Goal: Information Seeking & Learning: Learn about a topic

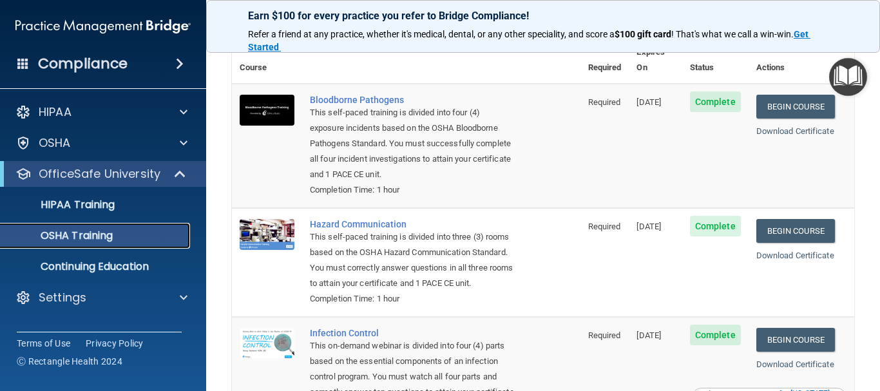
scroll to position [47, 0]
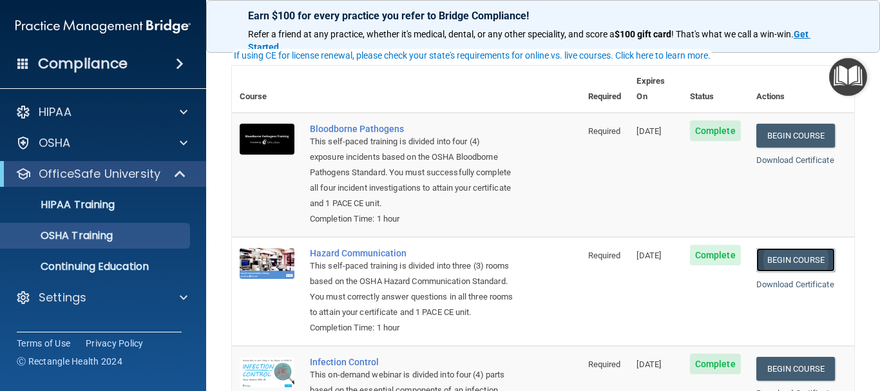
click at [595, 254] on link "Begin Course" at bounding box center [796, 260] width 79 height 24
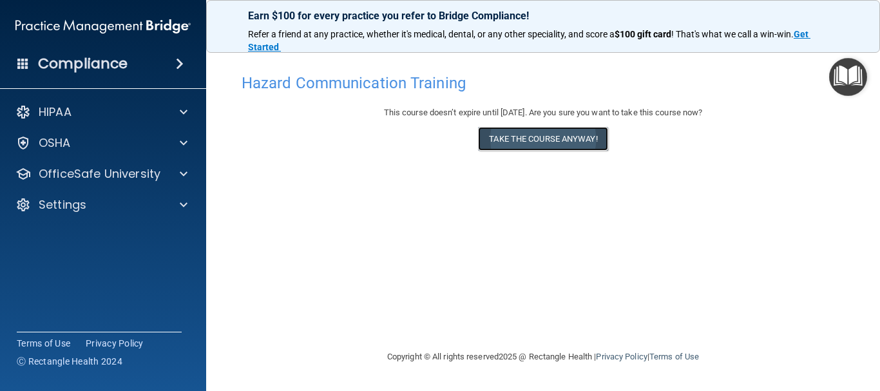
click at [586, 134] on button "Take the course anyway!" at bounding box center [543, 139] width 130 height 24
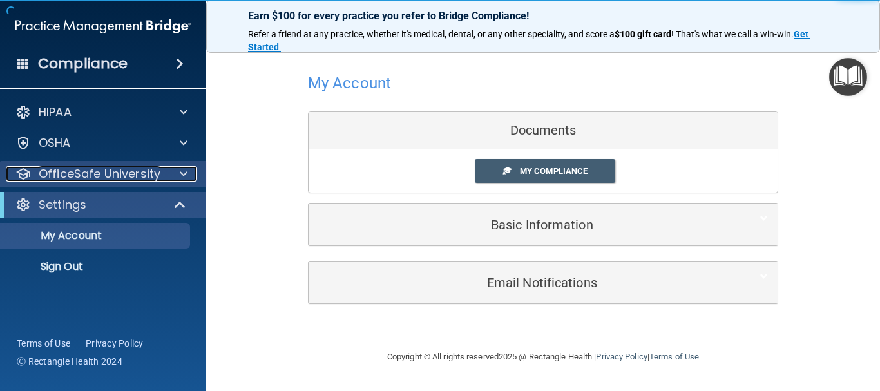
click at [135, 177] on p "OfficeSafe University" at bounding box center [100, 173] width 122 height 15
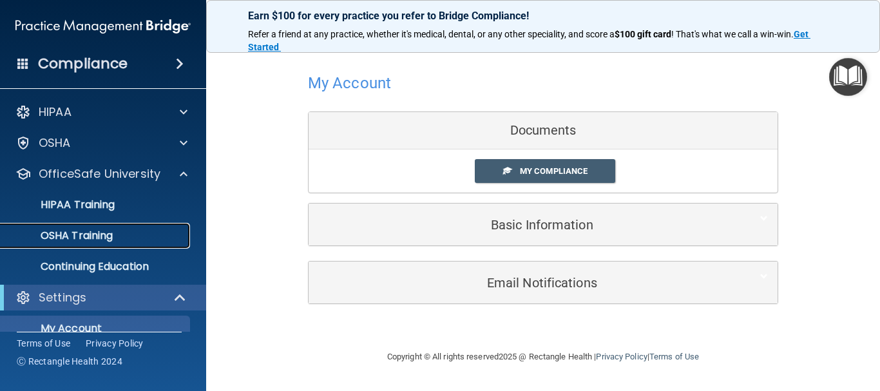
click at [146, 235] on div "OSHA Training" at bounding box center [96, 235] width 176 height 13
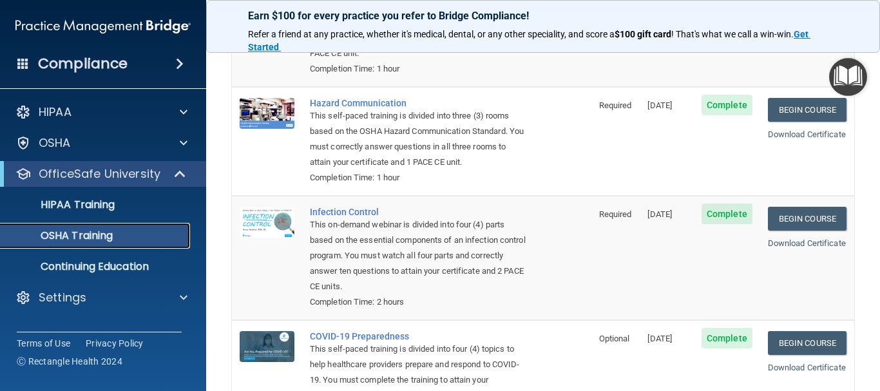
scroll to position [305, 0]
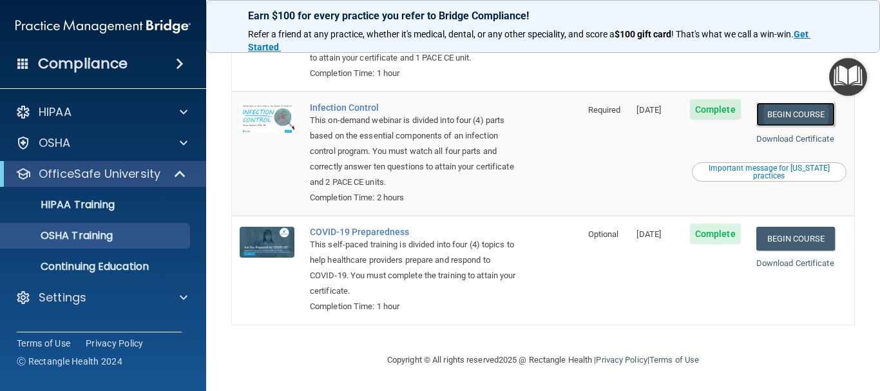
click at [780, 110] on link "Begin Course" at bounding box center [796, 114] width 79 height 24
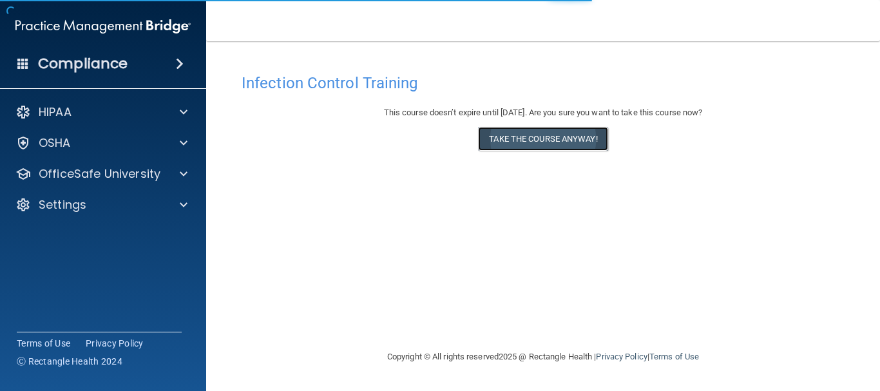
click at [546, 136] on button "Take the course anyway!" at bounding box center [543, 139] width 130 height 24
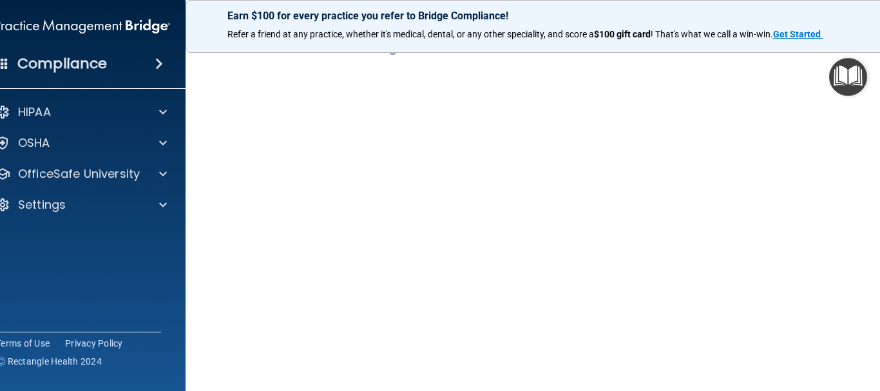
scroll to position [32, 0]
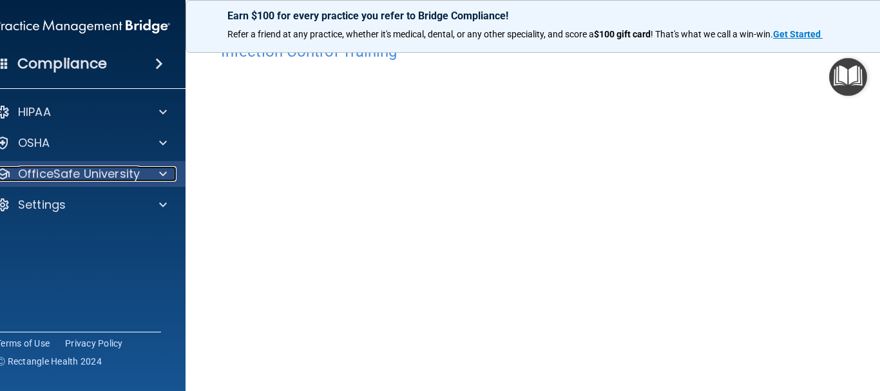
drag, startPoint x: 155, startPoint y: 177, endPoint x: 144, endPoint y: 171, distance: 12.1
click at [153, 176] on div at bounding box center [161, 173] width 32 height 15
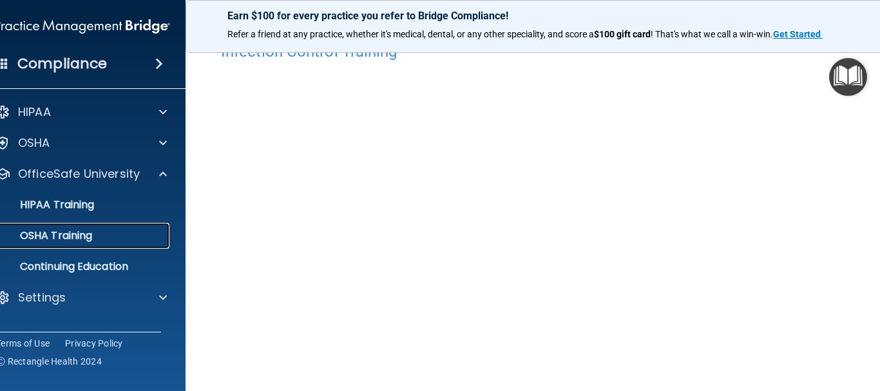
click at [128, 224] on link "OSHA Training" at bounding box center [67, 236] width 203 height 26
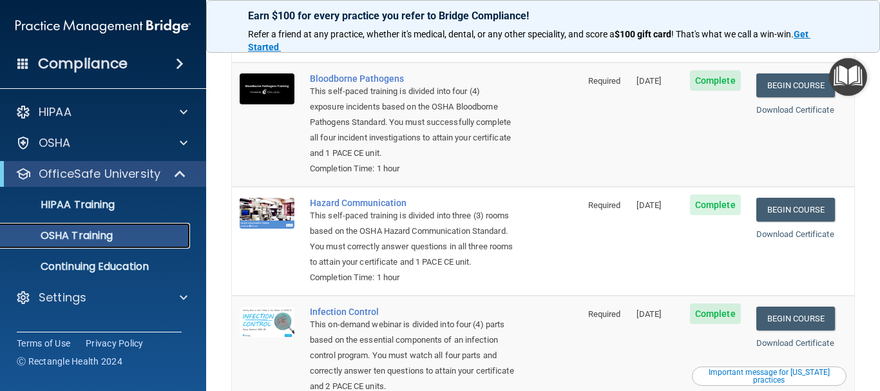
scroll to position [47, 0]
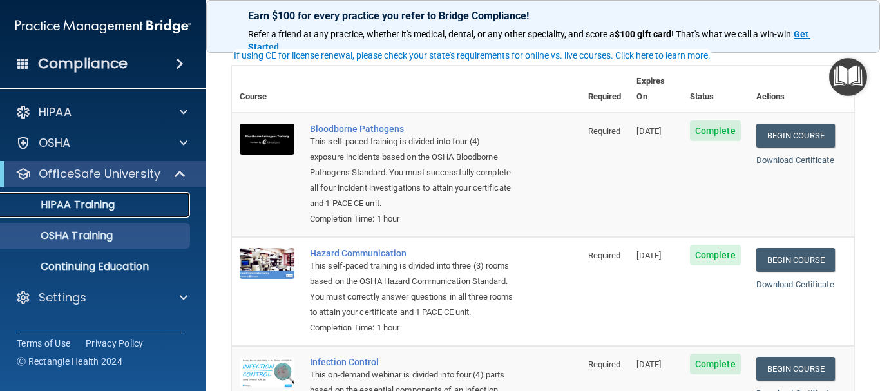
click at [144, 206] on div "HIPAA Training" at bounding box center [96, 204] width 176 height 13
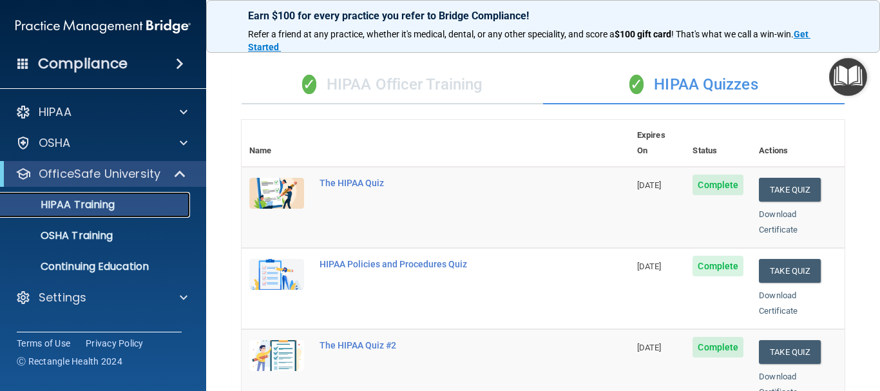
scroll to position [64, 0]
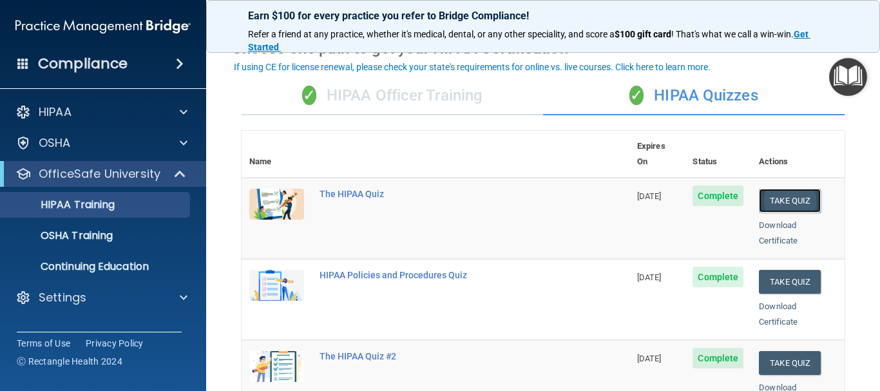
click at [790, 189] on button "Take Quiz" at bounding box center [790, 201] width 62 height 24
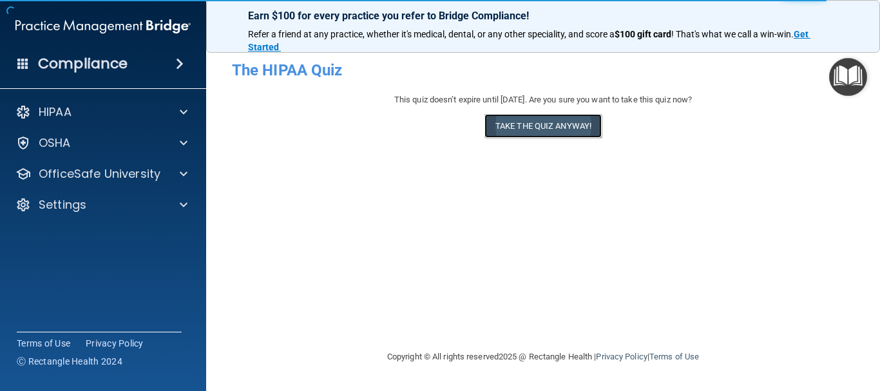
click at [539, 114] on button "Take the quiz anyway!" at bounding box center [543, 126] width 117 height 24
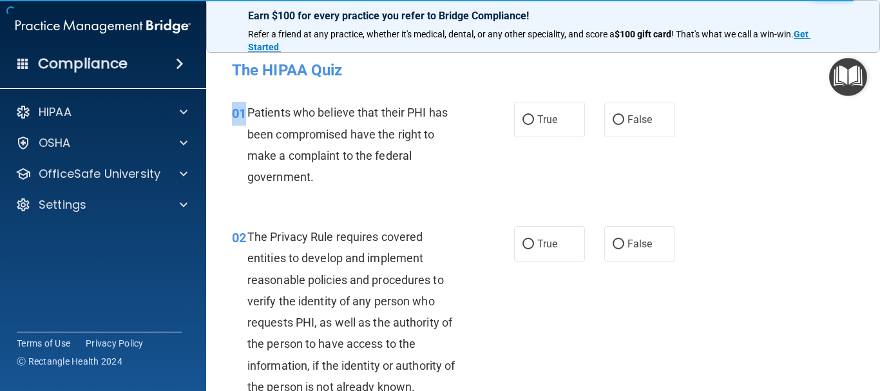
drag, startPoint x: 246, startPoint y: 109, endPoint x: 405, endPoint y: 197, distance: 182.0
click at [403, 202] on div "01 Patients who believe that their PHI has been compromised have the right to m…" at bounding box center [543, 148] width 642 height 124
drag, startPoint x: 315, startPoint y: 135, endPoint x: 305, endPoint y: 133, distance: 9.9
click at [307, 133] on span "Patients who believe that their PHI has been compromised have the right to make…" at bounding box center [347, 145] width 200 height 78
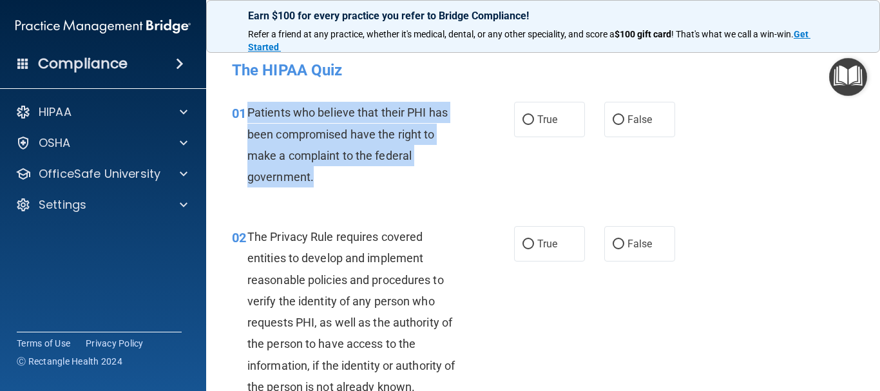
drag, startPoint x: 251, startPoint y: 111, endPoint x: 395, endPoint y: 155, distance: 150.9
click at [407, 176] on div "Patients who believe that their PHI has been compromised have the right to make…" at bounding box center [360, 145] width 226 height 86
copy span "Patients who believe that their PHI has been compromised have the right to make…"
click at [469, 108] on div "Patients who believe that their PHI has been compromised have the right to make…" at bounding box center [360, 145] width 226 height 86
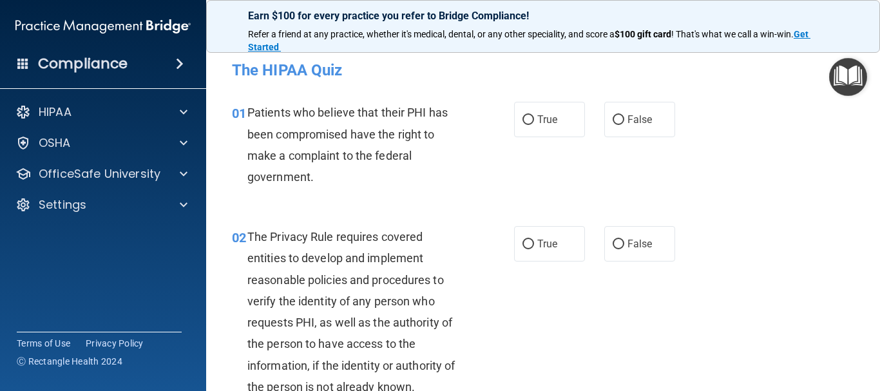
drag, startPoint x: 511, startPoint y: 115, endPoint x: 499, endPoint y: 135, distance: 23.7
click at [514, 115] on label "True" at bounding box center [549, 119] width 71 height 35
click at [523, 115] on input "True" at bounding box center [529, 120] width 12 height 10
radio input "true"
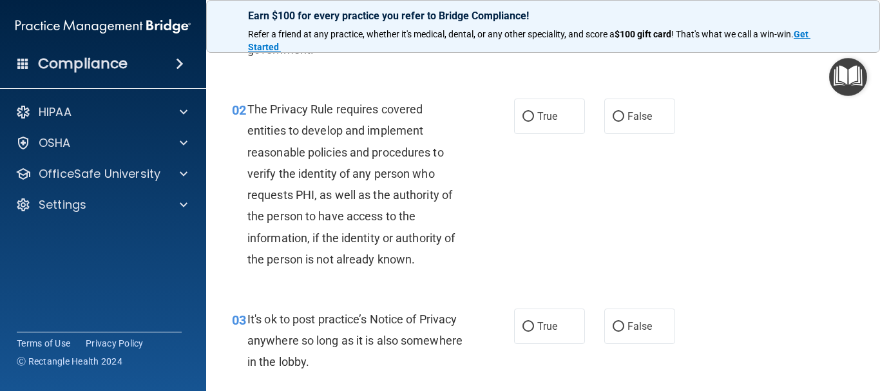
scroll to position [129, 0]
click at [255, 110] on span "The Privacy Rule requires covered entities to develop and implement reasonable …" at bounding box center [351, 183] width 208 height 164
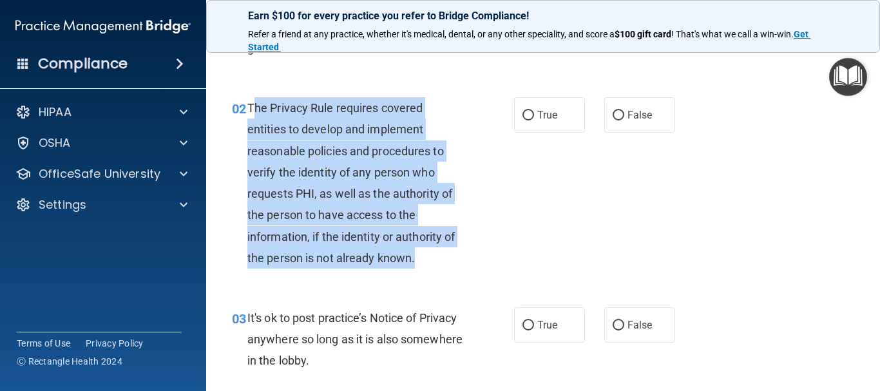
drag, startPoint x: 251, startPoint y: 106, endPoint x: 436, endPoint y: 247, distance: 233.2
click at [437, 248] on div "The Privacy Rule requires covered entities to develop and implement reasonable …" at bounding box center [360, 182] width 226 height 171
drag, startPoint x: 247, startPoint y: 103, endPoint x: 456, endPoint y: 256, distance: 258.7
click at [456, 256] on div "The Privacy Rule requires covered entities to develop and implement reasonable …" at bounding box center [360, 182] width 226 height 171
copy span "The Privacy Rule requires covered entities to develop and implement reasonable …"
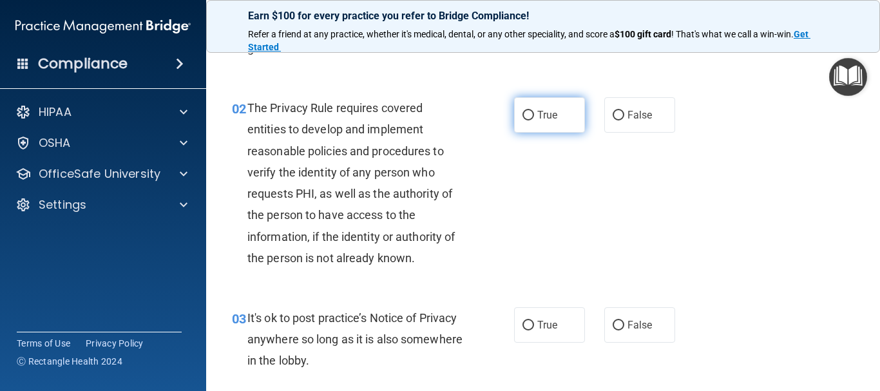
click at [515, 99] on label "True" at bounding box center [549, 114] width 71 height 35
click at [523, 111] on input "True" at bounding box center [529, 116] width 12 height 10
radio input "true"
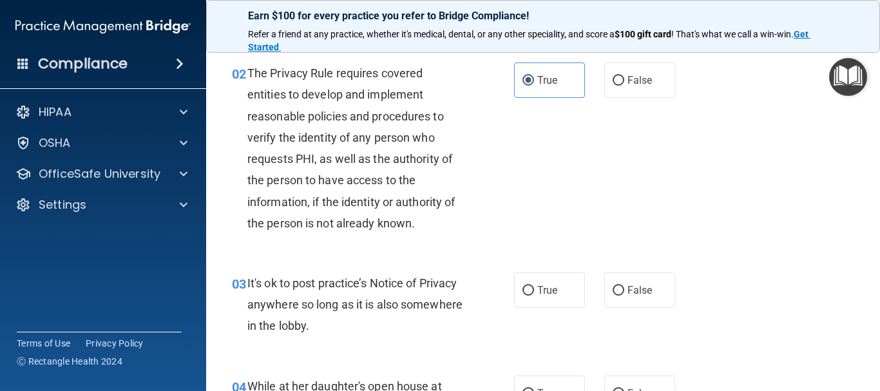
scroll to position [193, 0]
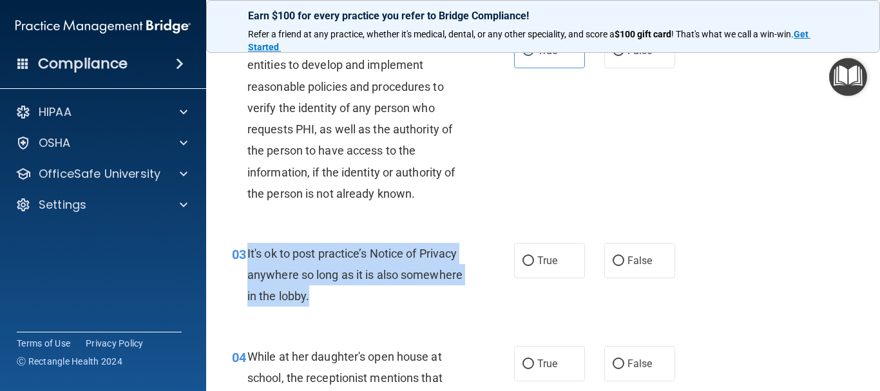
drag, startPoint x: 246, startPoint y: 253, endPoint x: 380, endPoint y: 289, distance: 138.8
click at [405, 308] on div "03 It's ok to post practice’s Notice of Privacy anywhere so long as it is also …" at bounding box center [373, 278] width 321 height 71
copy div "It's ok to post practice’s Notice of Privacy anywhere so long as it is also som…"
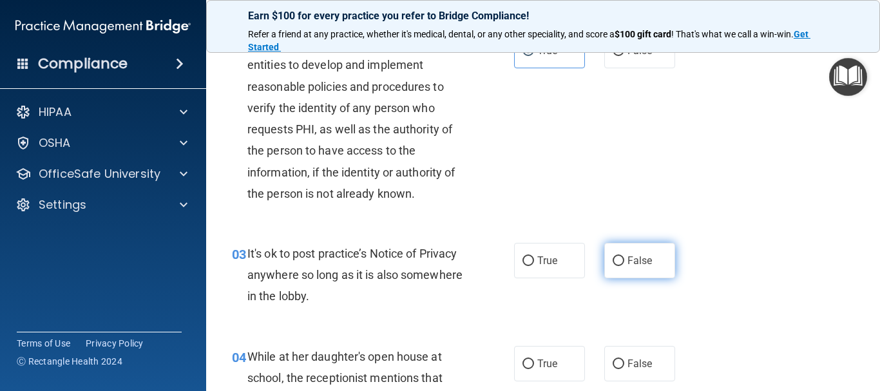
click at [608, 267] on label "False" at bounding box center [639, 260] width 71 height 35
click at [613, 266] on input "False" at bounding box center [619, 261] width 12 height 10
radio input "true"
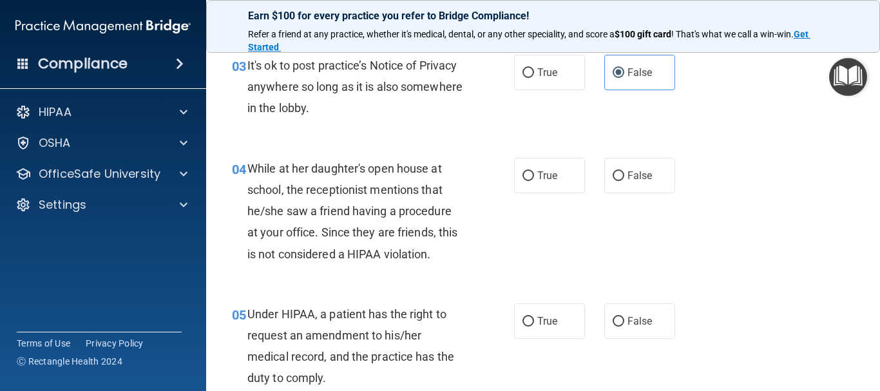
scroll to position [387, 0]
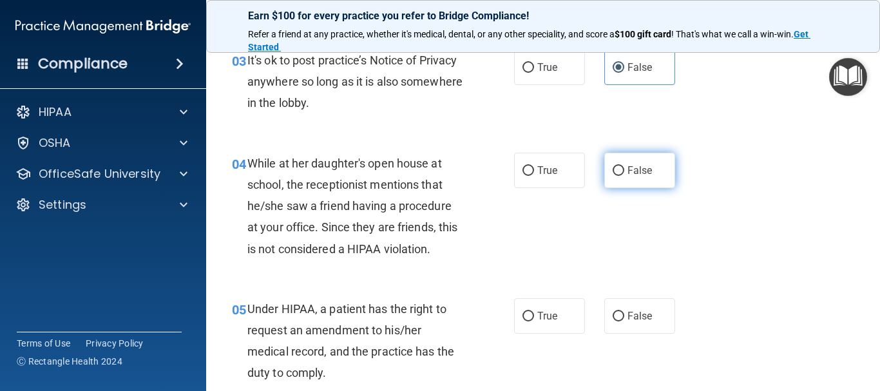
click at [606, 184] on label "False" at bounding box center [639, 170] width 71 height 35
click at [613, 176] on input "False" at bounding box center [619, 171] width 12 height 10
radio input "true"
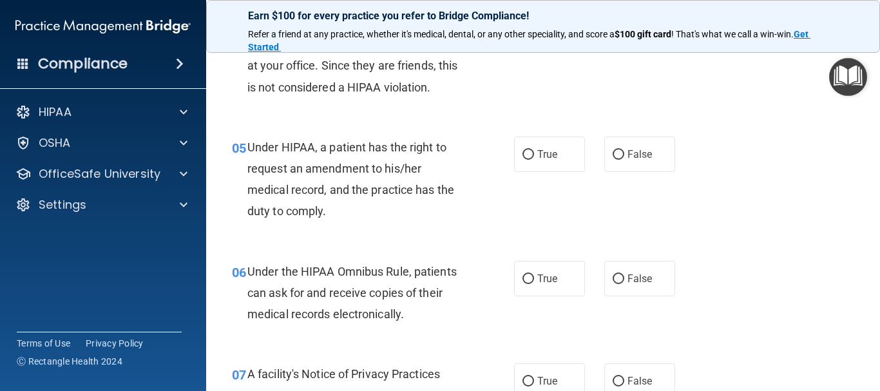
scroll to position [580, 0]
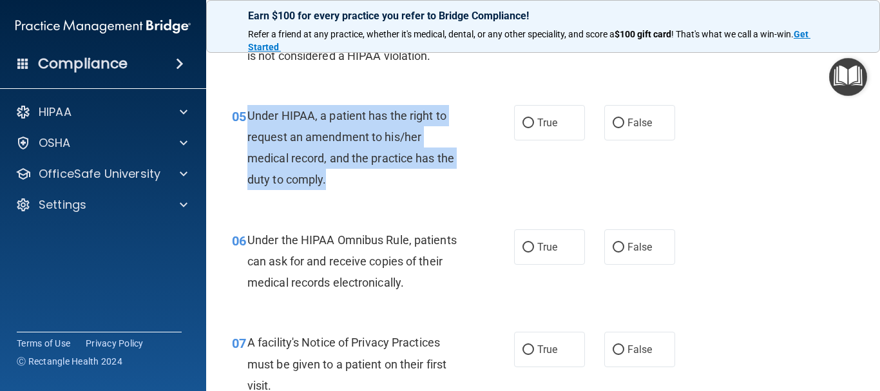
drag, startPoint x: 249, startPoint y: 116, endPoint x: 432, endPoint y: 184, distance: 195.1
click at [432, 184] on div "Under HIPAA, a patient has the right to request an amendment to his/her medical…" at bounding box center [360, 148] width 226 height 86
copy span "Under HIPAA, a patient has the right to request an amendment to his/her medical…"
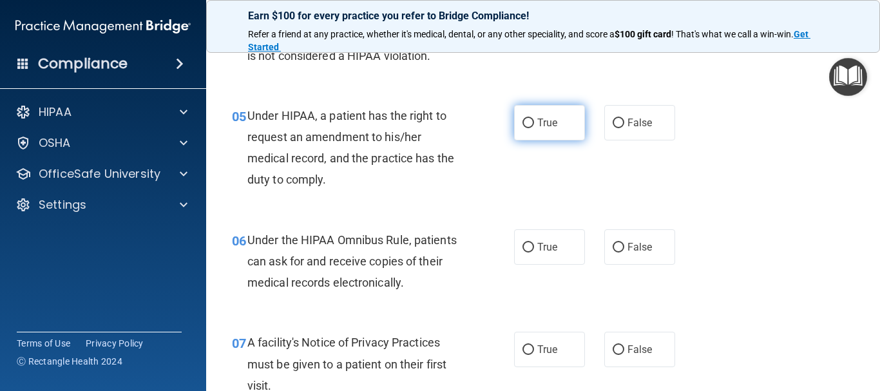
click at [544, 128] on span "True" at bounding box center [547, 123] width 20 height 12
click at [534, 128] on input "True" at bounding box center [529, 124] width 12 height 10
radio input "true"
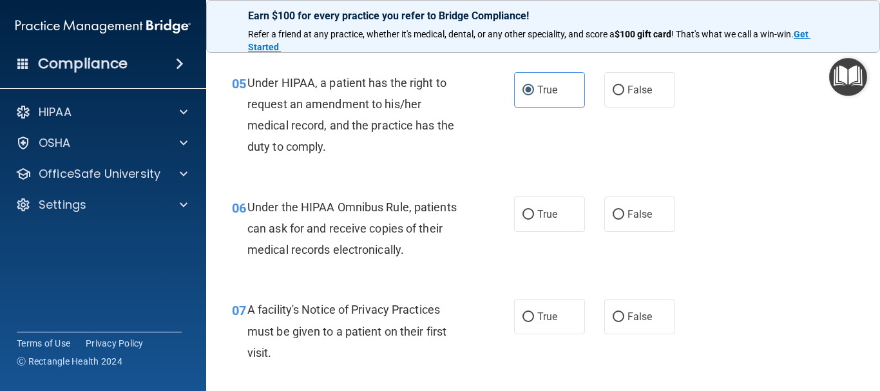
scroll to position [644, 0]
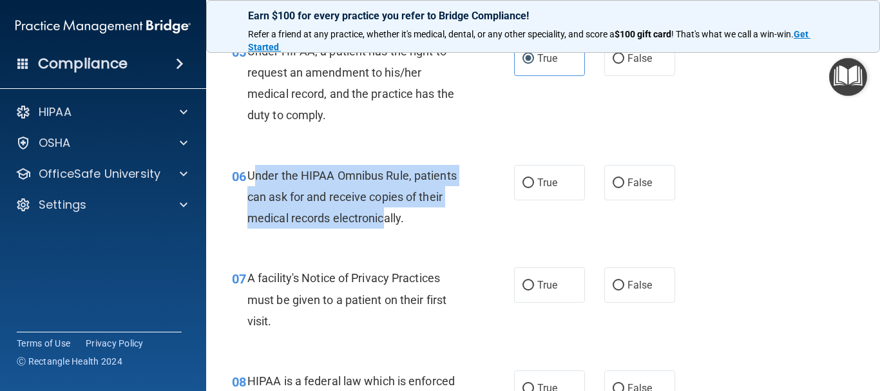
drag, startPoint x: 263, startPoint y: 176, endPoint x: 383, endPoint y: 224, distance: 129.8
click at [383, 224] on span "Under the HIPAA Omnibus Rule, patients can ask for and receive copies of their …" at bounding box center [351, 197] width 209 height 56
click at [373, 219] on span "Under the HIPAA Omnibus Rule, patients can ask for and receive copies of their …" at bounding box center [351, 197] width 209 height 56
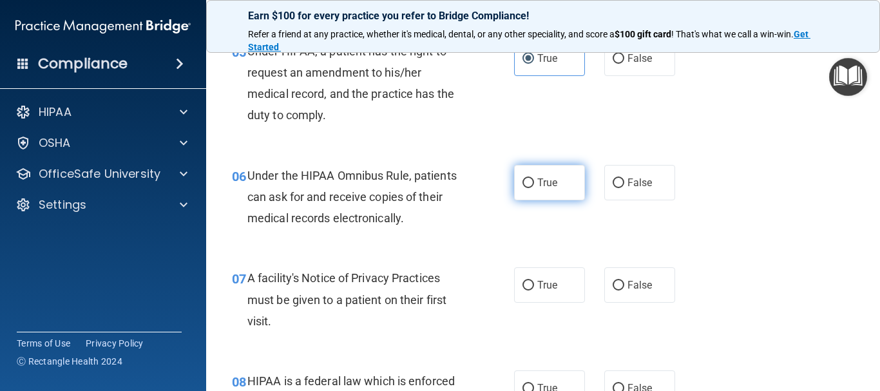
click at [514, 188] on label "True" at bounding box center [549, 182] width 71 height 35
click at [523, 188] on input "True" at bounding box center [529, 184] width 12 height 10
radio input "true"
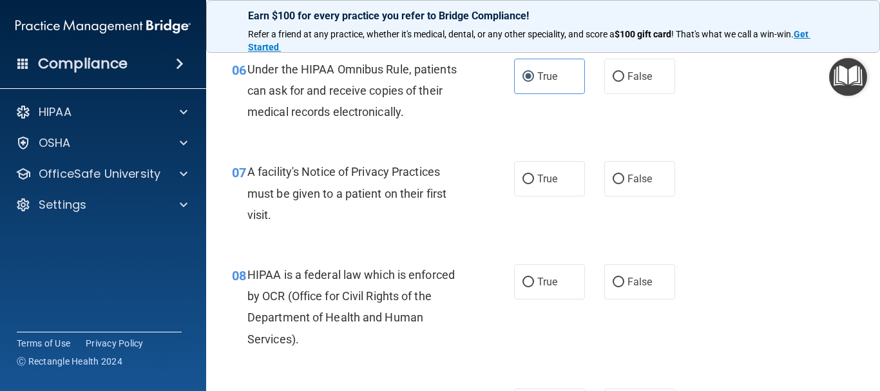
scroll to position [773, 0]
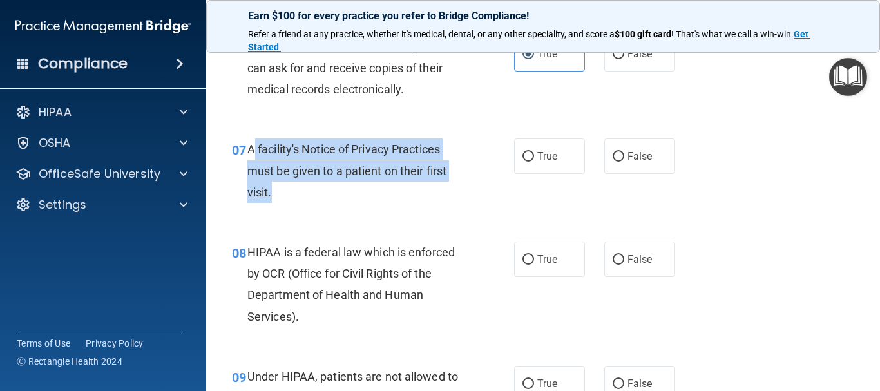
drag, startPoint x: 251, startPoint y: 148, endPoint x: 380, endPoint y: 176, distance: 131.2
click at [437, 189] on div "A facility's Notice of Privacy Practices must be given to a patient on their fi…" at bounding box center [360, 171] width 226 height 64
drag, startPoint x: 249, startPoint y: 146, endPoint x: 392, endPoint y: 198, distance: 152.1
click at [392, 198] on div "A facility's Notice of Privacy Practices must be given to a patient on their fi…" at bounding box center [360, 171] width 226 height 64
copy span "A facility's Notice of Privacy Practices must be given to a patient on their fi…"
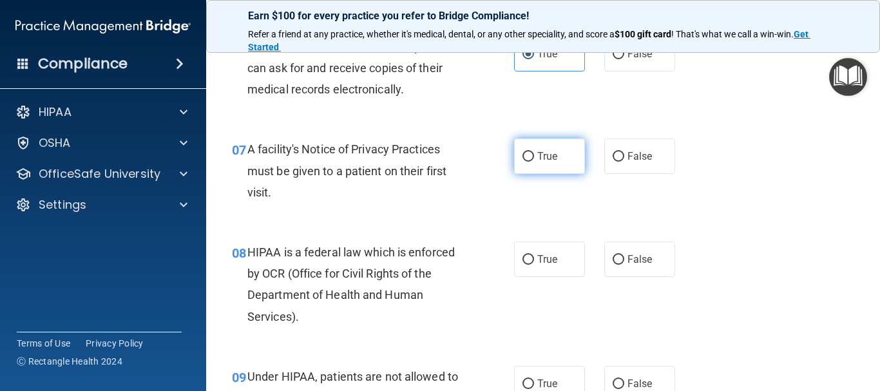
click at [557, 164] on label "True" at bounding box center [549, 156] width 71 height 35
click at [534, 162] on input "True" at bounding box center [529, 157] width 12 height 10
radio input "true"
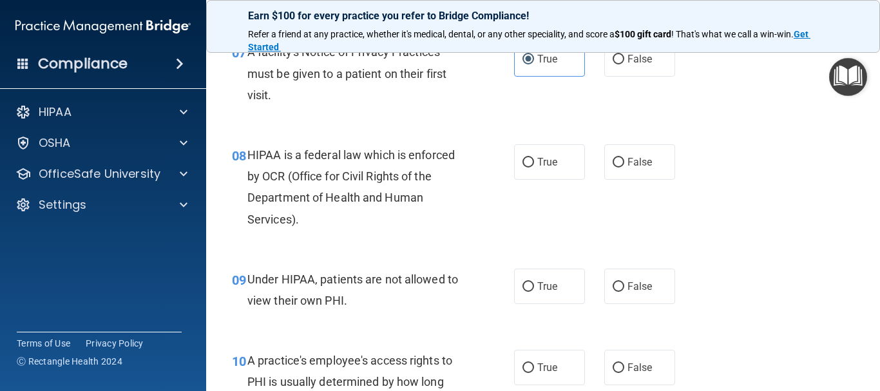
scroll to position [902, 0]
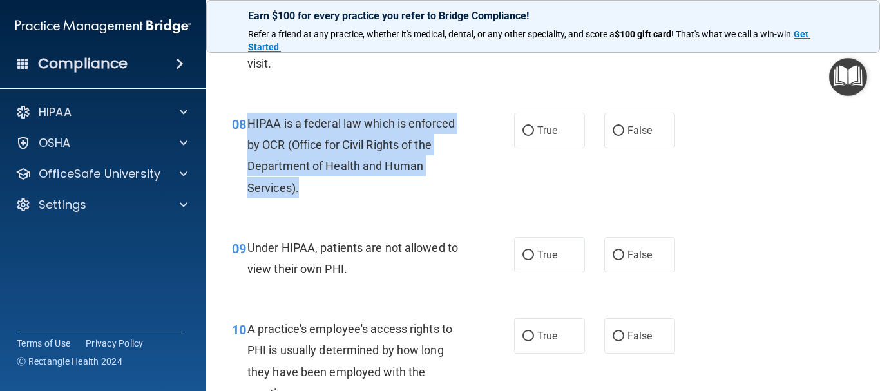
drag, startPoint x: 251, startPoint y: 121, endPoint x: 403, endPoint y: 197, distance: 170.0
click at [403, 198] on div "08 HIPAA is a federal law which is enforced by OCR (Office for Civil Rights of …" at bounding box center [373, 159] width 321 height 92
copy span "HIPAA is a federal law which is enforced by OCR (Office for Civil Rights of the…"
click at [523, 131] on input "True" at bounding box center [529, 131] width 12 height 10
radio input "true"
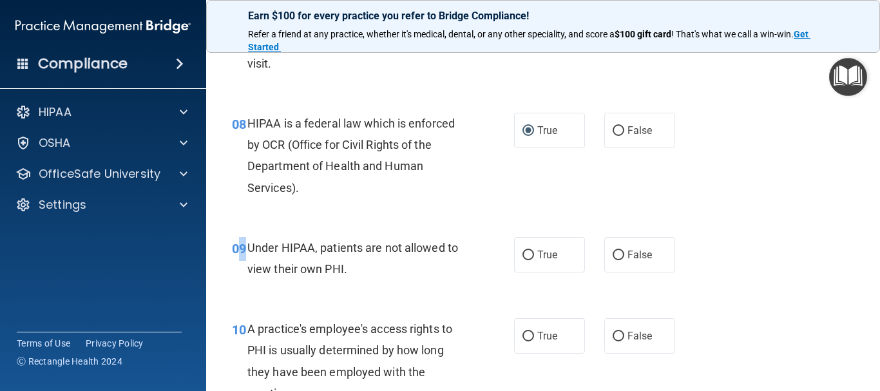
click at [245, 249] on span "09" at bounding box center [239, 248] width 14 height 15
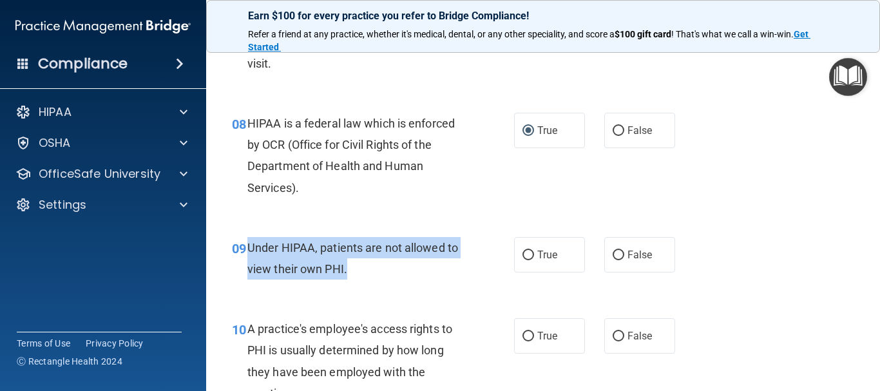
drag, startPoint x: 247, startPoint y: 249, endPoint x: 448, endPoint y: 275, distance: 202.8
click at [449, 276] on div "Under HIPAA, patients are not allowed to view their own PHI." at bounding box center [360, 258] width 226 height 43
copy span "Under HIPAA, patients are not allowed to view their own PHI."
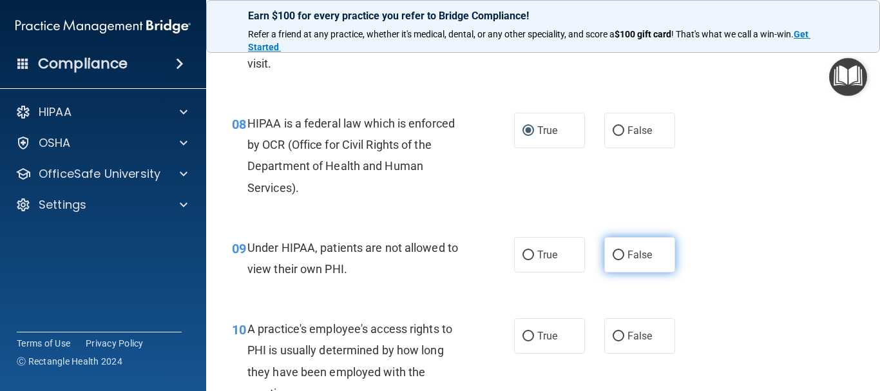
click at [628, 269] on label "False" at bounding box center [639, 254] width 71 height 35
click at [624, 260] on input "False" at bounding box center [619, 256] width 12 height 10
radio input "true"
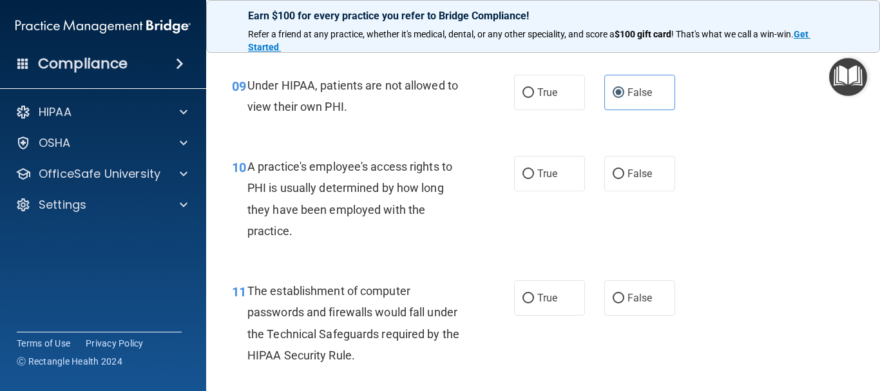
scroll to position [1096, 0]
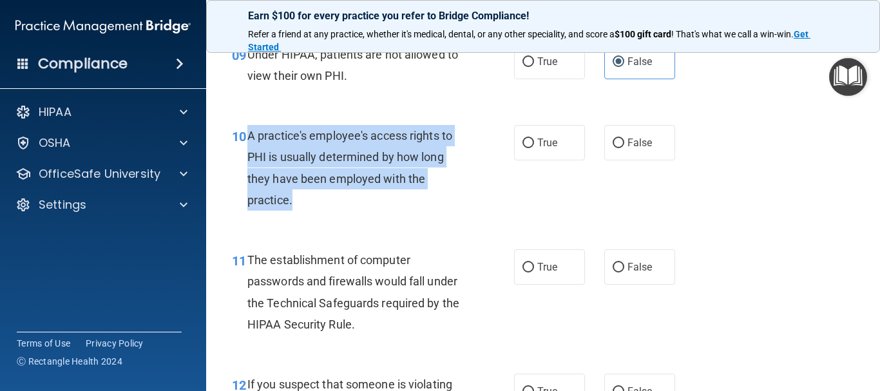
drag, startPoint x: 249, startPoint y: 133, endPoint x: 383, endPoint y: 199, distance: 149.9
click at [383, 199] on div "A practice's employee's access rights to PHI is usually determined by how long …" at bounding box center [360, 168] width 226 height 86
copy span "A practice's employee's access rights to PHI is usually determined by how long …"
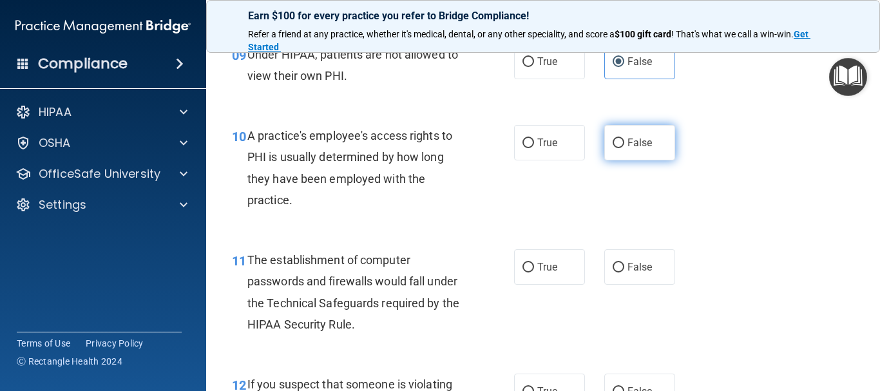
click at [628, 156] on label "False" at bounding box center [639, 142] width 71 height 35
click at [624, 148] on input "False" at bounding box center [619, 144] width 12 height 10
radio input "true"
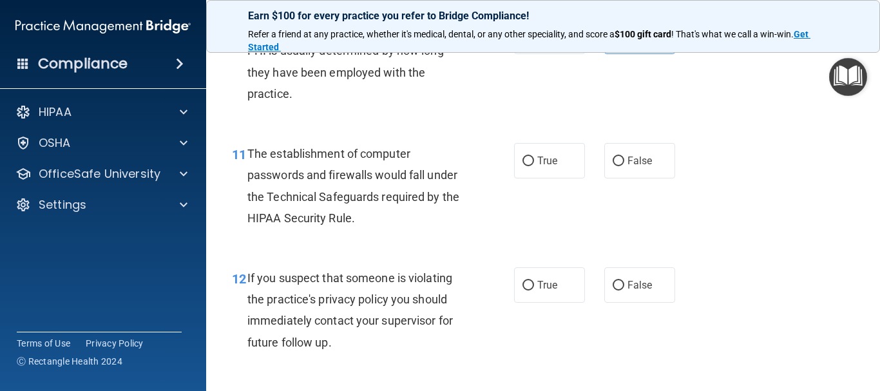
scroll to position [1224, 0]
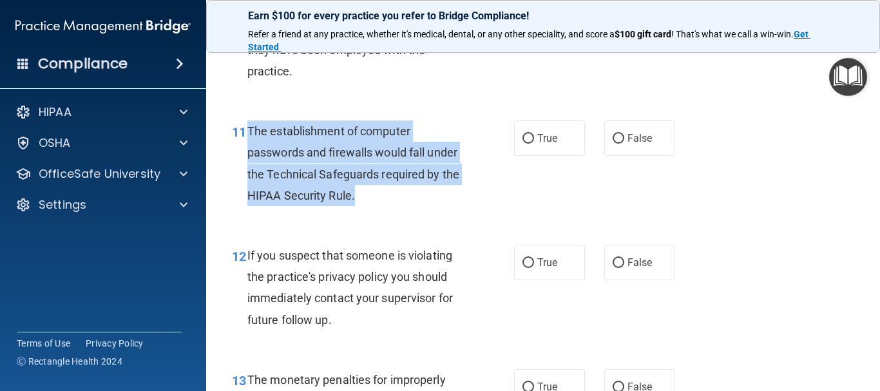
drag, startPoint x: 247, startPoint y: 126, endPoint x: 414, endPoint y: 171, distance: 172.9
click at [461, 200] on div "The establishment of computer passwords and firewalls would fall under the Tech…" at bounding box center [360, 164] width 226 height 86
copy span "The establishment of computer passwords and firewalls would fall under the Tech…"
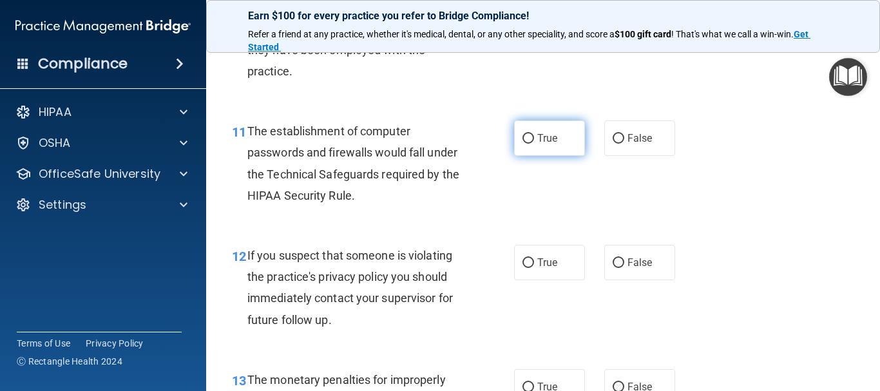
click at [539, 134] on span "True" at bounding box center [547, 138] width 20 height 12
click at [534, 134] on input "True" at bounding box center [529, 139] width 12 height 10
radio input "true"
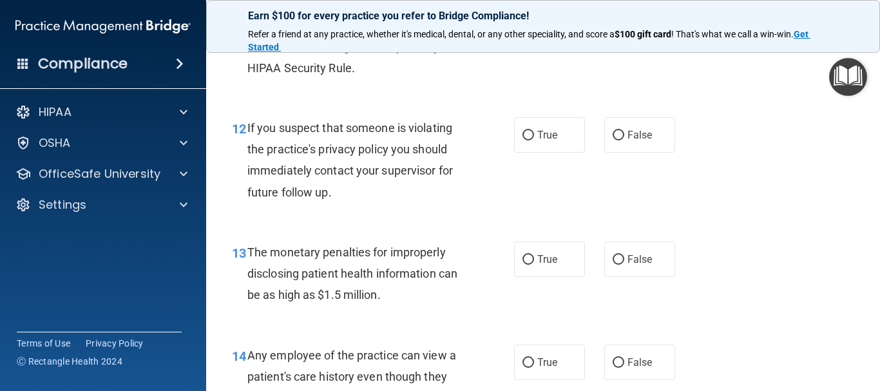
scroll to position [1353, 0]
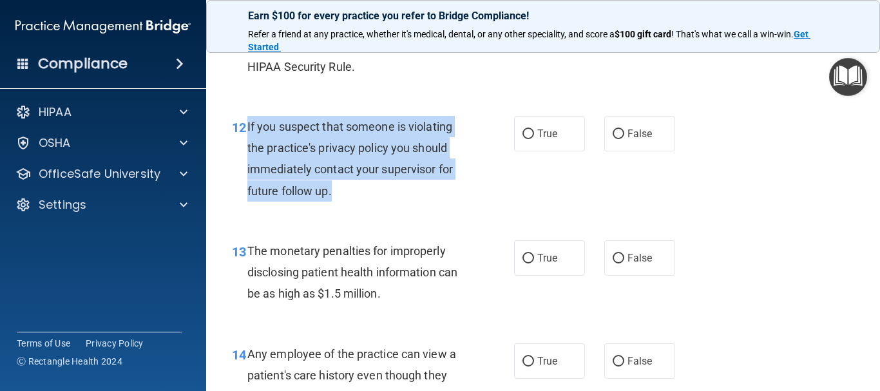
drag, startPoint x: 247, startPoint y: 124, endPoint x: 444, endPoint y: 188, distance: 207.3
click at [444, 188] on div "If you suspect that someone is violating the practice's privacy policy you shou…" at bounding box center [360, 159] width 226 height 86
click at [467, 176] on div "If you suspect that someone is violating the practice's privacy policy you shou…" at bounding box center [360, 159] width 226 height 86
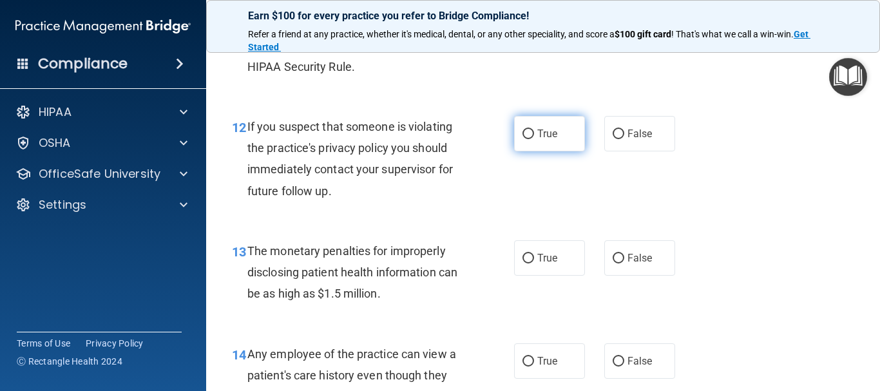
click at [514, 140] on label "True" at bounding box center [549, 133] width 71 height 35
click at [523, 139] on input "True" at bounding box center [529, 135] width 12 height 10
radio input "true"
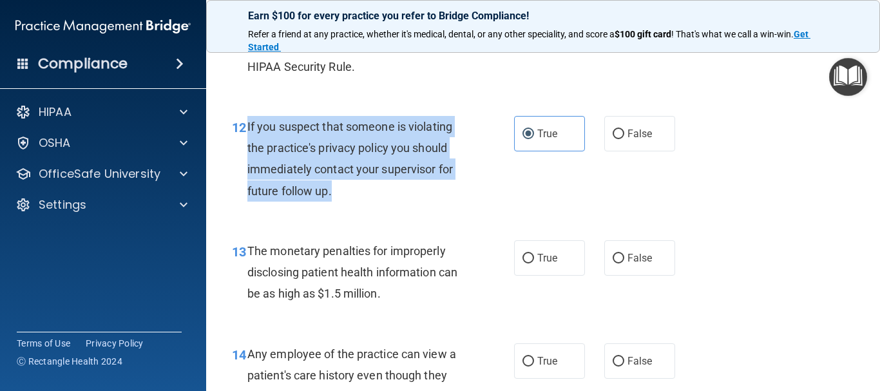
drag, startPoint x: 246, startPoint y: 127, endPoint x: 375, endPoint y: 178, distance: 139.2
click at [379, 196] on div "12 If you suspect that someone is violating the practice's privacy policy you s…" at bounding box center [373, 162] width 321 height 92
copy div "If you suspect that someone is violating the practice's privacy policy you shou…"
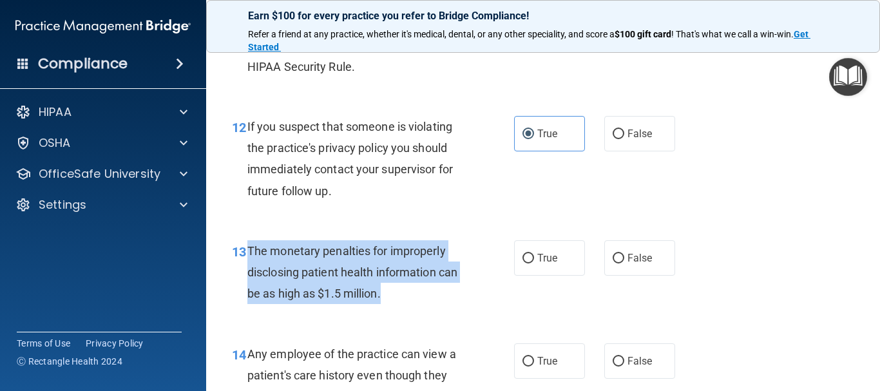
drag, startPoint x: 246, startPoint y: 251, endPoint x: 458, endPoint y: 293, distance: 215.5
click at [458, 293] on div "13 The monetary penalties for improperly disclosing patient health information …" at bounding box center [373, 275] width 321 height 71
click at [525, 262] on input "True" at bounding box center [529, 259] width 12 height 10
radio input "true"
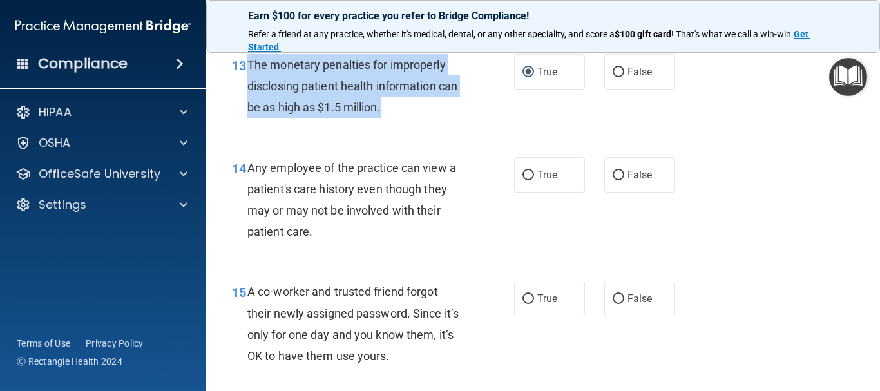
scroll to position [1547, 0]
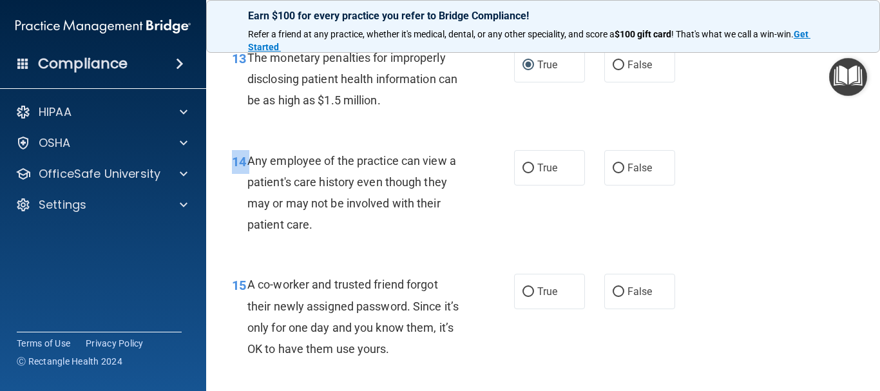
drag, startPoint x: 247, startPoint y: 160, endPoint x: 411, endPoint y: 204, distance: 169.3
click at [421, 244] on div "14 Any employee of the practice can view a patient's care history even though t…" at bounding box center [543, 196] width 642 height 124
click at [249, 159] on span "Any employee of the practice can view a patient's care history even though they…" at bounding box center [351, 193] width 209 height 78
drag, startPoint x: 297, startPoint y: 207, endPoint x: 305, endPoint y: 202, distance: 9.5
click at [298, 206] on span "Any employee of the practice can view a patient's care history even though they…" at bounding box center [351, 193] width 209 height 78
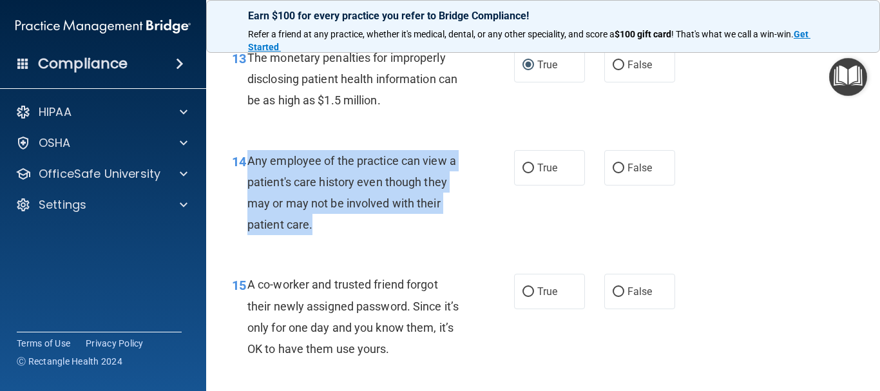
drag, startPoint x: 247, startPoint y: 162, endPoint x: 378, endPoint y: 180, distance: 132.7
click at [392, 210] on div "Any employee of the practice can view a patient's care history even though they…" at bounding box center [360, 193] width 226 height 86
click at [255, 157] on span "Any employee of the practice can view a patient's care history even though they…" at bounding box center [351, 193] width 209 height 78
drag, startPoint x: 248, startPoint y: 158, endPoint x: 452, endPoint y: 215, distance: 212.0
click at [456, 222] on div "Any employee of the practice can view a patient's care history even though they…" at bounding box center [360, 193] width 226 height 86
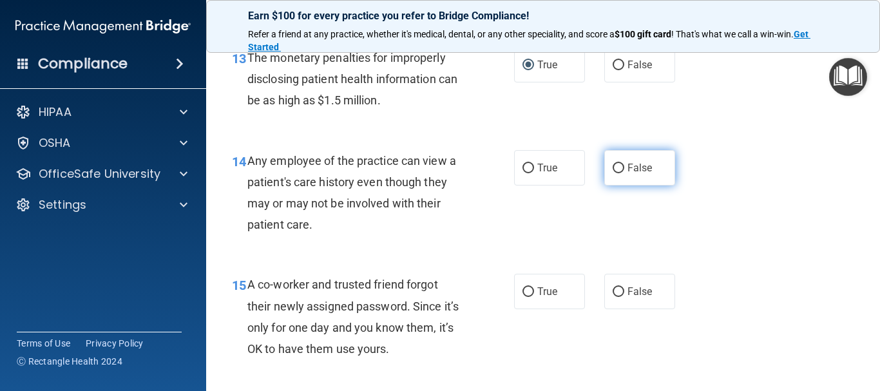
click at [643, 168] on span "False" at bounding box center [640, 168] width 25 height 12
click at [624, 168] on input "False" at bounding box center [619, 169] width 12 height 10
radio input "true"
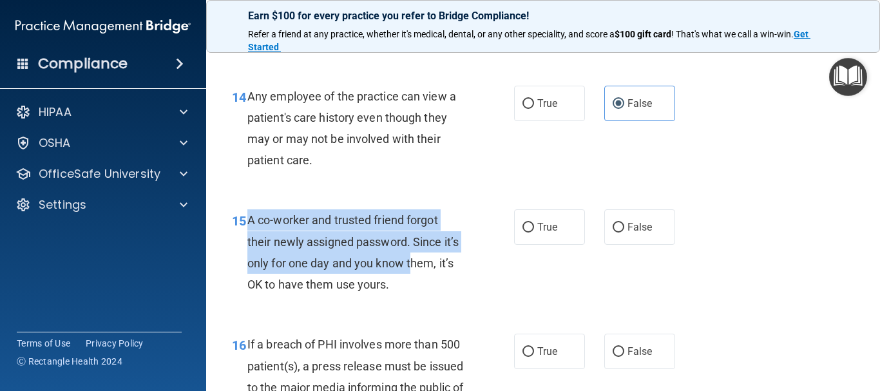
drag, startPoint x: 250, startPoint y: 218, endPoint x: 411, endPoint y: 258, distance: 165.8
click at [411, 258] on span "A co-worker and trusted friend forgot their newly assigned password. Since it’s…" at bounding box center [352, 252] width 211 height 78
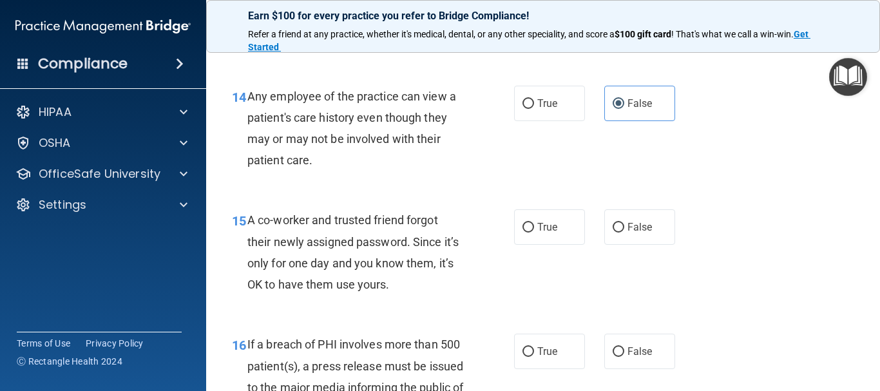
click at [469, 259] on div "A co-worker and trusted friend forgot their newly assigned password. Since it’s…" at bounding box center [360, 252] width 226 height 86
click at [670, 228] on div "True False" at bounding box center [599, 226] width 170 height 35
click at [640, 231] on span "False" at bounding box center [640, 227] width 25 height 12
click at [624, 231] on input "False" at bounding box center [619, 228] width 12 height 10
radio input "true"
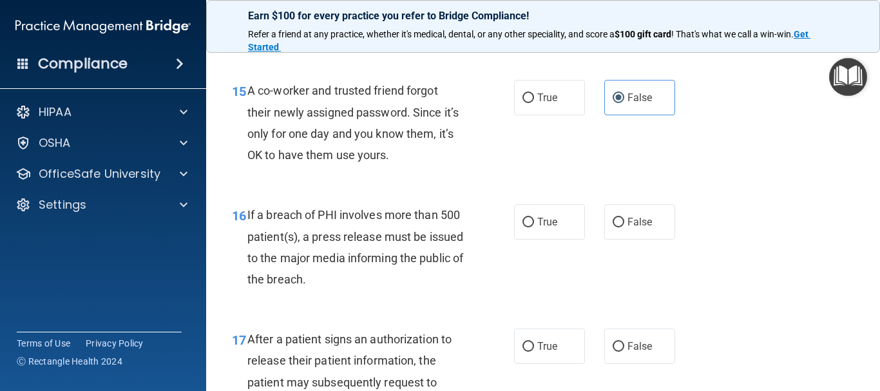
scroll to position [1804, 0]
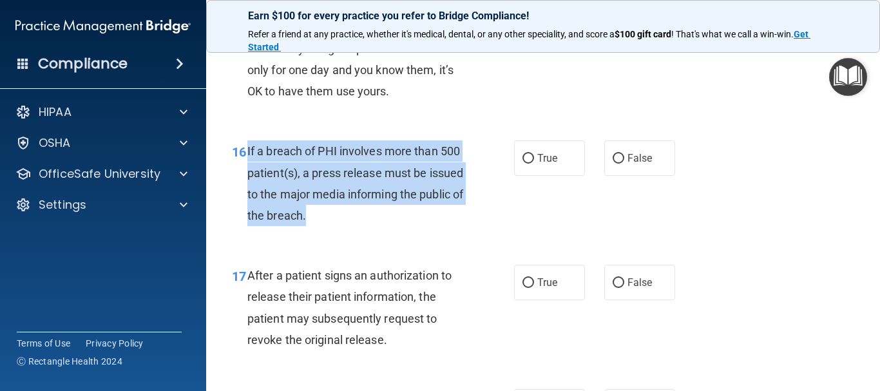
drag, startPoint x: 248, startPoint y: 148, endPoint x: 416, endPoint y: 173, distance: 169.5
click at [455, 212] on div "If a breach of PHI involves more than 500 patient(s), a press release must be i…" at bounding box center [360, 183] width 226 height 86
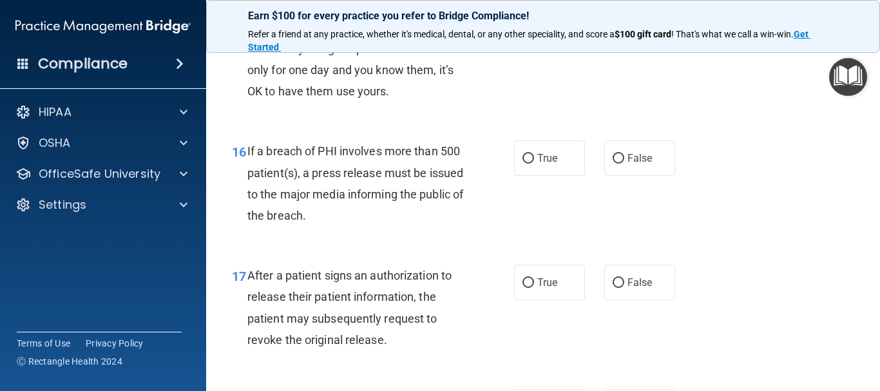
drag, startPoint x: 531, startPoint y: 184, endPoint x: 525, endPoint y: 172, distance: 13.3
click at [530, 183] on div "16 If a breach of PHI involves more than 500 patient(s), a press release must b…" at bounding box center [543, 186] width 642 height 124
click at [524, 159] on input "True" at bounding box center [529, 159] width 12 height 10
radio input "true"
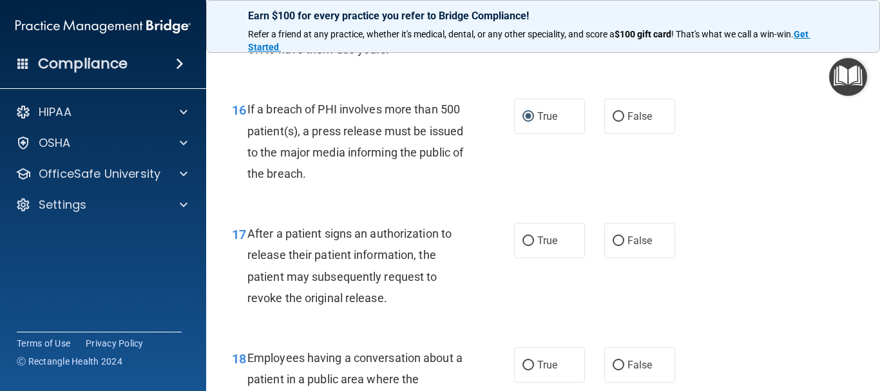
scroll to position [1869, 0]
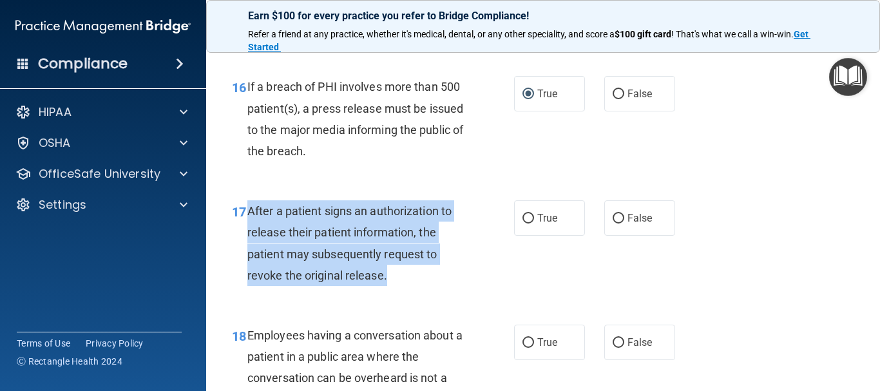
drag, startPoint x: 247, startPoint y: 208, endPoint x: 413, endPoint y: 254, distance: 172.6
click at [435, 287] on div "17 After a patient signs an authorization to release their patient information,…" at bounding box center [373, 246] width 321 height 92
click at [504, 222] on div "17 After a patient signs an authorization to release their patient information,…" at bounding box center [373, 246] width 321 height 92
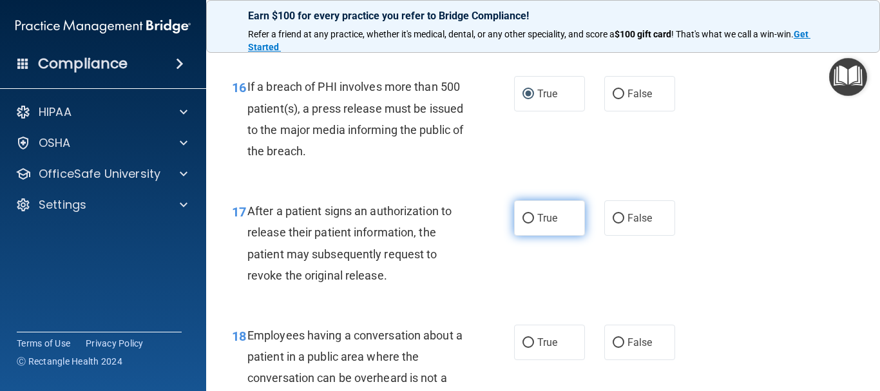
click at [528, 213] on label "True" at bounding box center [549, 217] width 71 height 35
click at [528, 214] on input "True" at bounding box center [529, 219] width 12 height 10
radio input "true"
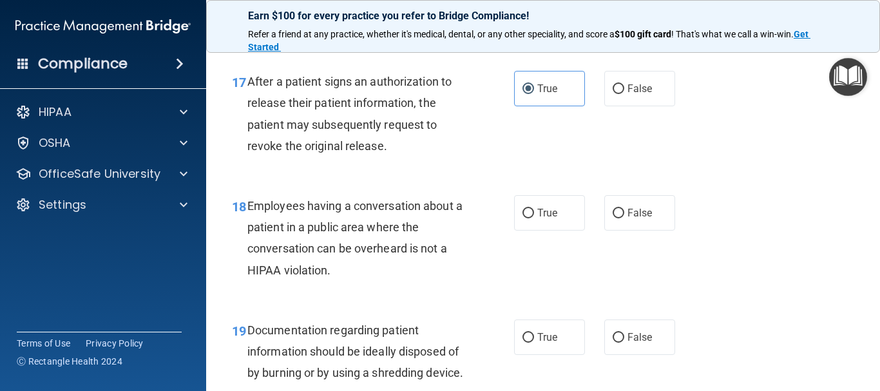
scroll to position [2062, 0]
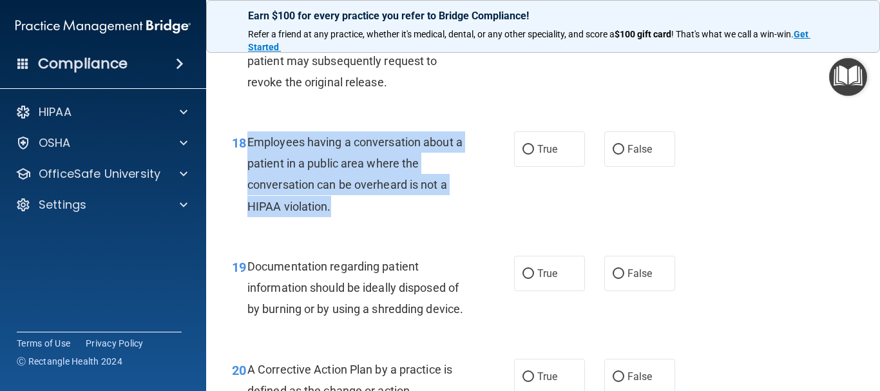
drag, startPoint x: 247, startPoint y: 139, endPoint x: 443, endPoint y: 209, distance: 208.3
click at [443, 209] on div "Employees having a conversation about a patient in a public area where the conv…" at bounding box center [360, 174] width 226 height 86
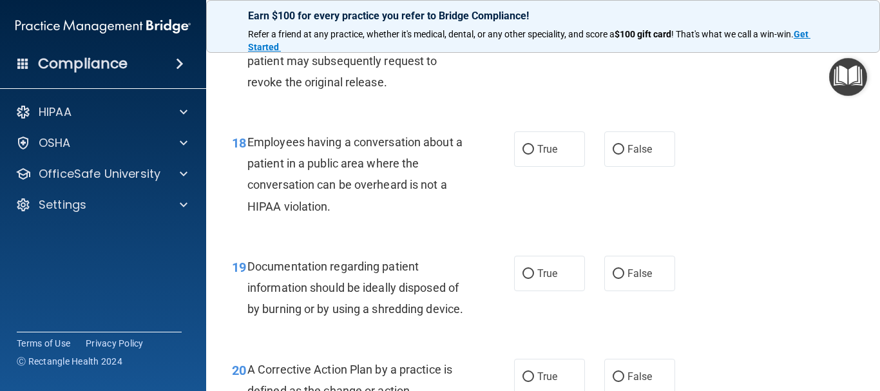
click at [589, 205] on div "18 Employees having a conversation about a patient in a public area where the c…" at bounding box center [543, 177] width 642 height 124
click at [590, 211] on div "18 Employees having a conversation about a patient in a public area where the c…" at bounding box center [543, 177] width 642 height 124
click at [604, 226] on div "18 Employees having a conversation about a patient in a public area where the c…" at bounding box center [543, 177] width 642 height 124
click at [607, 217] on div "18 Employees having a conversation about a patient in a public area where the c…" at bounding box center [543, 177] width 642 height 124
click at [609, 158] on label "False" at bounding box center [639, 148] width 71 height 35
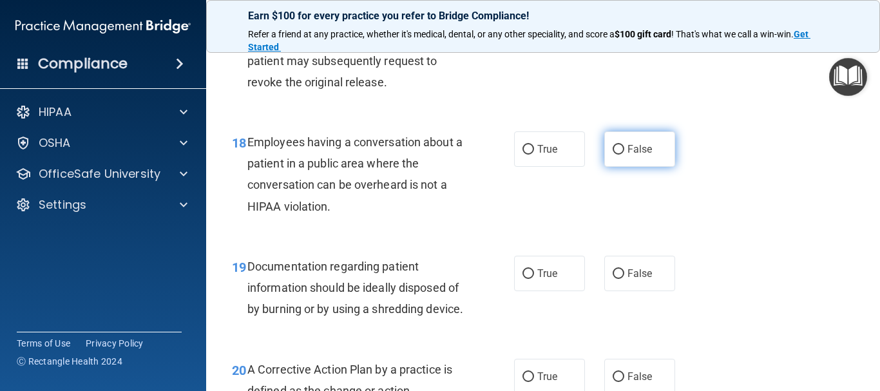
click at [613, 155] on input "False" at bounding box center [619, 150] width 12 height 10
radio input "true"
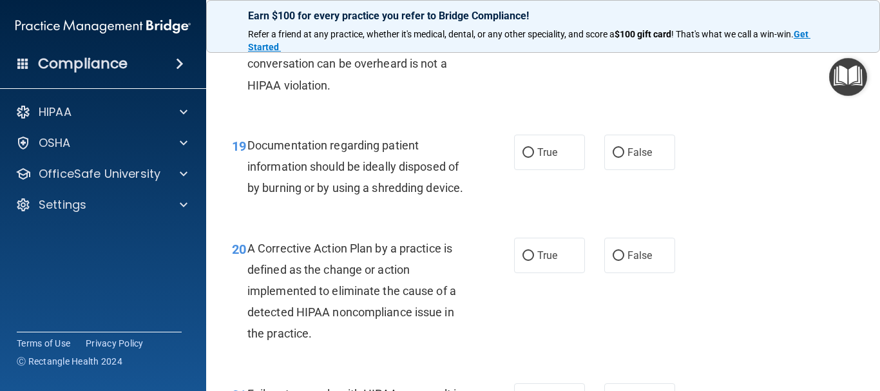
scroll to position [2191, 0]
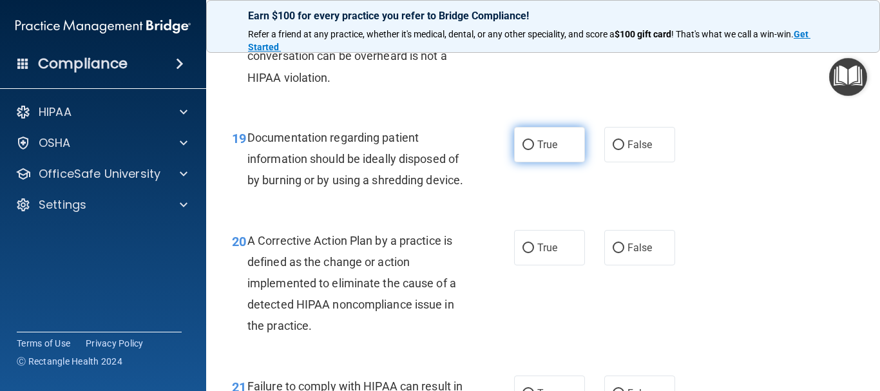
click at [541, 151] on label "True" at bounding box center [549, 144] width 71 height 35
click at [534, 150] on input "True" at bounding box center [529, 145] width 12 height 10
radio input "true"
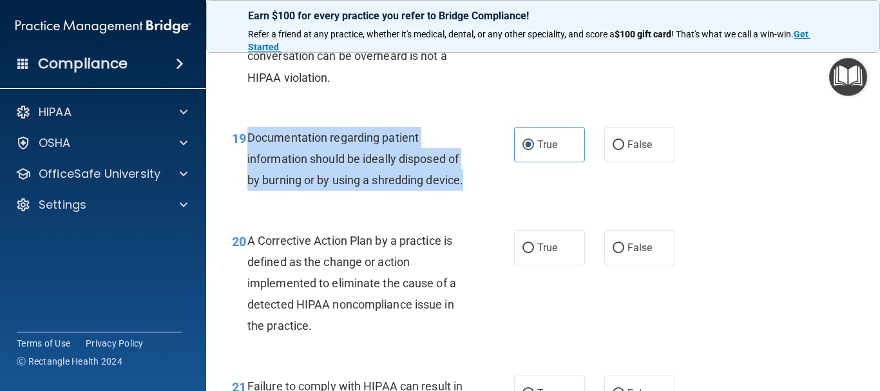
drag, startPoint x: 247, startPoint y: 138, endPoint x: 366, endPoint y: 202, distance: 135.0
click at [366, 191] on div "Documentation regarding patient information should be ideally disposed of by bu…" at bounding box center [360, 159] width 226 height 64
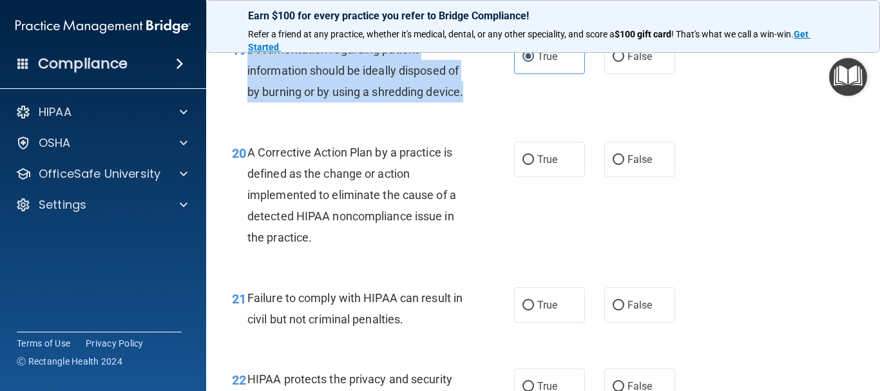
scroll to position [2320, 0]
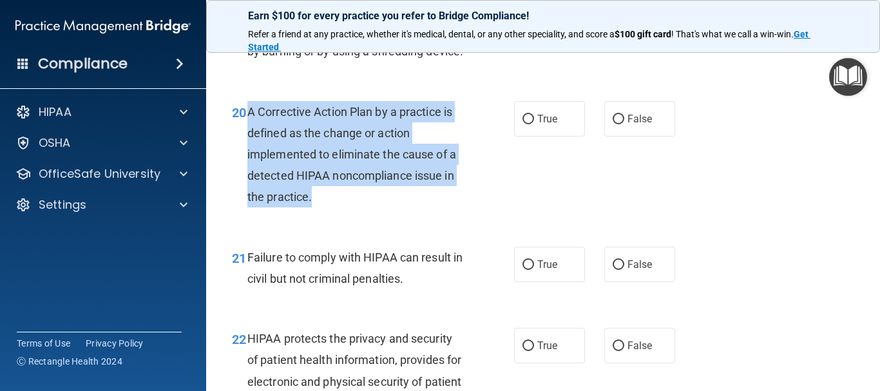
drag, startPoint x: 247, startPoint y: 131, endPoint x: 396, endPoint y: 184, distance: 157.8
click at [412, 208] on div "A Corrective Action Plan by a practice is defined as the change or action imple…" at bounding box center [360, 154] width 226 height 107
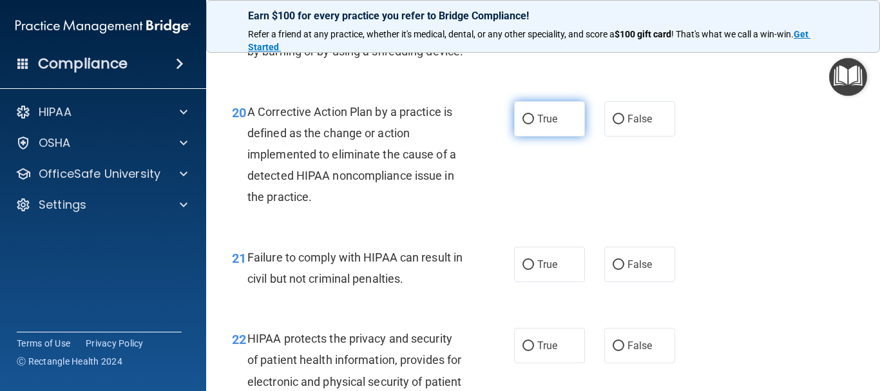
drag, startPoint x: 552, startPoint y: 140, endPoint x: 546, endPoint y: 148, distance: 10.1
click at [551, 125] on span "True" at bounding box center [547, 119] width 20 height 12
click at [534, 124] on input "True" at bounding box center [529, 120] width 12 height 10
radio input "true"
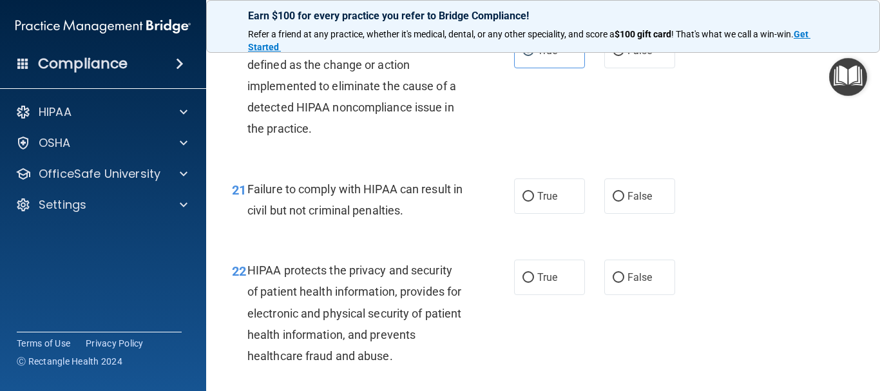
scroll to position [2449, 0]
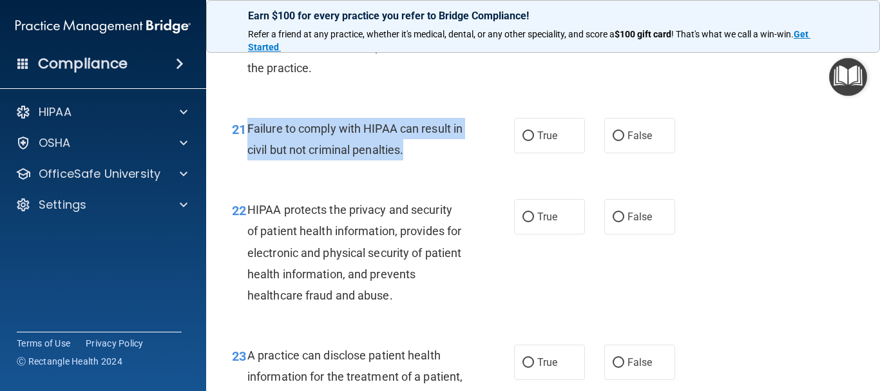
drag, startPoint x: 248, startPoint y: 146, endPoint x: 439, endPoint y: 179, distance: 193.6
click at [439, 160] on div "Failure to comply with HIPAA can result in civil but not criminal penalties." at bounding box center [360, 139] width 226 height 43
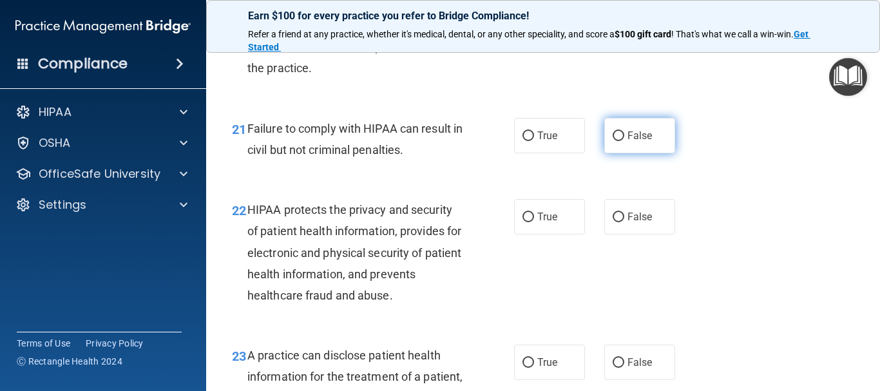
click at [621, 151] on label "False" at bounding box center [639, 135] width 71 height 35
click at [621, 141] on input "False" at bounding box center [619, 136] width 12 height 10
radio input "true"
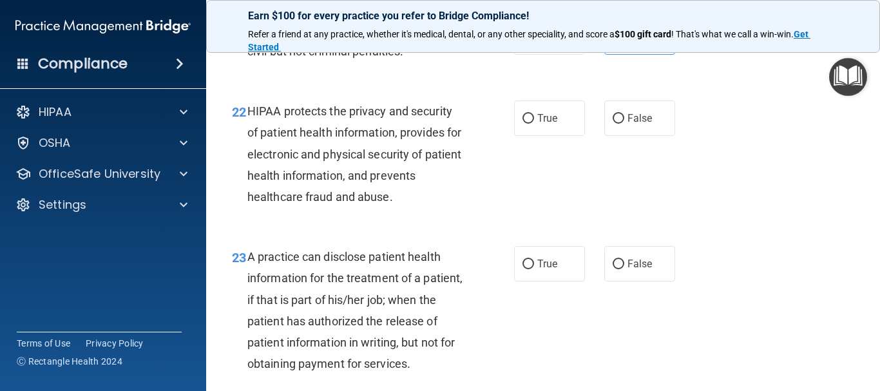
scroll to position [2578, 0]
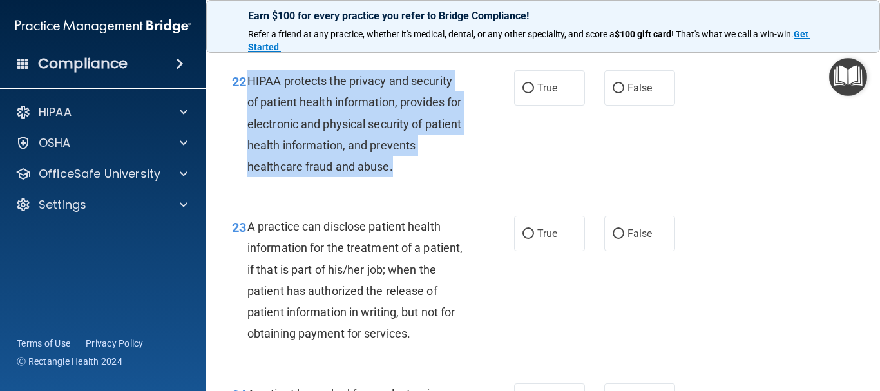
drag, startPoint x: 248, startPoint y: 101, endPoint x: 416, endPoint y: 163, distance: 179.2
click at [461, 177] on div "HIPAA protects the privacy and security of patient health information, provides…" at bounding box center [360, 123] width 226 height 107
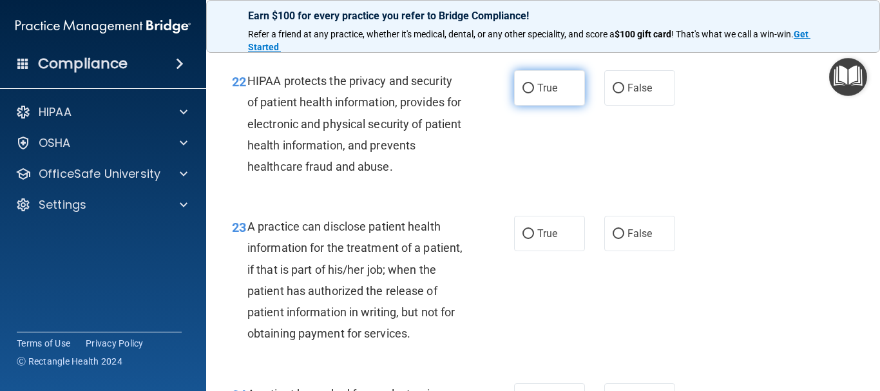
click at [514, 106] on label "True" at bounding box center [549, 87] width 71 height 35
click at [523, 93] on input "True" at bounding box center [529, 89] width 12 height 10
radio input "true"
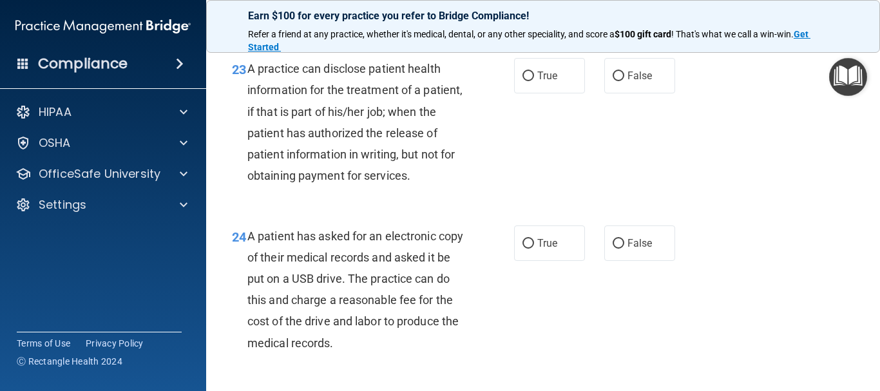
scroll to position [2707, 0]
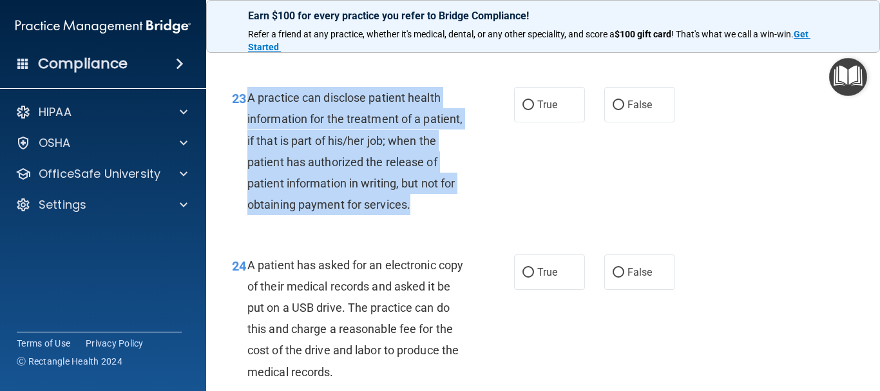
drag, startPoint x: 249, startPoint y: 116, endPoint x: 416, endPoint y: 249, distance: 213.8
click at [416, 215] on div "A practice can disclose patient health information for the treatment of a patie…" at bounding box center [360, 151] width 226 height 128
click at [390, 213] on div "A practice can disclose patient health information for the treatment of a patie…" at bounding box center [360, 151] width 226 height 128
drag, startPoint x: 249, startPoint y: 114, endPoint x: 414, endPoint y: 212, distance: 191.9
click at [466, 215] on div "A practice can disclose patient health information for the treatment of a patie…" at bounding box center [360, 151] width 226 height 128
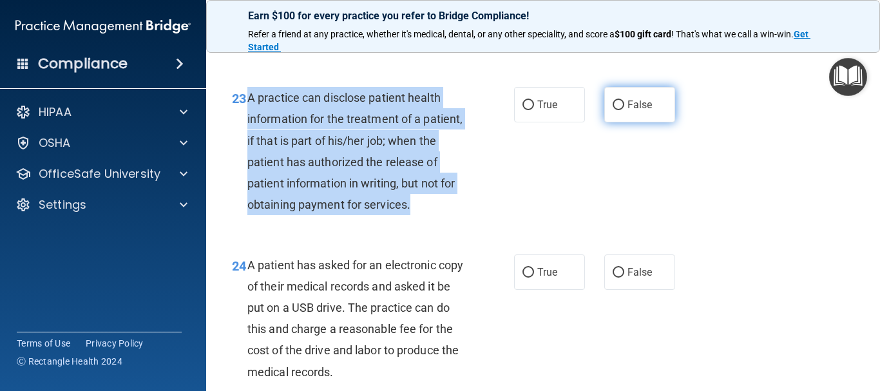
click at [614, 110] on input "False" at bounding box center [619, 106] width 12 height 10
radio input "true"
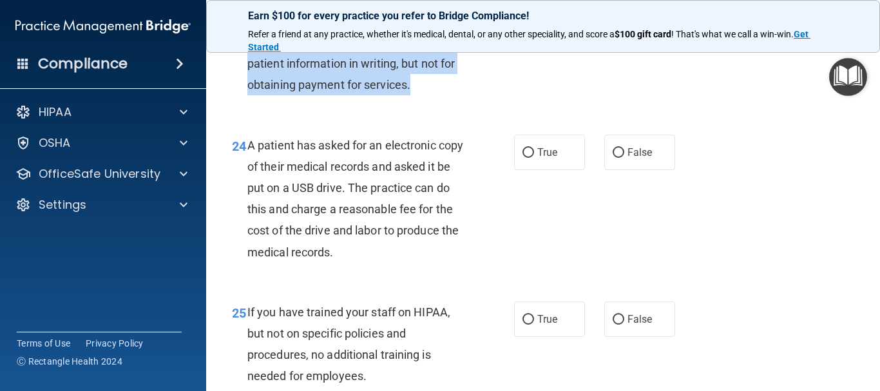
scroll to position [2836, 0]
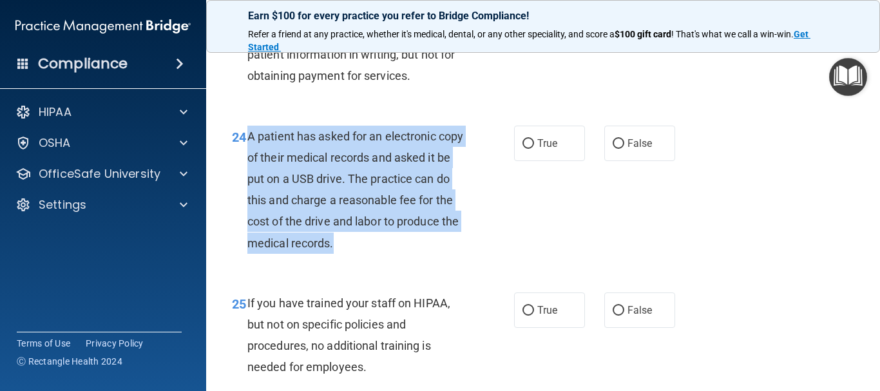
drag, startPoint x: 248, startPoint y: 175, endPoint x: 437, endPoint y: 291, distance: 221.6
click at [446, 254] on div "A patient has asked for an electronic copy of their medical records and asked i…" at bounding box center [360, 190] width 226 height 128
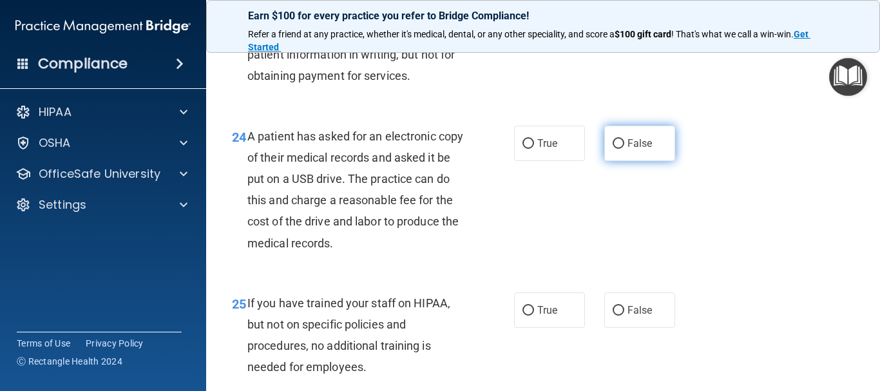
click at [632, 161] on label "False" at bounding box center [639, 143] width 71 height 35
click at [624, 149] on input "False" at bounding box center [619, 144] width 12 height 10
radio input "true"
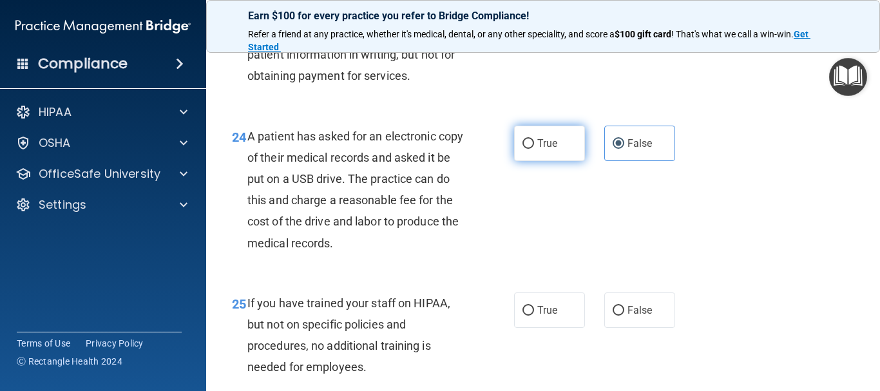
drag, startPoint x: 556, startPoint y: 179, endPoint x: 546, endPoint y: 175, distance: 10.4
click at [554, 161] on label "True" at bounding box center [549, 143] width 71 height 35
click at [534, 149] on input "True" at bounding box center [529, 144] width 12 height 10
radio input "true"
radio input "false"
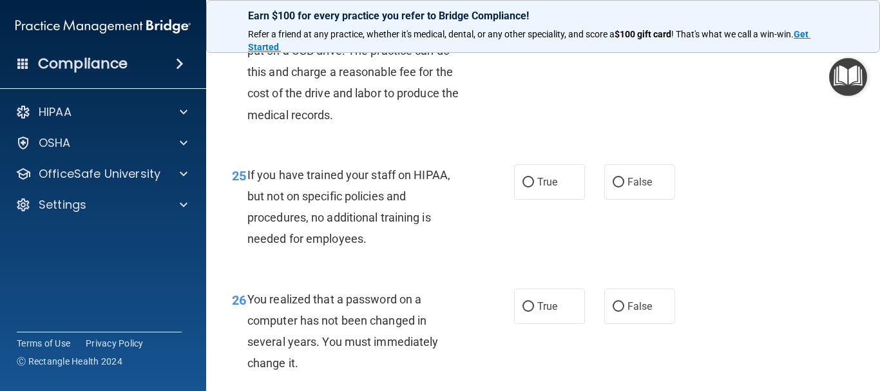
scroll to position [2964, 0]
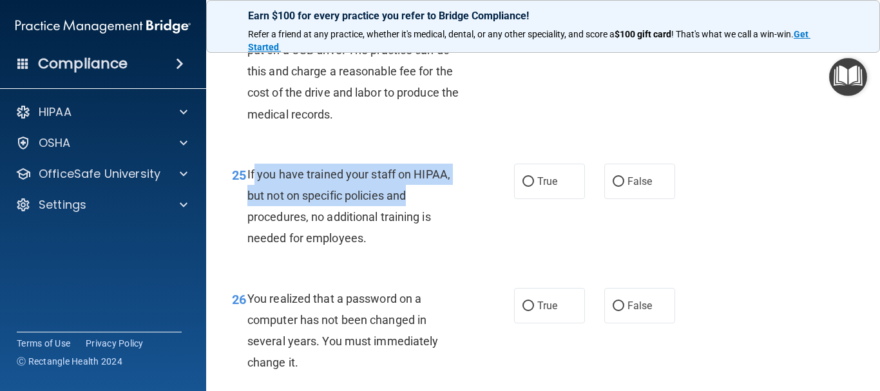
drag, startPoint x: 255, startPoint y: 217, endPoint x: 408, endPoint y: 239, distance: 154.3
click at [408, 239] on span "If you have trained your staff on HIPAA, but not on specific policies and proce…" at bounding box center [348, 207] width 203 height 78
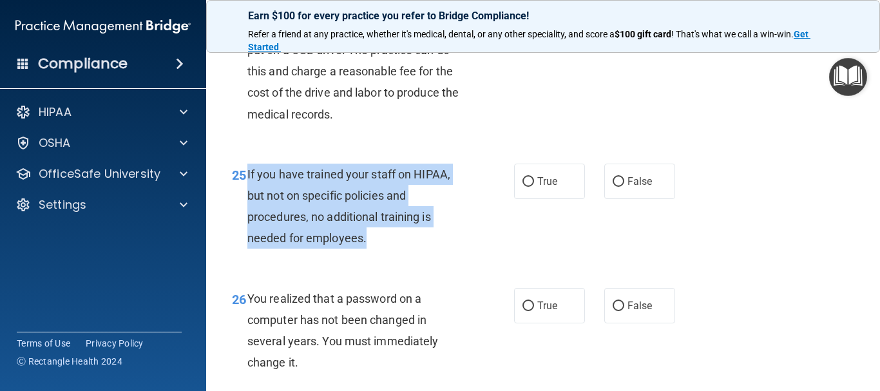
drag, startPoint x: 247, startPoint y: 215, endPoint x: 402, endPoint y: 291, distance: 172.9
click at [402, 249] on div "If you have trained your staff on HIPAA, but not on specific policies and proce…" at bounding box center [360, 207] width 226 height 86
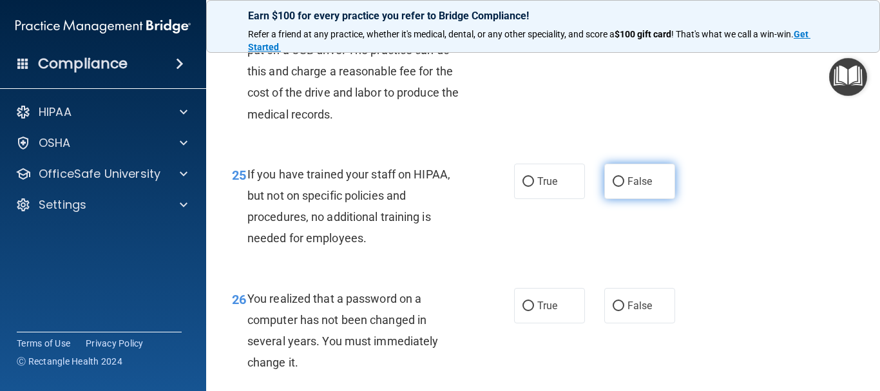
click at [641, 199] on label "False" at bounding box center [639, 181] width 71 height 35
click at [624, 187] on input "False" at bounding box center [619, 182] width 12 height 10
radio input "true"
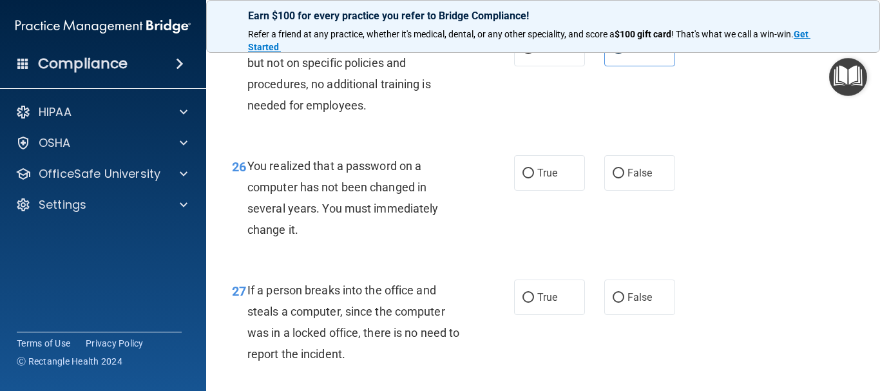
scroll to position [3185, 0]
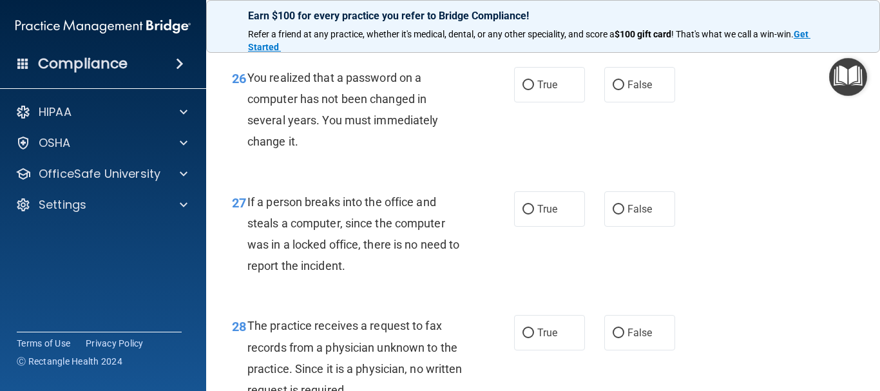
click at [252, 116] on span "You realized that a password on a computer has not been changed in several year…" at bounding box center [342, 110] width 191 height 78
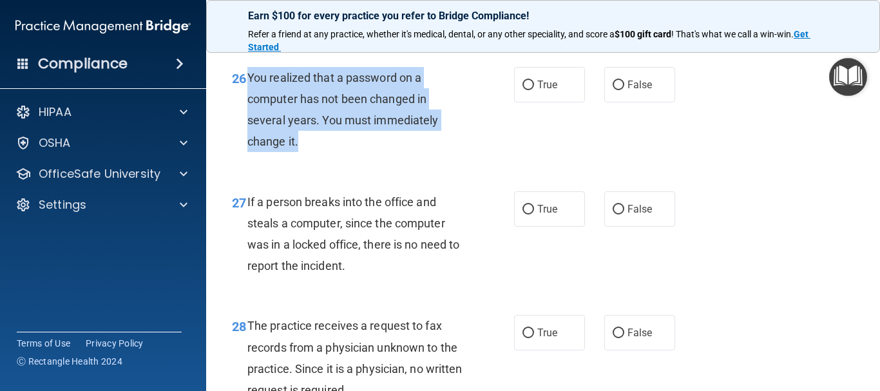
drag, startPoint x: 250, startPoint y: 119, endPoint x: 360, endPoint y: 142, distance: 112.7
click at [438, 153] on div "You realized that a password on a computer has not been changed in several year…" at bounding box center [360, 110] width 226 height 86
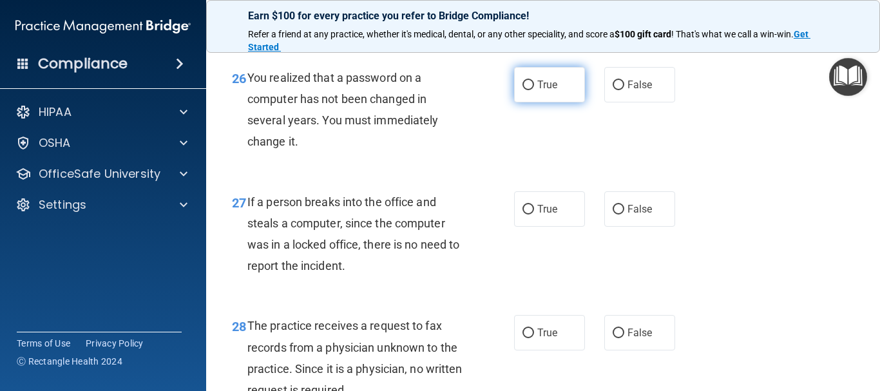
click at [538, 102] on label "True" at bounding box center [549, 84] width 71 height 35
click at [534, 90] on input "True" at bounding box center [529, 86] width 12 height 10
radio input "true"
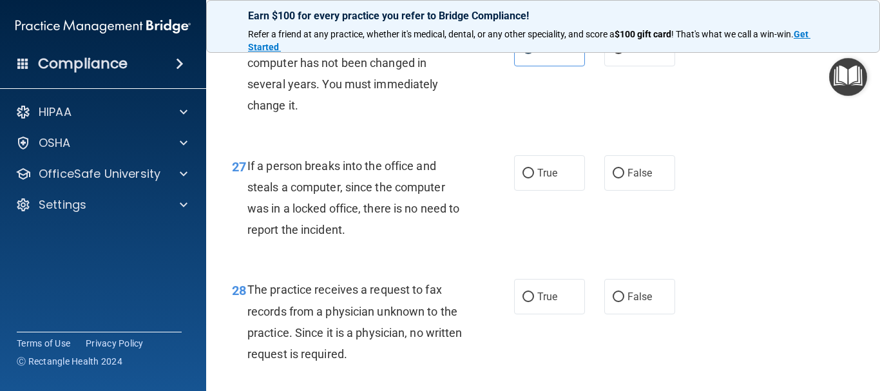
scroll to position [3250, 0]
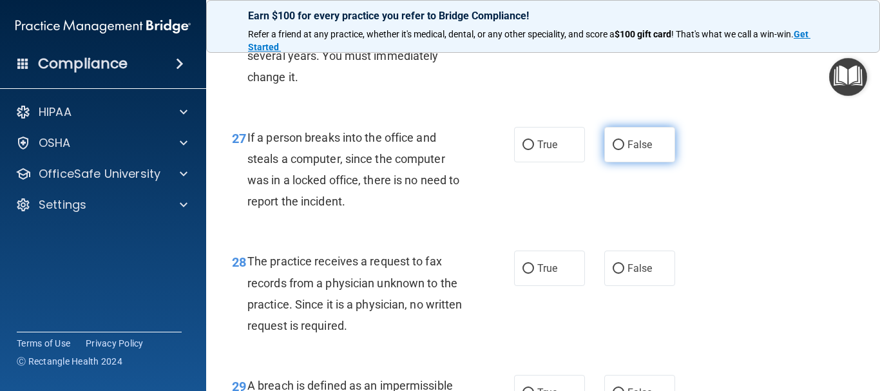
click at [637, 162] on label "False" at bounding box center [639, 144] width 71 height 35
click at [624, 150] on input "False" at bounding box center [619, 145] width 12 height 10
radio input "true"
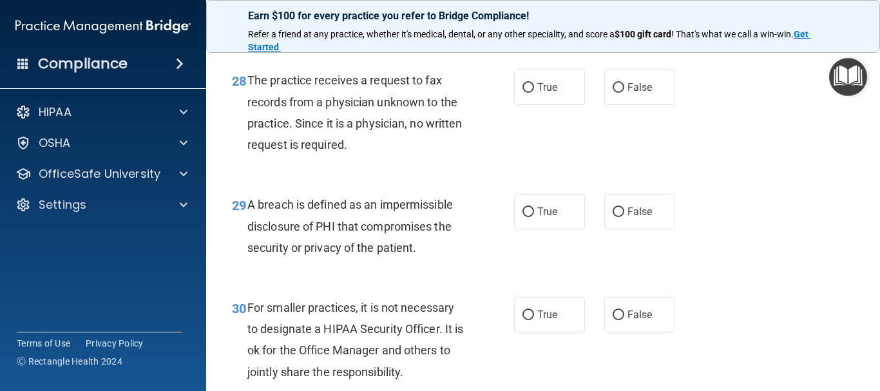
scroll to position [3443, 0]
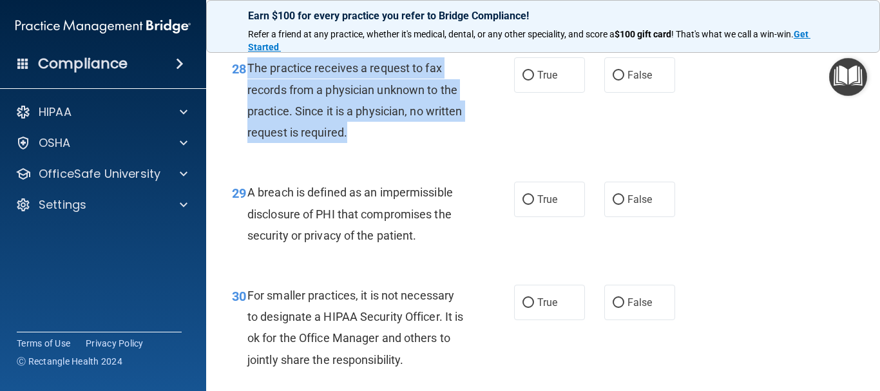
drag, startPoint x: 248, startPoint y: 108, endPoint x: 390, endPoint y: 176, distance: 157.1
click at [396, 150] on div "28 The practice receives a request to fax records from a physician unknown to t…" at bounding box center [373, 103] width 321 height 92
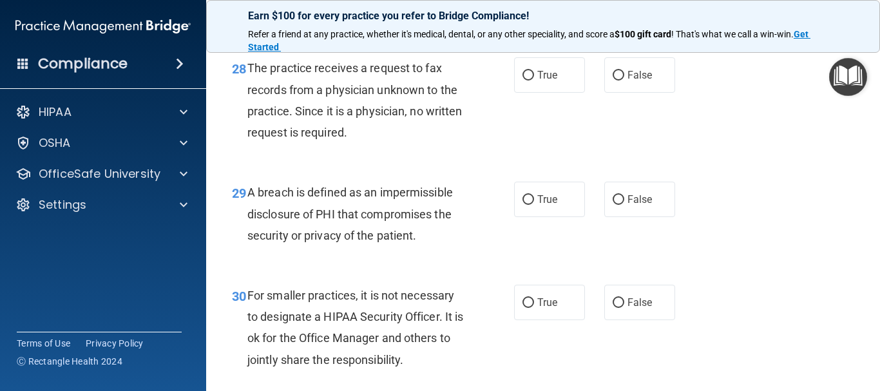
click at [595, 93] on div "True False" at bounding box center [599, 74] width 170 height 35
click at [637, 81] on span "False" at bounding box center [640, 75] width 25 height 12
click at [624, 81] on input "False" at bounding box center [619, 76] width 12 height 10
radio input "true"
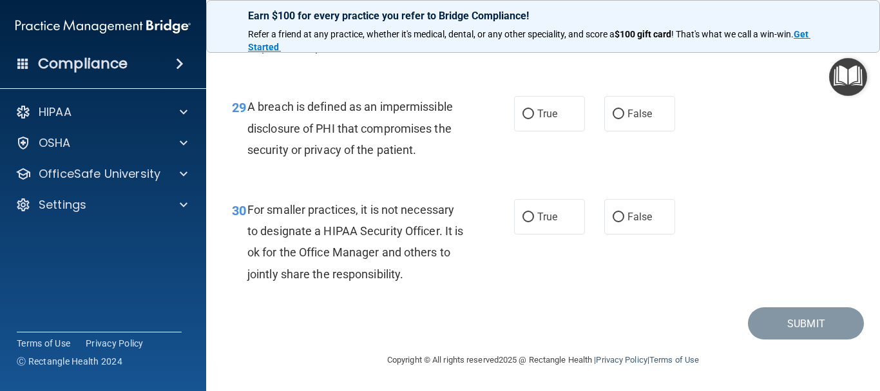
scroll to position [3572, 0]
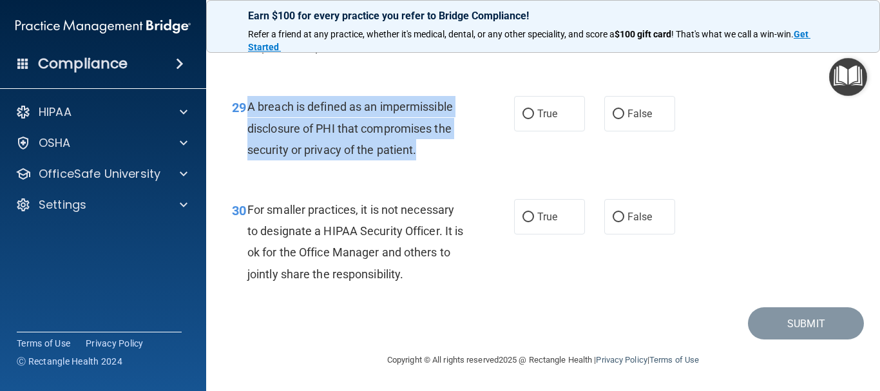
drag, startPoint x: 249, startPoint y: 104, endPoint x: 396, endPoint y: 128, distance: 149.5
click at [427, 159] on div "A breach is defined as an impermissible disclosure of PHI that compromises the …" at bounding box center [360, 128] width 226 height 64
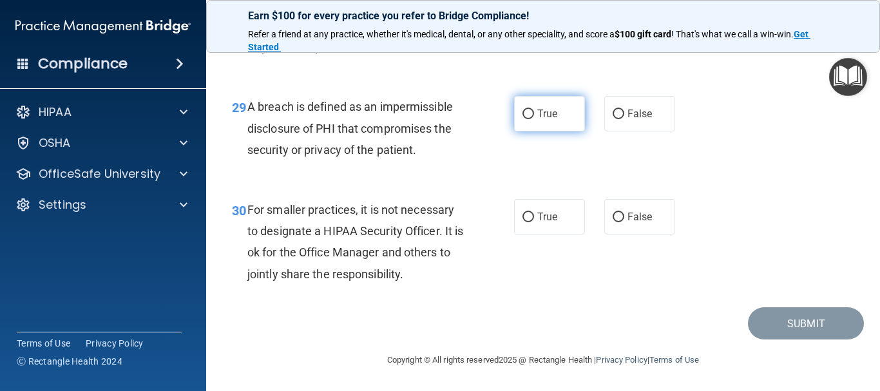
click at [529, 104] on label "True" at bounding box center [549, 113] width 71 height 35
click at [529, 110] on input "True" at bounding box center [529, 115] width 12 height 10
radio input "true"
drag, startPoint x: 251, startPoint y: 206, endPoint x: 256, endPoint y: 209, distance: 6.6
click at [256, 209] on span "For smaller practices, it is not necessary to designate a HIPAA Security Office…" at bounding box center [355, 242] width 216 height 78
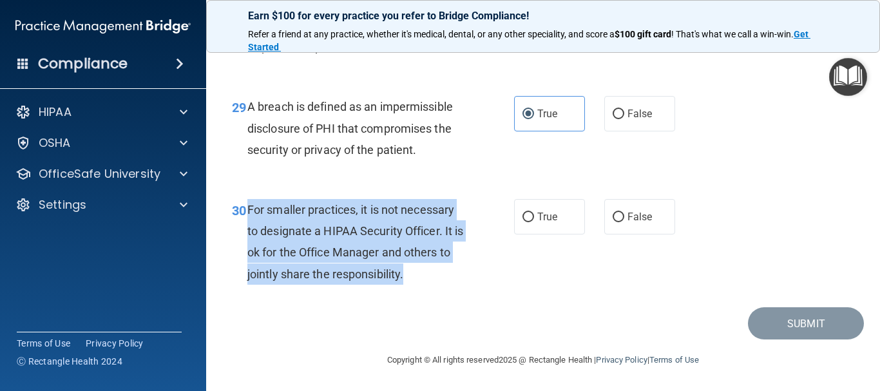
drag, startPoint x: 244, startPoint y: 204, endPoint x: 447, endPoint y: 273, distance: 213.6
click at [465, 276] on div "30 For smaller practices, it is not necessary to designate a HIPAA Security Off…" at bounding box center [373, 245] width 321 height 92
click at [615, 220] on input "False" at bounding box center [619, 218] width 12 height 10
radio input "true"
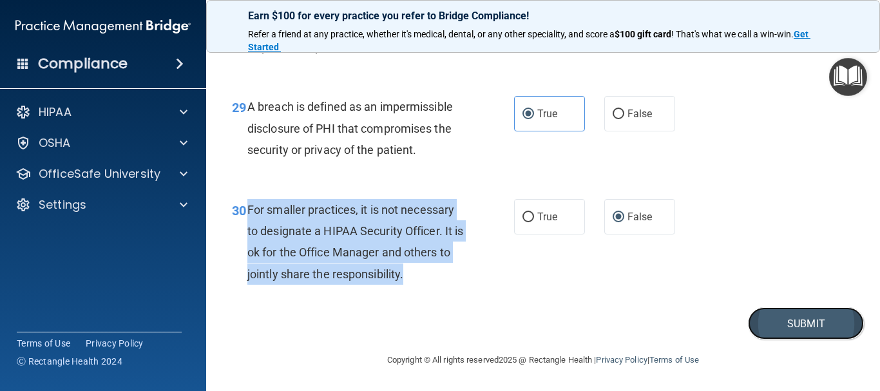
click at [778, 329] on button "Submit" at bounding box center [806, 323] width 116 height 33
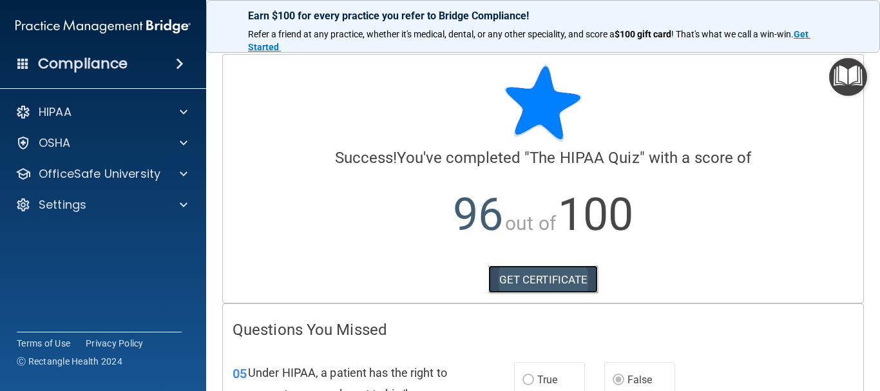
click at [584, 278] on link "GET CERTIFICATE" at bounding box center [543, 280] width 110 height 28
click at [115, 159] on div "HIPAA Documents and Policies Report an Incident Business Associates Emergency P…" at bounding box center [103, 161] width 207 height 134
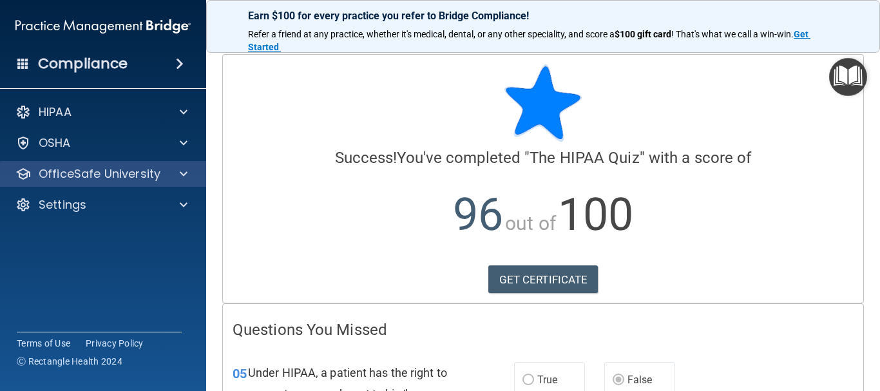
click at [130, 182] on div "OfficeSafe University" at bounding box center [103, 174] width 207 height 26
click at [193, 173] on div at bounding box center [182, 173] width 32 height 15
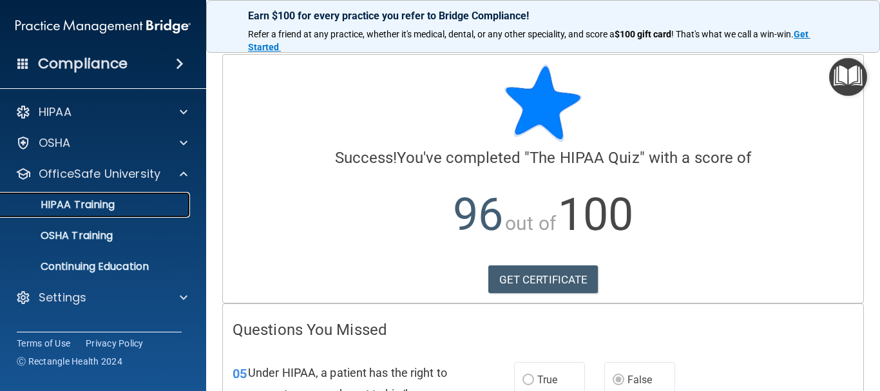
click at [133, 213] on link "HIPAA Training" at bounding box center [88, 205] width 203 height 26
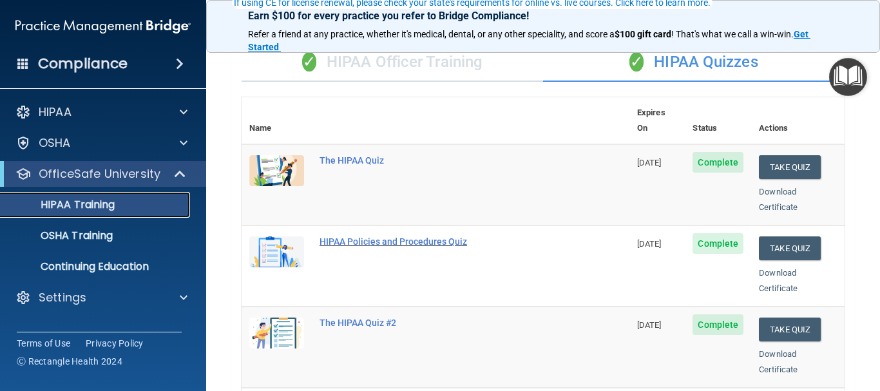
scroll to position [129, 0]
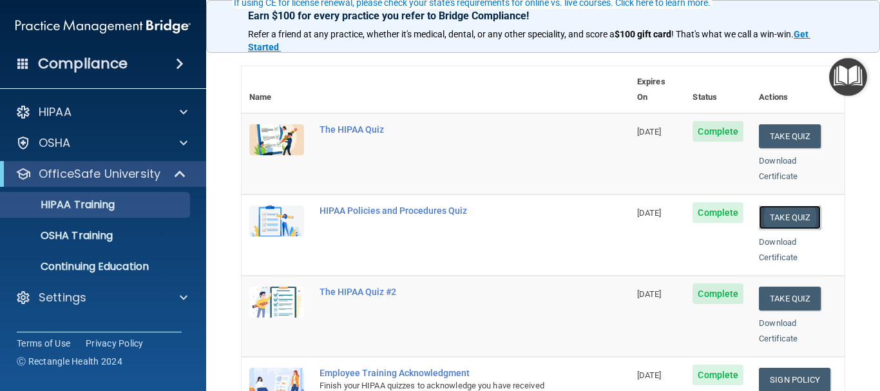
click at [791, 206] on button "Take Quiz" at bounding box center [790, 218] width 62 height 24
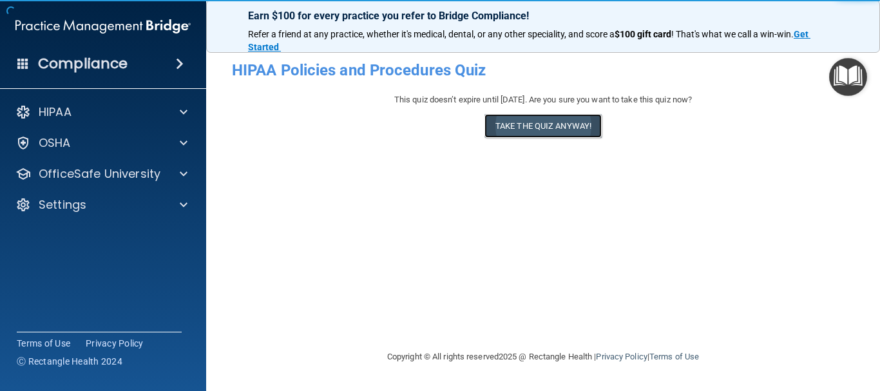
click at [592, 133] on button "Take the quiz anyway!" at bounding box center [543, 126] width 117 height 24
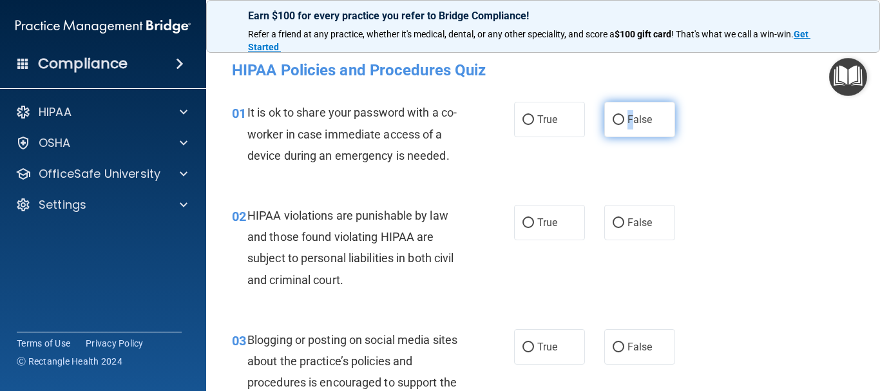
click at [621, 130] on label "False" at bounding box center [639, 119] width 71 height 35
click at [613, 123] on input "False" at bounding box center [619, 120] width 12 height 10
radio input "true"
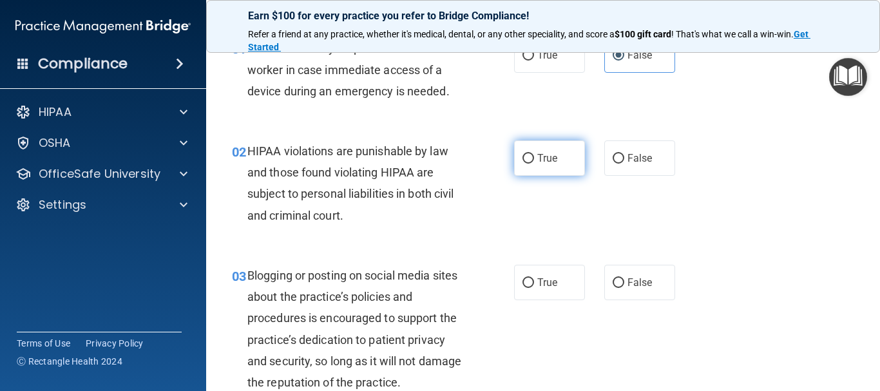
click at [549, 159] on span "True" at bounding box center [547, 158] width 20 height 12
click at [534, 159] on input "True" at bounding box center [529, 159] width 12 height 10
radio input "true"
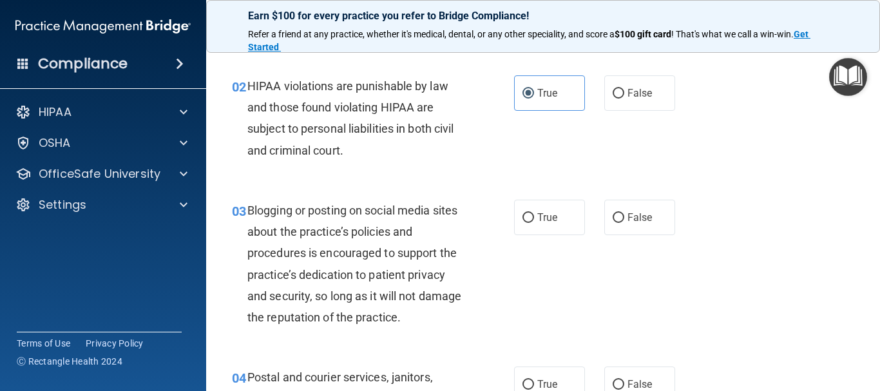
scroll to position [193, 0]
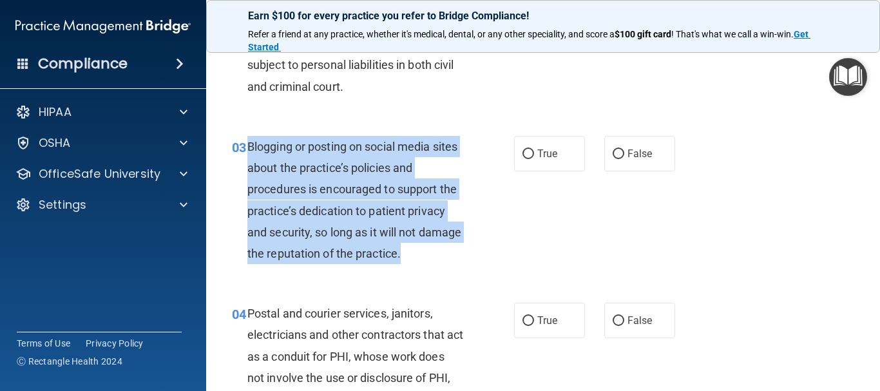
drag, startPoint x: 245, startPoint y: 145, endPoint x: 402, endPoint y: 212, distance: 170.9
click at [458, 258] on div "03 Blogging or posting on social media sites about the practice’s policies and …" at bounding box center [373, 203] width 321 height 135
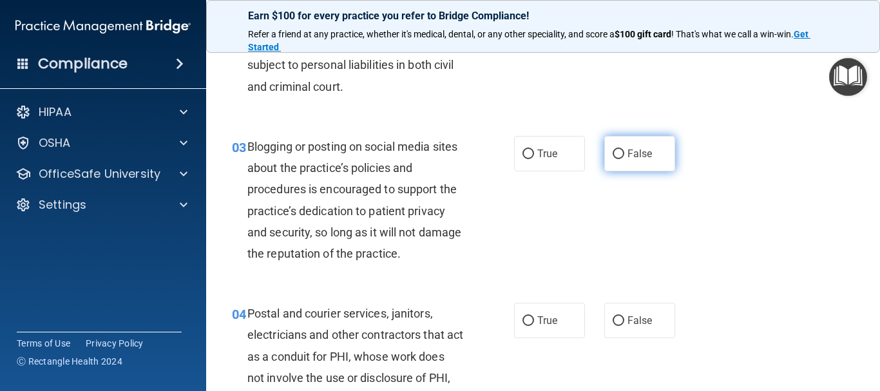
click at [655, 166] on label "False" at bounding box center [639, 153] width 71 height 35
click at [624, 159] on input "False" at bounding box center [619, 155] width 12 height 10
radio input "true"
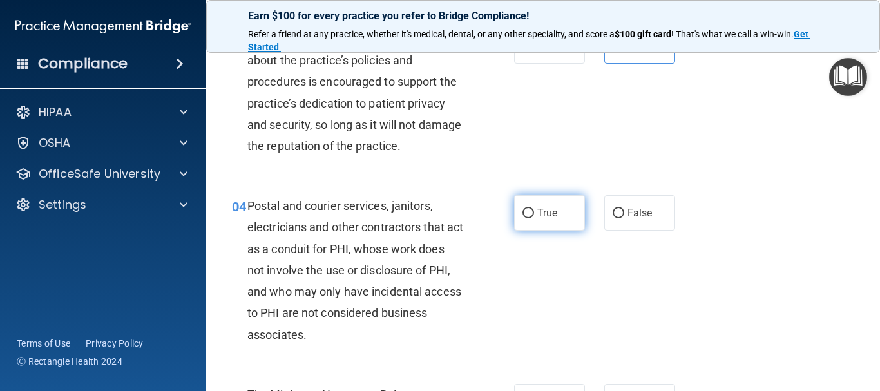
scroll to position [322, 0]
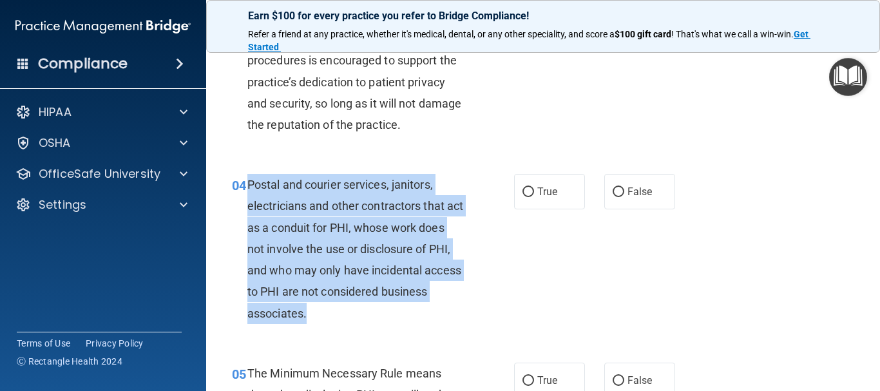
drag, startPoint x: 247, startPoint y: 184, endPoint x: 455, endPoint y: 318, distance: 247.2
click at [455, 318] on div "Postal and courier services, janitors, electricians and other contractors that …" at bounding box center [360, 249] width 226 height 150
click at [523, 193] on input "True" at bounding box center [529, 193] width 12 height 10
radio input "true"
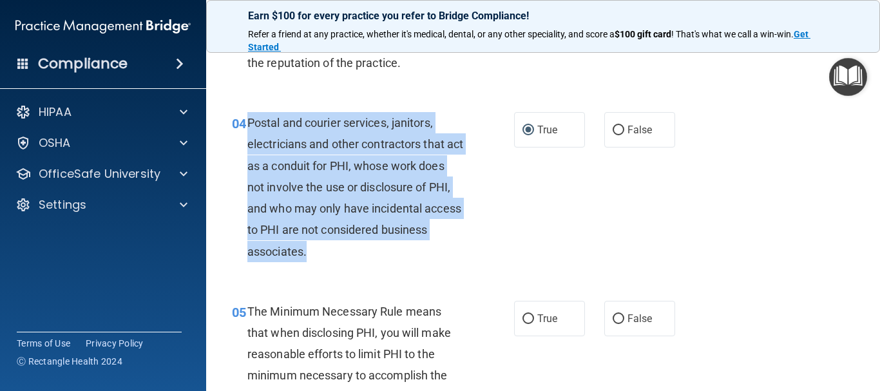
scroll to position [516, 0]
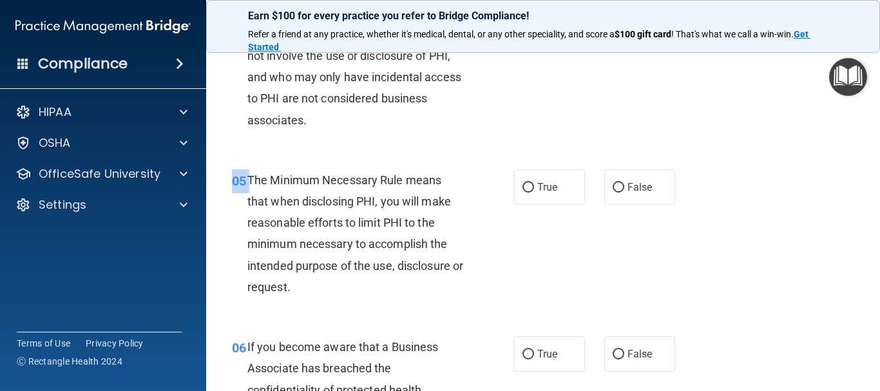
drag, startPoint x: 247, startPoint y: 178, endPoint x: 401, endPoint y: 240, distance: 166.2
click at [443, 297] on div "The Minimum Necessary Rule means that when disclosing PHI, you will make reason…" at bounding box center [360, 233] width 226 height 128
click at [514, 188] on label "True" at bounding box center [549, 186] width 71 height 35
click at [523, 188] on input "True" at bounding box center [529, 188] width 12 height 10
radio input "true"
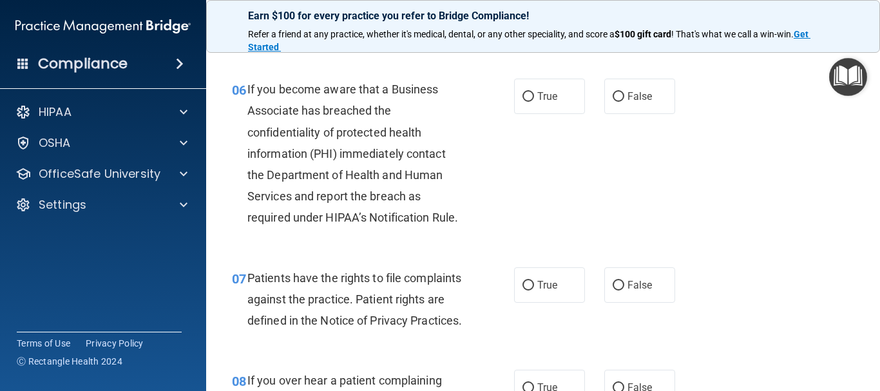
scroll to position [709, 0]
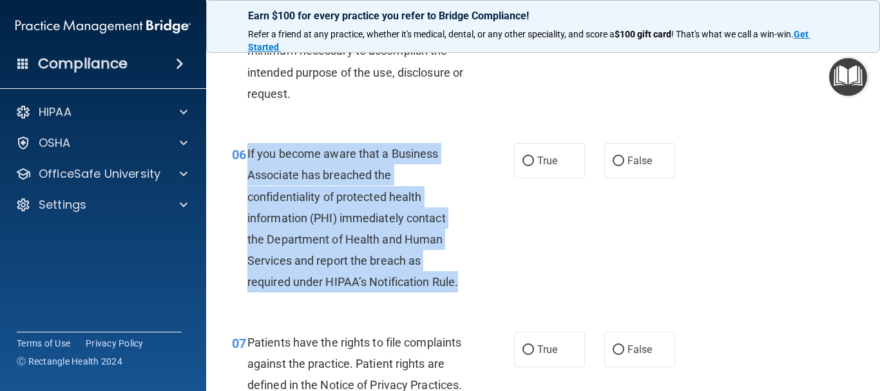
drag, startPoint x: 247, startPoint y: 153, endPoint x: 459, endPoint y: 291, distance: 252.9
click at [459, 291] on div "If you become aware that a Business Associate has breached the confidentiality …" at bounding box center [360, 218] width 226 height 150
click at [510, 272] on div "06 If you become aware that a Business Associate has breached the confidentiali…" at bounding box center [373, 221] width 321 height 157
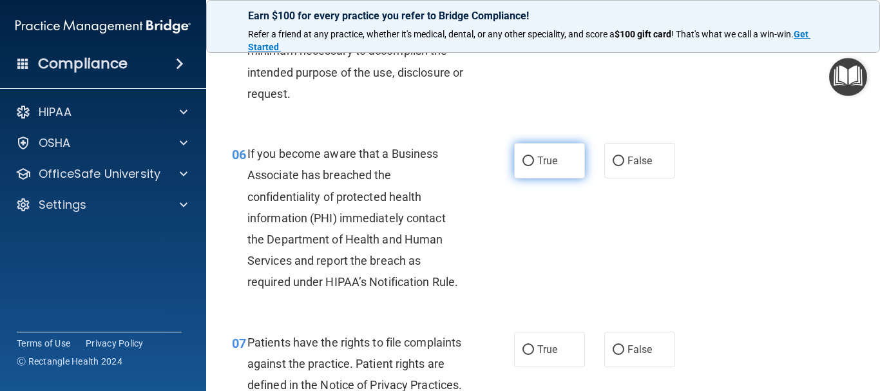
click at [523, 157] on input "True" at bounding box center [529, 162] width 12 height 10
radio input "true"
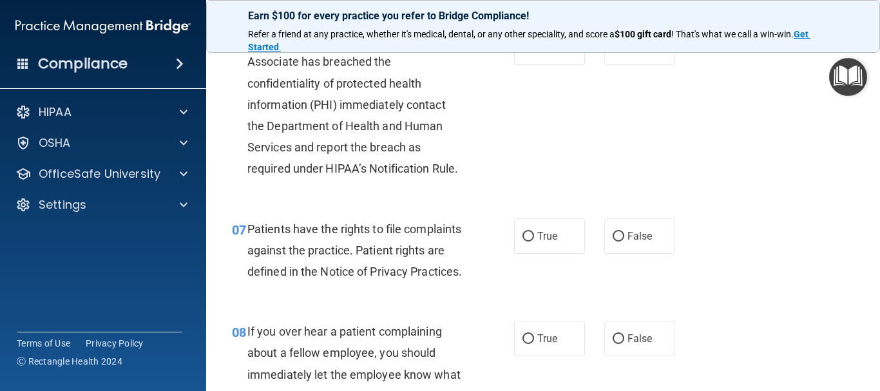
scroll to position [838, 0]
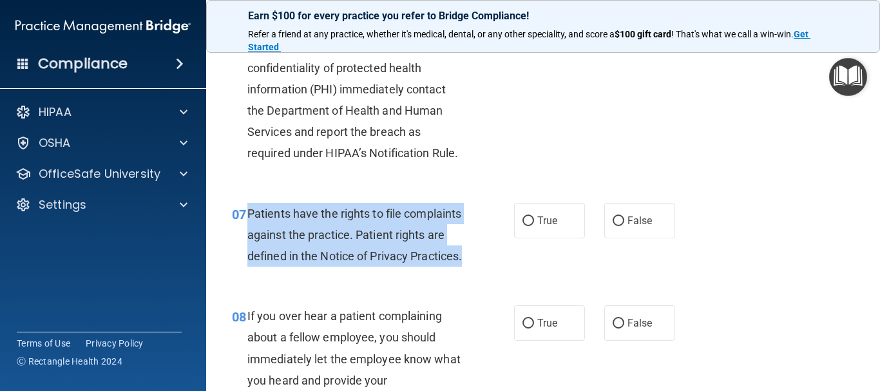
drag, startPoint x: 256, startPoint y: 213, endPoint x: 405, endPoint y: 272, distance: 160.6
click at [409, 274] on div "07 Patients have the rights to file complaints against the practice. Patient ri…" at bounding box center [373, 238] width 321 height 71
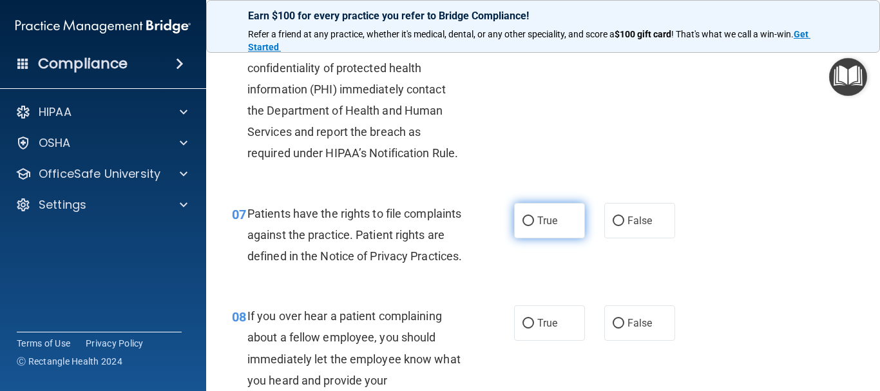
click at [549, 224] on span "True" at bounding box center [547, 221] width 20 height 12
click at [534, 224] on input "True" at bounding box center [529, 222] width 12 height 10
radio input "true"
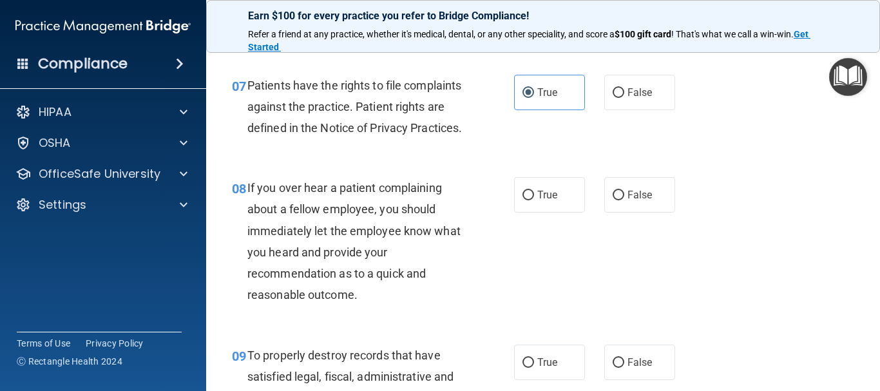
scroll to position [967, 0]
click at [623, 207] on label "False" at bounding box center [639, 194] width 71 height 35
click at [623, 200] on input "False" at bounding box center [619, 195] width 12 height 10
radio input "true"
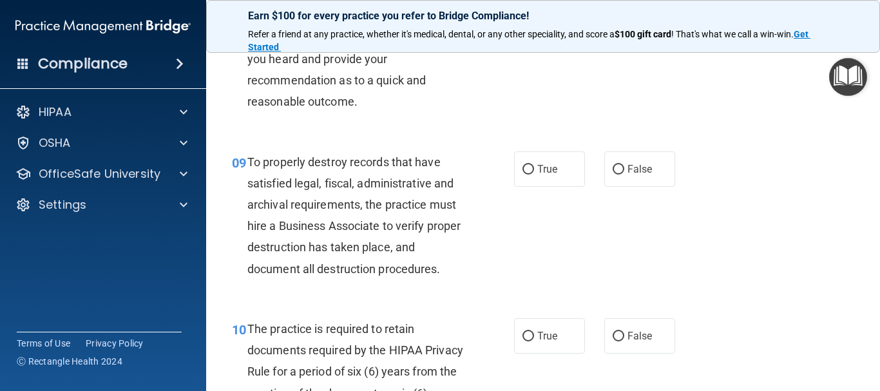
scroll to position [1160, 0]
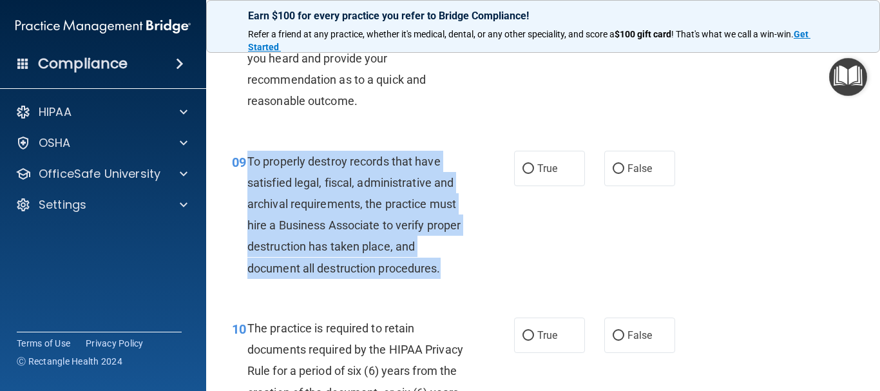
drag, startPoint x: 247, startPoint y: 179, endPoint x: 441, endPoint y: 296, distance: 226.7
click at [481, 285] on div "09 To properly destroy records that have satisfied legal, fiscal, administrativ…" at bounding box center [373, 218] width 321 height 135
click at [613, 174] on input "False" at bounding box center [619, 169] width 12 height 10
radio input "true"
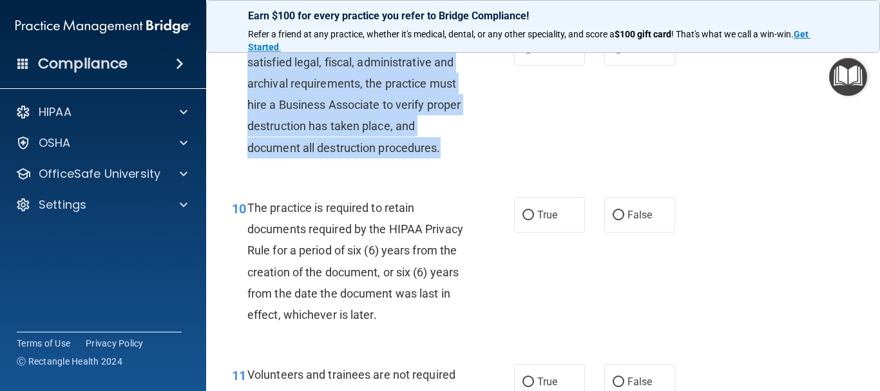
scroll to position [1289, 0]
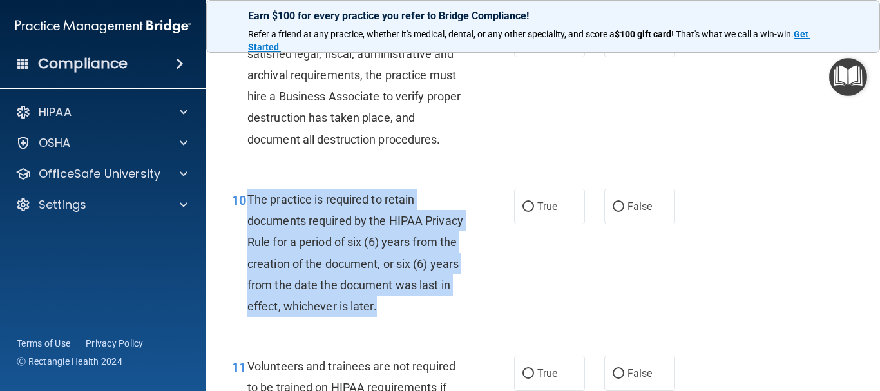
drag, startPoint x: 246, startPoint y: 217, endPoint x: 447, endPoint y: 325, distance: 228.1
click at [447, 324] on div "10 The practice is required to retain documents required by the HIPAA Privacy R…" at bounding box center [373, 256] width 321 height 135
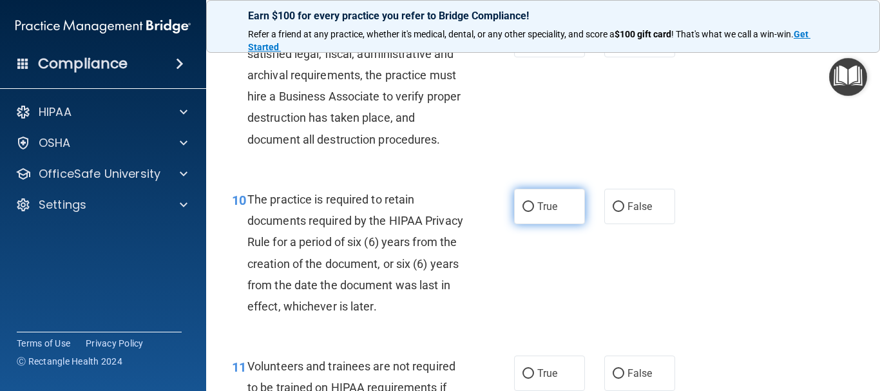
click at [528, 222] on label "True" at bounding box center [549, 206] width 71 height 35
click at [528, 212] on input "True" at bounding box center [529, 207] width 12 height 10
radio input "true"
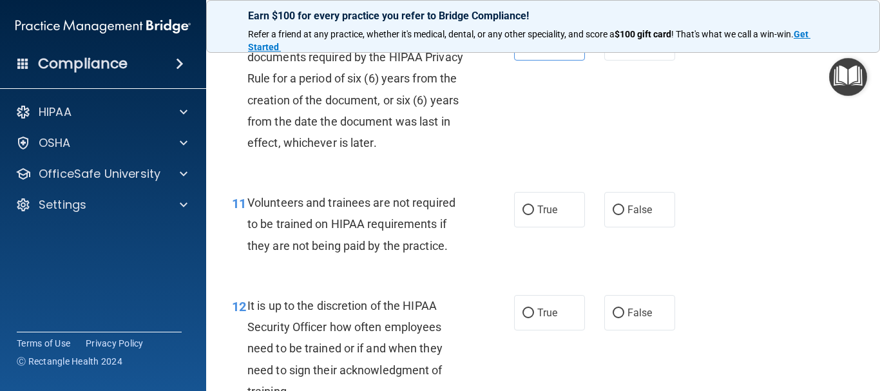
scroll to position [1482, 0]
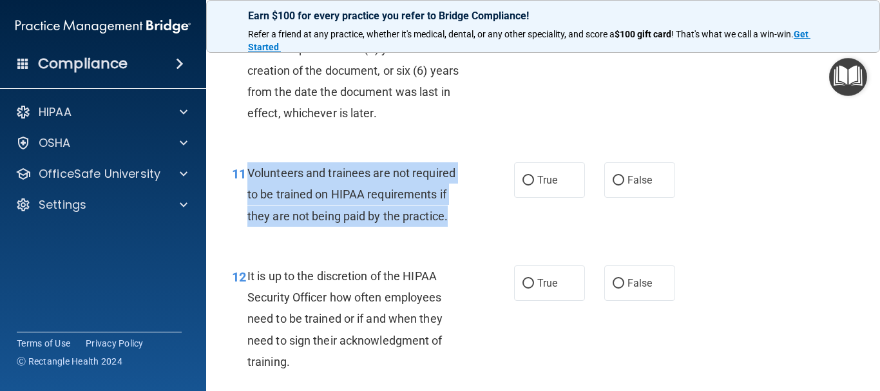
drag, startPoint x: 247, startPoint y: 195, endPoint x: 466, endPoint y: 251, distance: 225.7
click at [466, 233] on div "11 Volunteers and trainees are not required to be trained on HIPAA requirements…" at bounding box center [373, 197] width 321 height 71
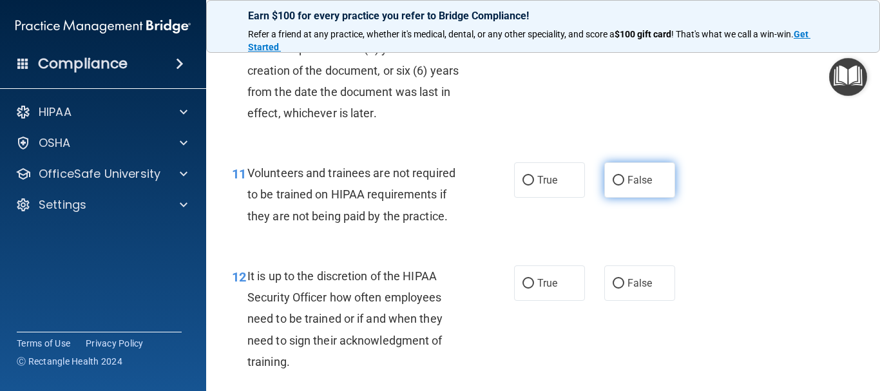
click at [650, 198] on label "False" at bounding box center [639, 179] width 71 height 35
click at [624, 186] on input "False" at bounding box center [619, 181] width 12 height 10
radio input "true"
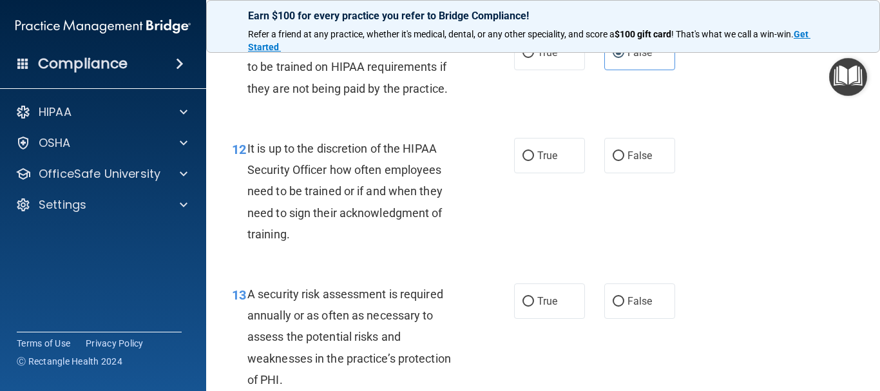
scroll to position [1611, 0]
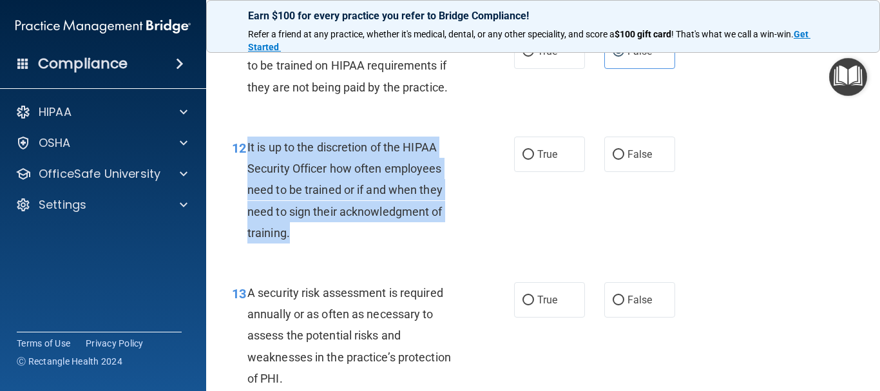
drag, startPoint x: 244, startPoint y: 167, endPoint x: 429, endPoint y: 251, distance: 202.7
click at [450, 250] on div "12 It is up to the discretion of the HIPAA Security Officer how often employees…" at bounding box center [373, 193] width 321 height 113
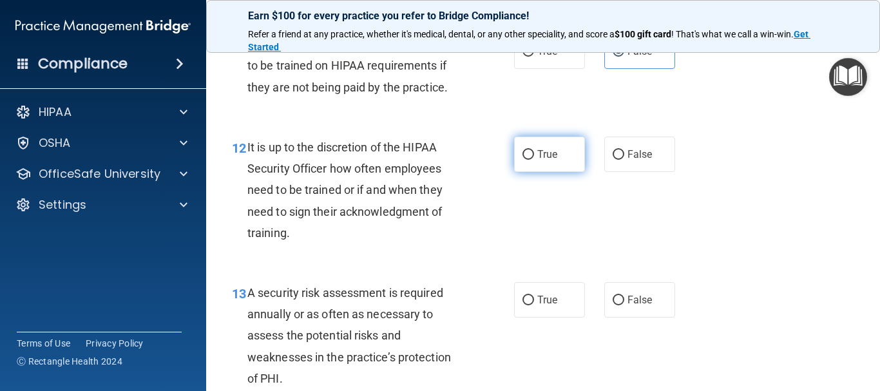
click at [570, 169] on label "True" at bounding box center [549, 154] width 71 height 35
click at [534, 160] on input "True" at bounding box center [529, 155] width 12 height 10
radio input "true"
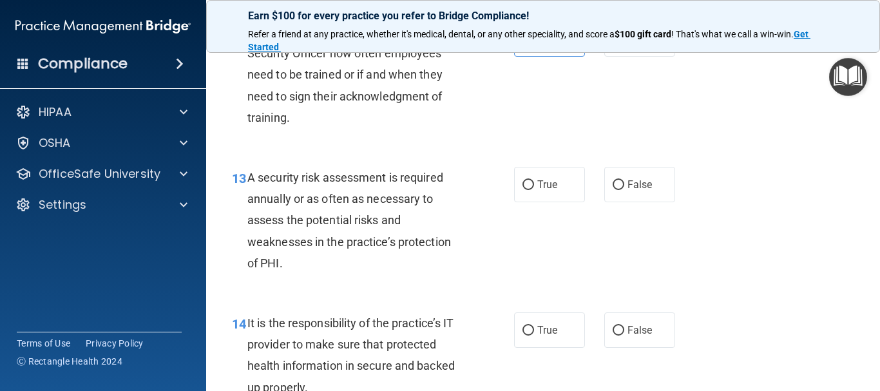
scroll to position [1740, 0]
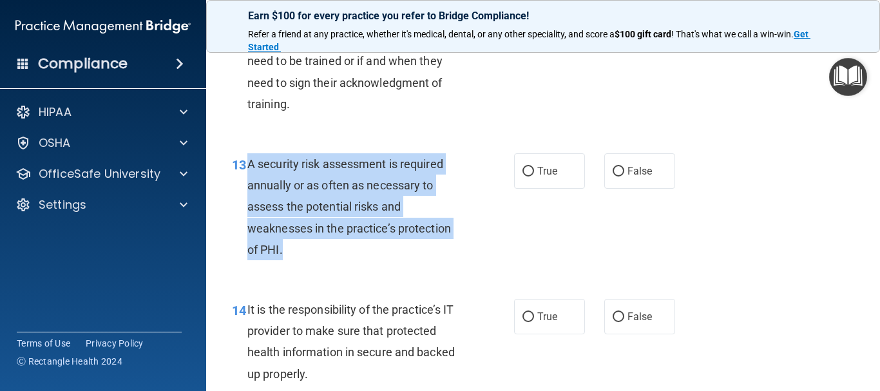
drag, startPoint x: 247, startPoint y: 185, endPoint x: 423, endPoint y: 277, distance: 199.2
click at [423, 260] on div "A security risk assessment is required annually or as often as necessary to ass…" at bounding box center [360, 206] width 226 height 107
click at [525, 177] on input "True" at bounding box center [529, 172] width 12 height 10
radio input "true"
click at [528, 267] on div "13 A security risk assessment is required annually or as often as necessary to …" at bounding box center [373, 209] width 321 height 113
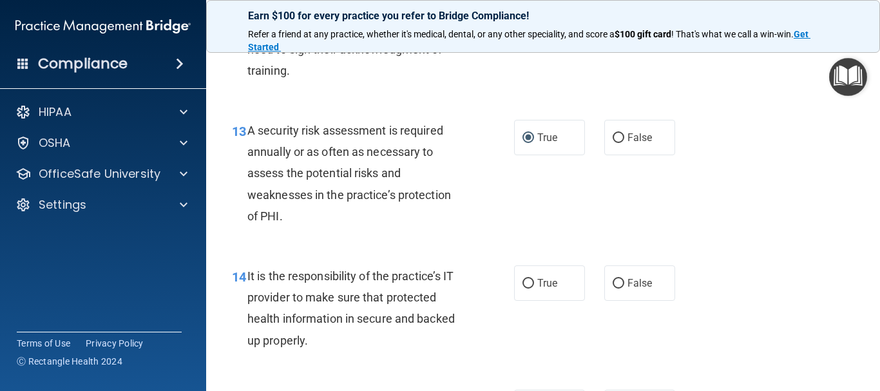
scroll to position [1869, 0]
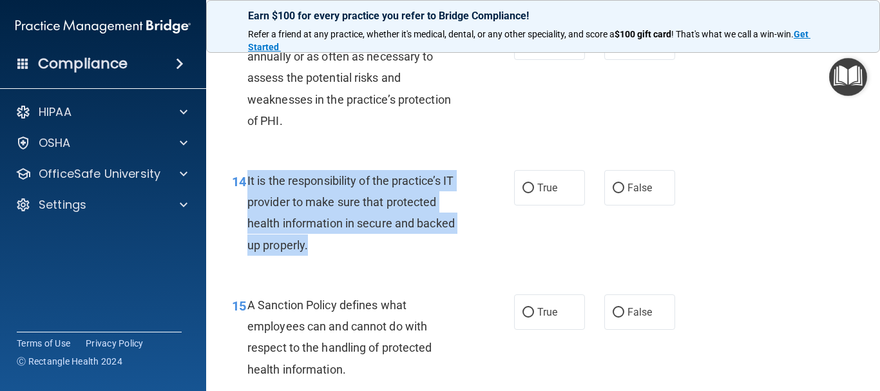
drag, startPoint x: 247, startPoint y: 203, endPoint x: 430, endPoint y: 258, distance: 191.0
click at [440, 256] on div "It is the responsibility of the practice’s IT provider to make sure that protec…" at bounding box center [360, 213] width 226 height 86
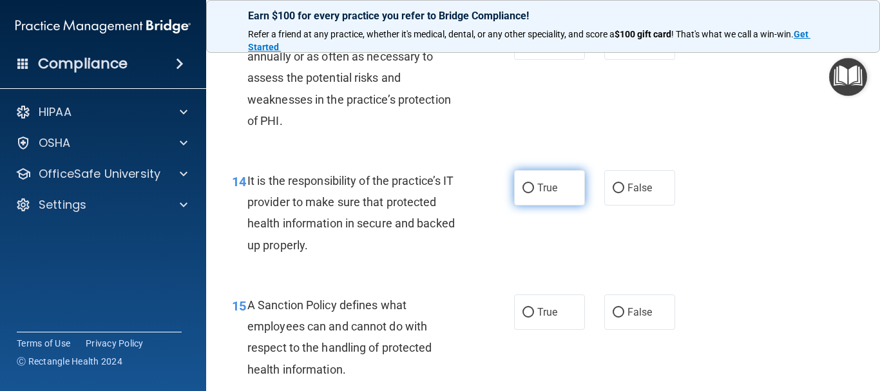
click at [537, 206] on label "True" at bounding box center [549, 187] width 71 height 35
click at [534, 193] on input "True" at bounding box center [529, 189] width 12 height 10
radio input "true"
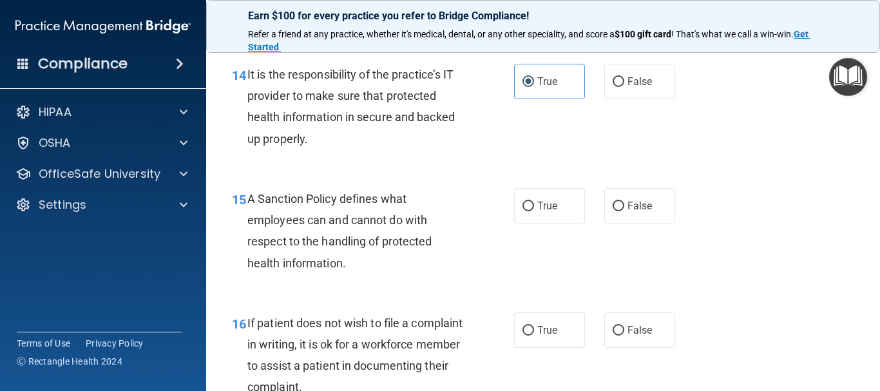
scroll to position [1998, 0]
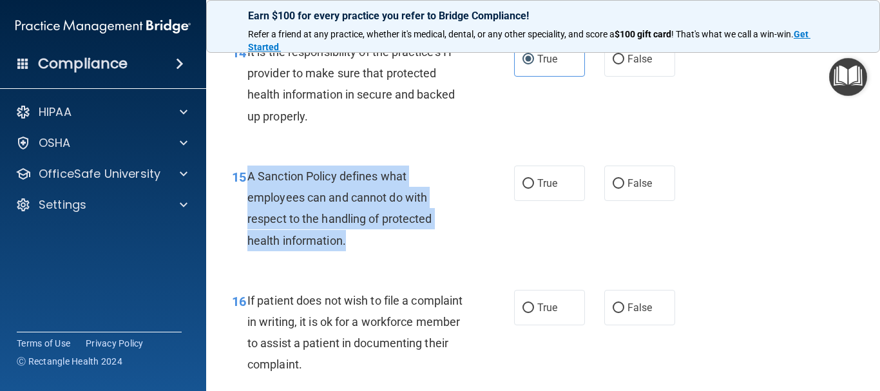
drag, startPoint x: 246, startPoint y: 198, endPoint x: 394, endPoint y: 259, distance: 160.4
click at [407, 258] on div "15 A Sanction Policy defines what employees can and cannot do with respect to t…" at bounding box center [373, 212] width 321 height 92
click at [525, 189] on input "True" at bounding box center [529, 184] width 12 height 10
radio input "true"
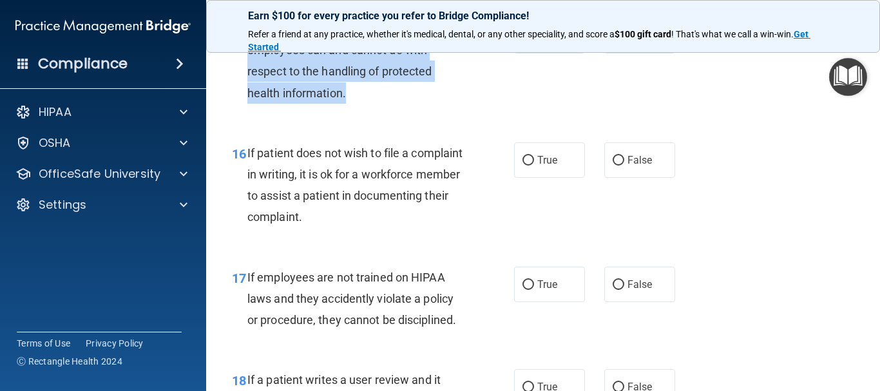
scroll to position [2191, 0]
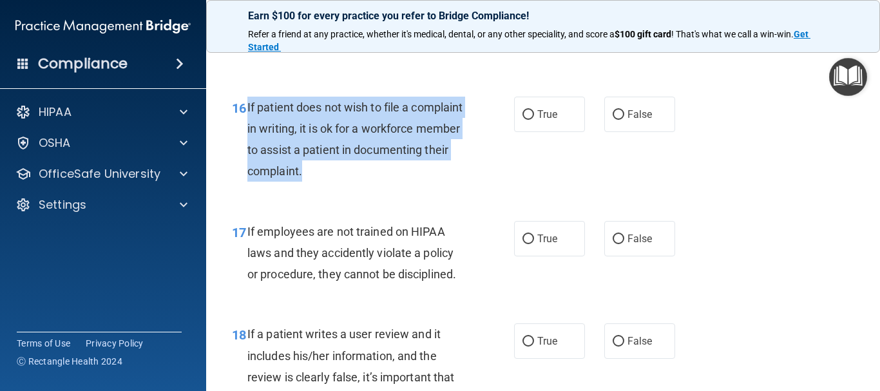
drag, startPoint x: 248, startPoint y: 124, endPoint x: 461, endPoint y: 191, distance: 223.6
click at [461, 182] on div "If patient does not wish to file a complaint in writing, it is ok for a workfor…" at bounding box center [360, 140] width 226 height 86
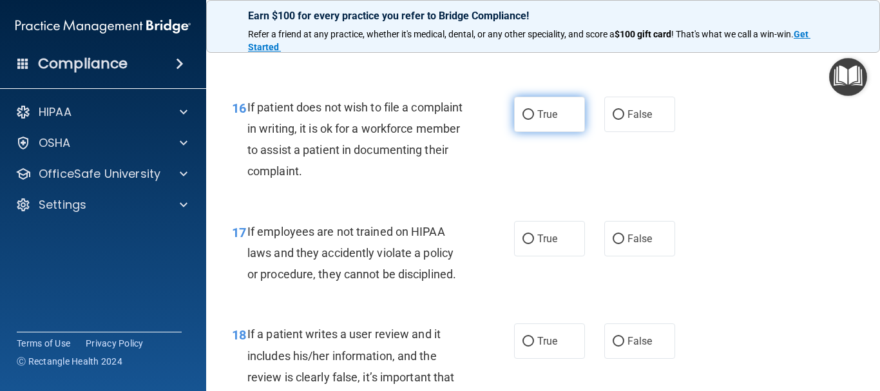
click at [540, 132] on label "True" at bounding box center [549, 114] width 71 height 35
click at [534, 120] on input "True" at bounding box center [529, 115] width 12 height 10
radio input "true"
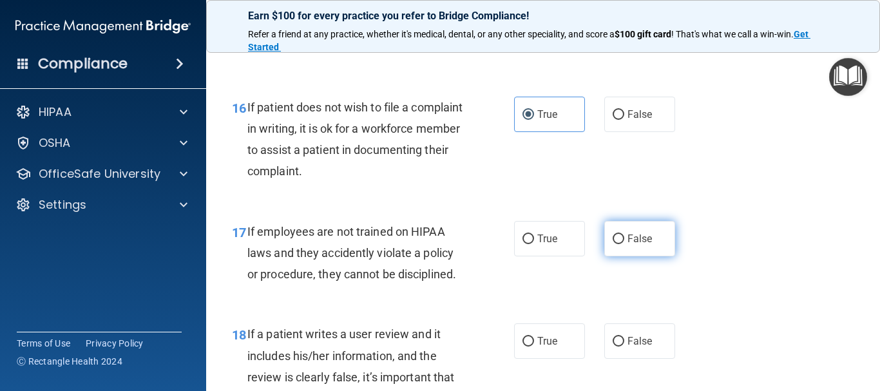
click at [617, 254] on label "False" at bounding box center [639, 238] width 71 height 35
click at [617, 244] on input "False" at bounding box center [619, 240] width 12 height 10
radio input "true"
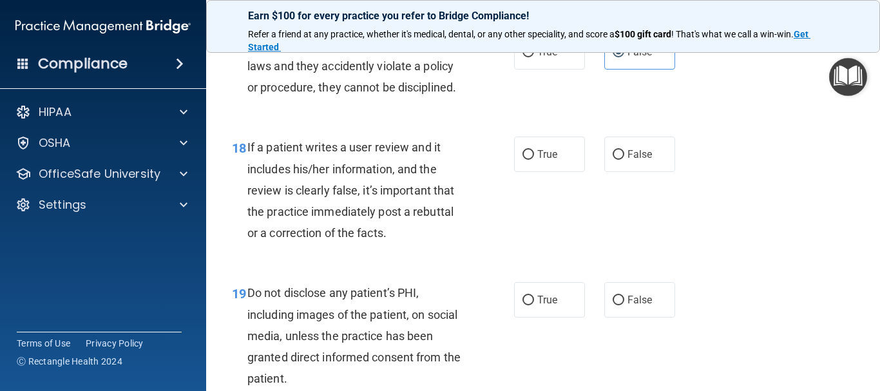
scroll to position [2384, 0]
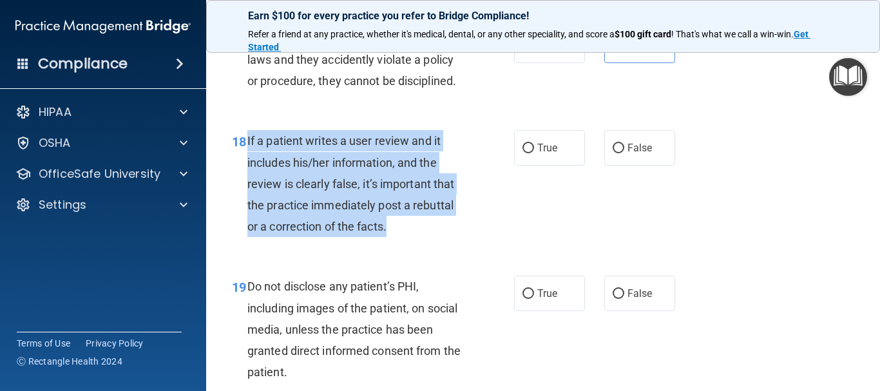
drag, startPoint x: 246, startPoint y: 159, endPoint x: 458, endPoint y: 255, distance: 233.0
click at [458, 244] on div "18 If a patient writes a user review and it includes his/her information, and t…" at bounding box center [373, 186] width 321 height 113
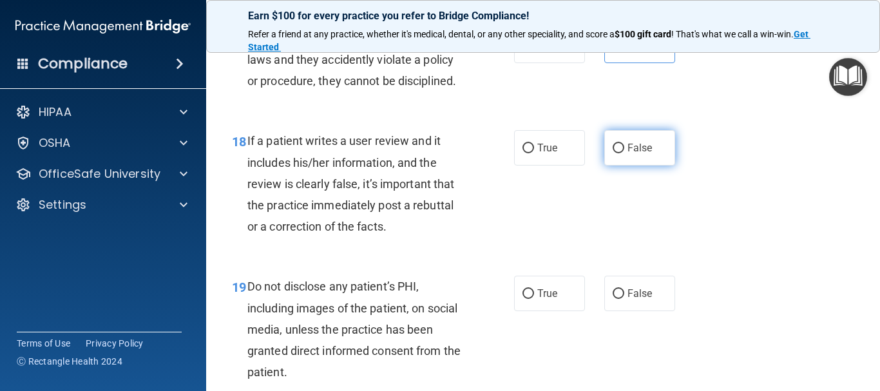
click at [629, 159] on label "False" at bounding box center [639, 147] width 71 height 35
click at [624, 153] on input "False" at bounding box center [619, 149] width 12 height 10
radio input "true"
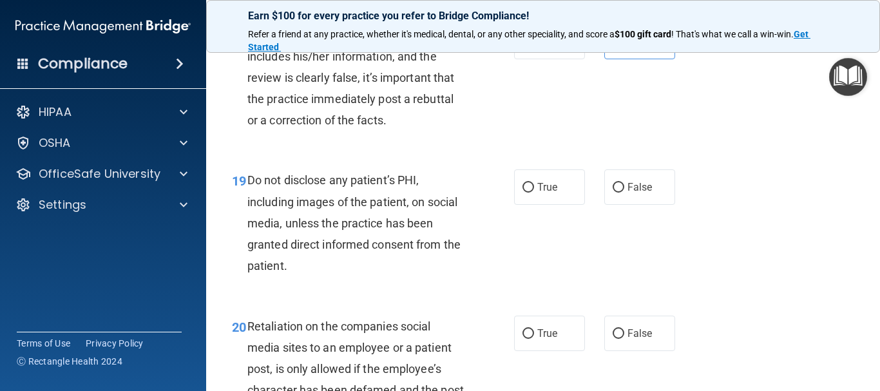
scroll to position [2513, 0]
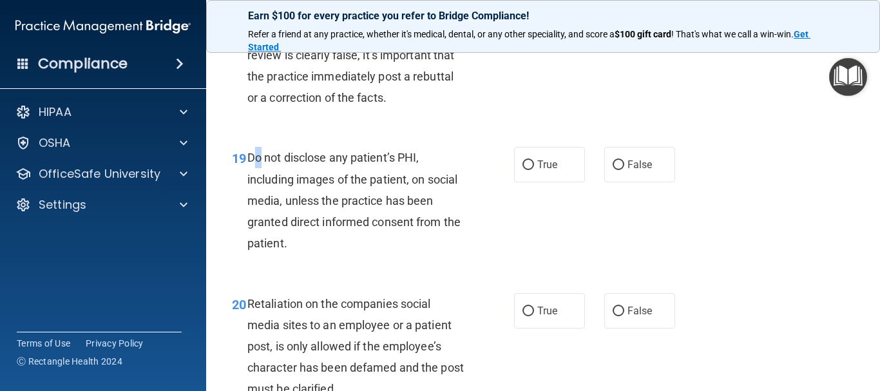
drag, startPoint x: 254, startPoint y: 177, endPoint x: 260, endPoint y: 179, distance: 6.6
click at [262, 179] on span "Do not disclose any patient’s PHI, including images of the patient, on social m…" at bounding box center [353, 200] width 213 height 99
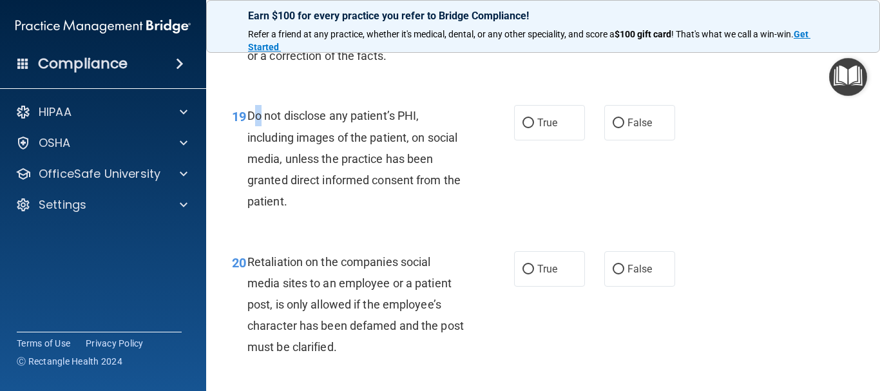
scroll to position [2578, 0]
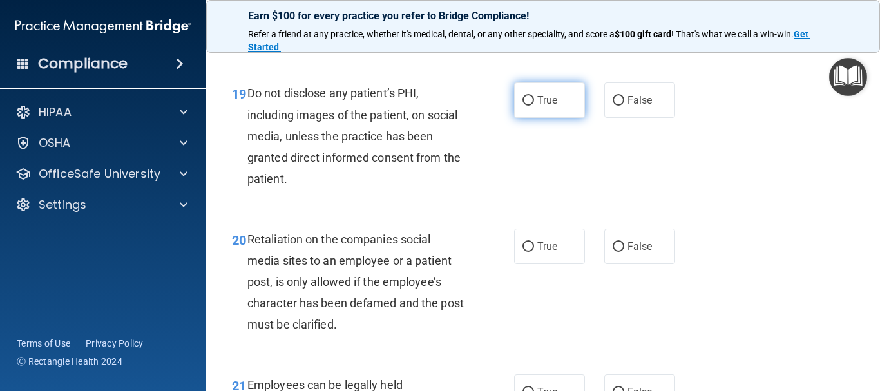
click at [530, 118] on label "True" at bounding box center [549, 99] width 71 height 35
click at [530, 106] on input "True" at bounding box center [529, 101] width 12 height 10
radio input "true"
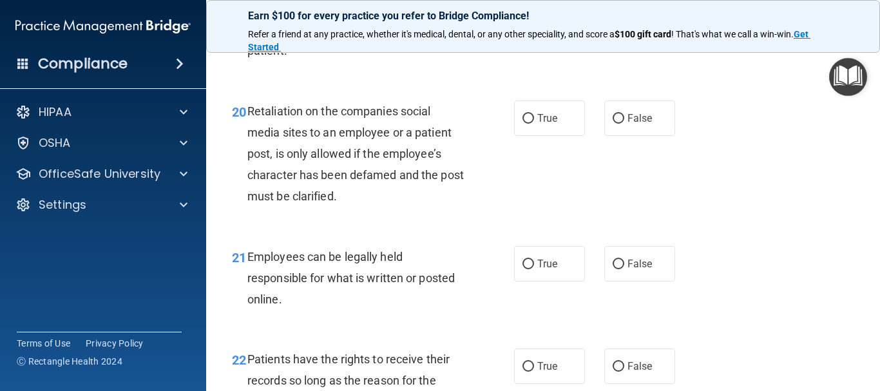
scroll to position [2707, 0]
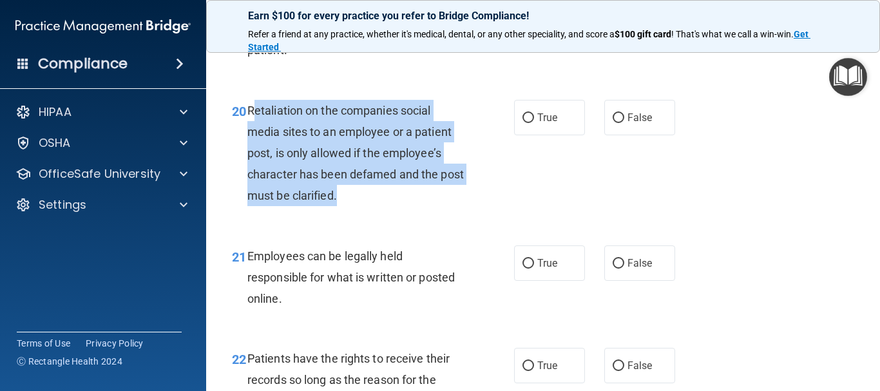
drag, startPoint x: 251, startPoint y: 131, endPoint x: 264, endPoint y: 127, distance: 13.5
click at [423, 202] on span "Retaliation on the companies social media sites to an employee or a patient pos…" at bounding box center [355, 153] width 217 height 99
drag, startPoint x: 247, startPoint y: 129, endPoint x: 313, endPoint y: 141, distance: 66.2
click at [397, 207] on div "Retaliation on the companies social media sites to an employee or a patient pos…" at bounding box center [360, 153] width 226 height 107
click at [617, 123] on input "False" at bounding box center [619, 118] width 12 height 10
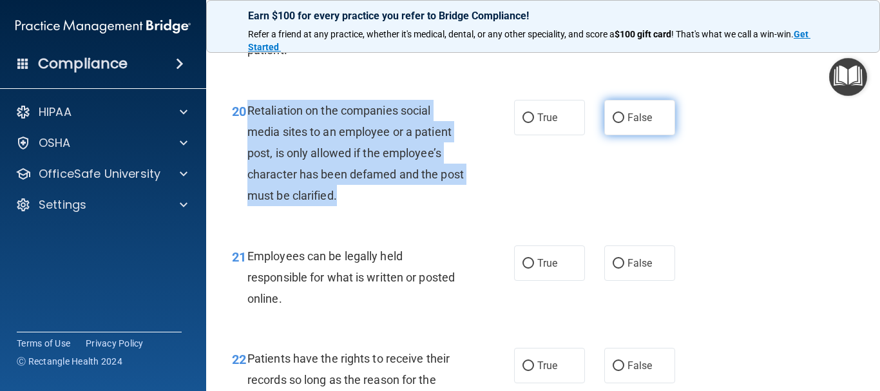
radio input "true"
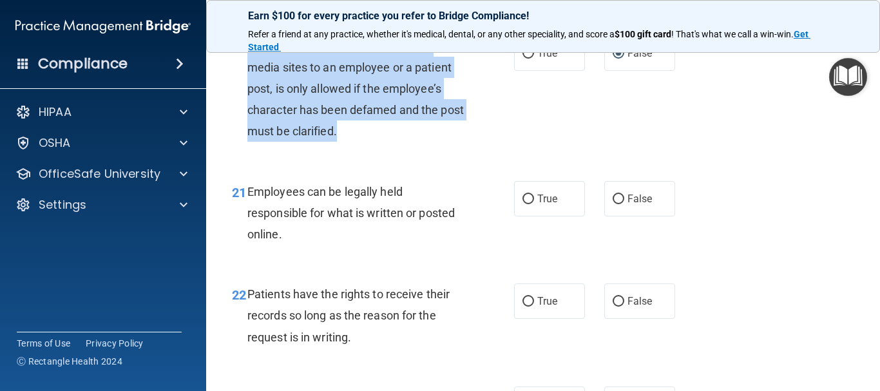
scroll to position [2836, 0]
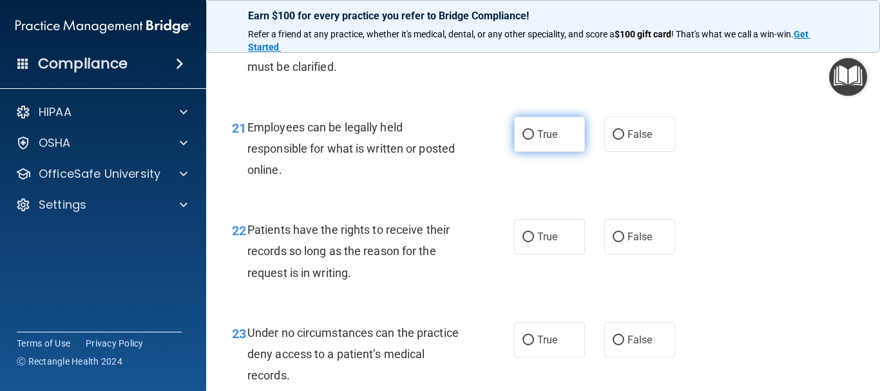
click at [534, 152] on label "True" at bounding box center [549, 134] width 71 height 35
click at [534, 140] on input "True" at bounding box center [529, 135] width 12 height 10
radio input "true"
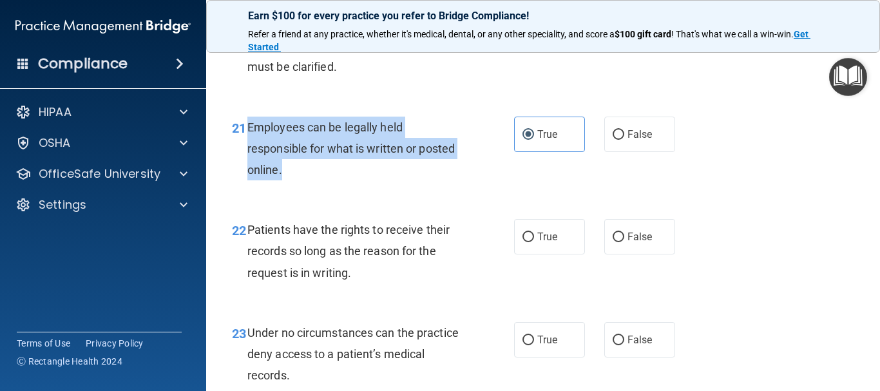
drag, startPoint x: 248, startPoint y: 150, endPoint x: 407, endPoint y: 197, distance: 165.4
click at [407, 181] on div "Employees can be legally held responsible for what is written or posted online." at bounding box center [360, 149] width 226 height 64
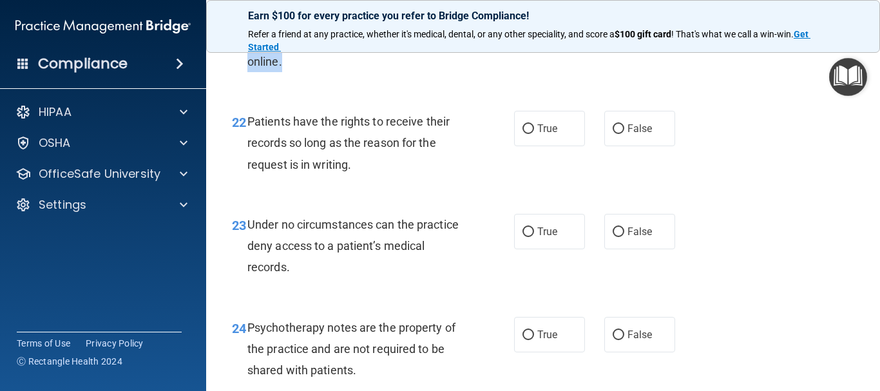
scroll to position [2964, 0]
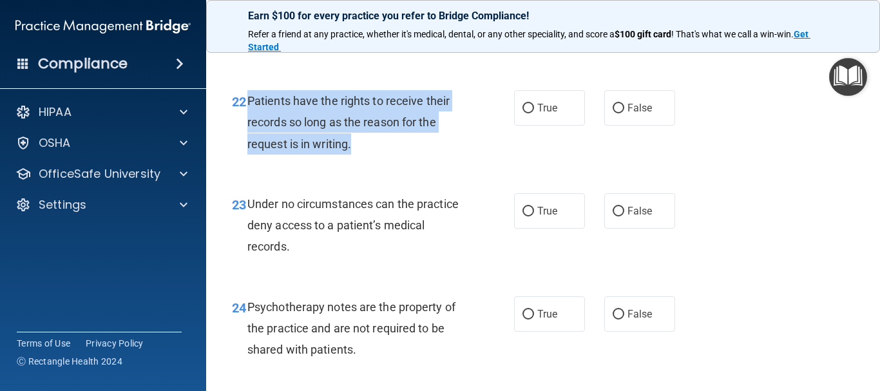
drag, startPoint x: 250, startPoint y: 122, endPoint x: 437, endPoint y: 179, distance: 195.1
click at [437, 161] on div "22 Patients have the rights to receive their records so long as the reason for …" at bounding box center [373, 125] width 321 height 71
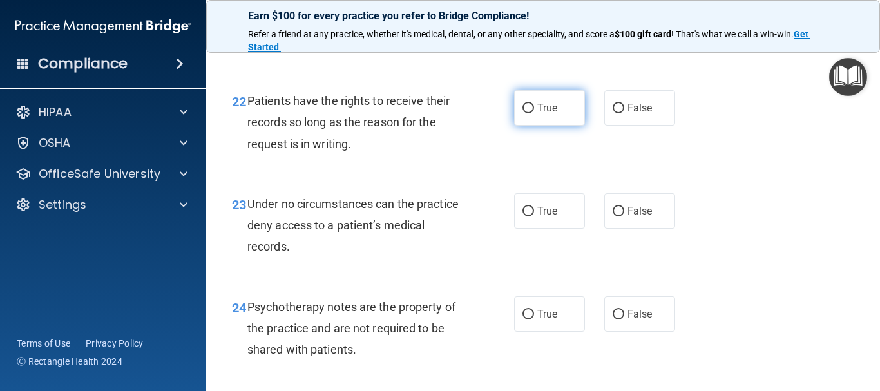
click at [543, 114] on span "True" at bounding box center [547, 108] width 20 height 12
click at [534, 113] on input "True" at bounding box center [529, 109] width 12 height 10
radio input "true"
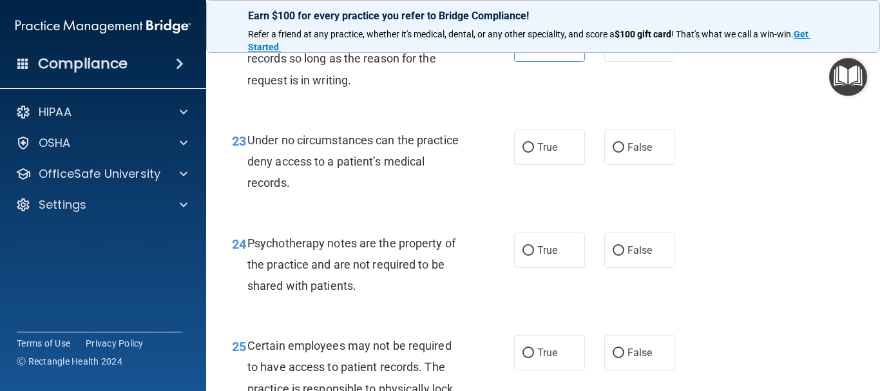
scroll to position [3029, 0]
click at [537, 153] on span "True" at bounding box center [547, 146] width 20 height 12
click at [533, 152] on input "True" at bounding box center [529, 147] width 12 height 10
radio input "true"
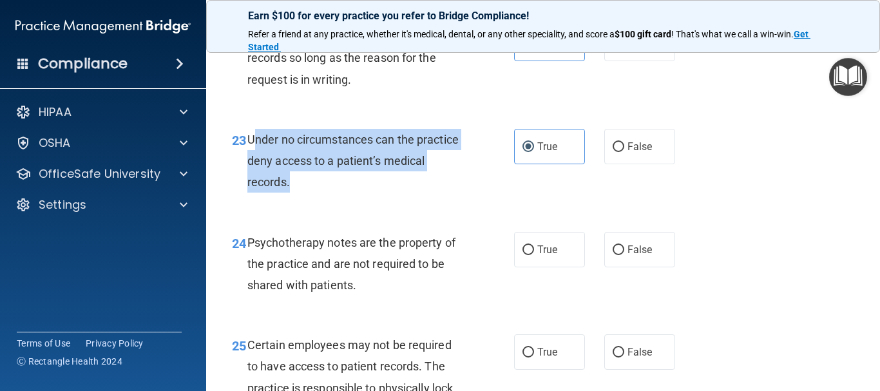
drag, startPoint x: 260, startPoint y: 159, endPoint x: 379, endPoint y: 195, distance: 123.8
click at [410, 193] on div "Under no circumstances can the practice deny access to a patient’s medical reco…" at bounding box center [360, 161] width 226 height 64
drag, startPoint x: 246, startPoint y: 156, endPoint x: 309, endPoint y: 152, distance: 63.3
click at [382, 200] on div "23 Under no circumstances can the practice deny access to a patient’s medical r…" at bounding box center [373, 164] width 321 height 71
click at [614, 152] on input "False" at bounding box center [619, 147] width 12 height 10
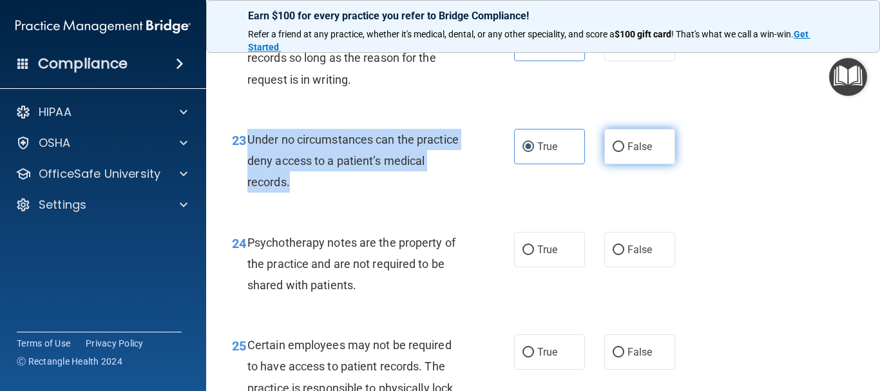
radio input "true"
radio input "false"
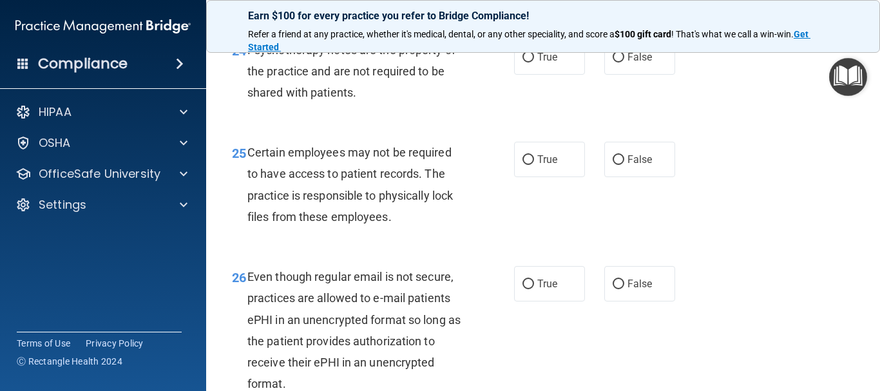
scroll to position [3222, 0]
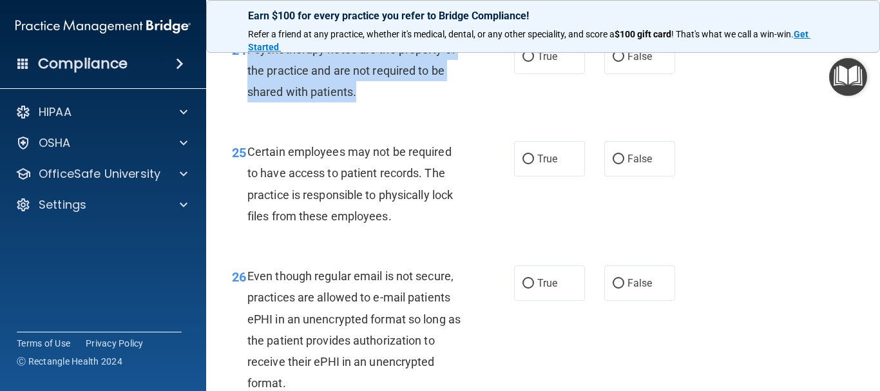
drag, startPoint x: 248, startPoint y: 68, endPoint x: 430, endPoint y: 103, distance: 185.8
click at [457, 103] on div "Psychotherapy notes are the property of the practice and are not required to be…" at bounding box center [360, 71] width 226 height 64
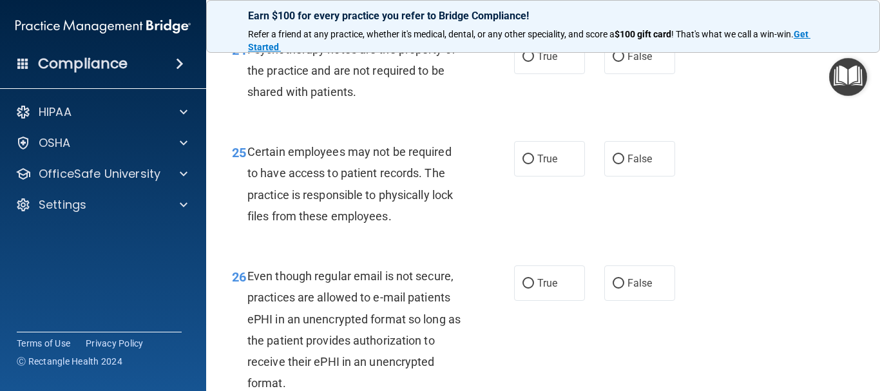
click at [452, 126] on div "24 Psychotherapy notes are the property of the practice and are not required to…" at bounding box center [543, 74] width 642 height 103
click at [621, 74] on label "False" at bounding box center [639, 56] width 71 height 35
click at [621, 62] on input "False" at bounding box center [619, 57] width 12 height 10
radio input "true"
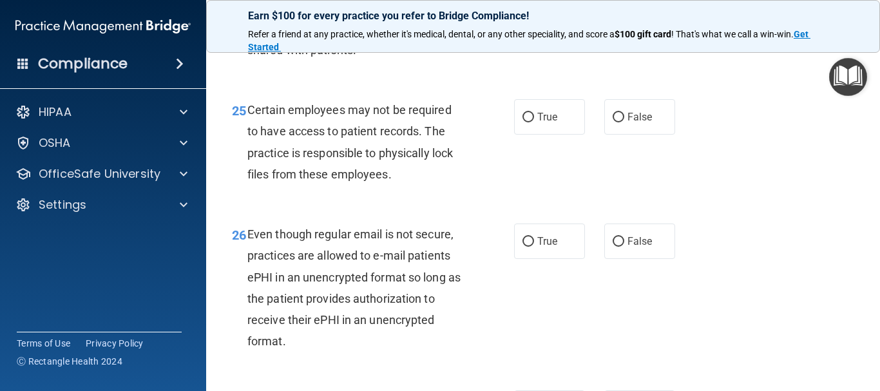
scroll to position [3287, 0]
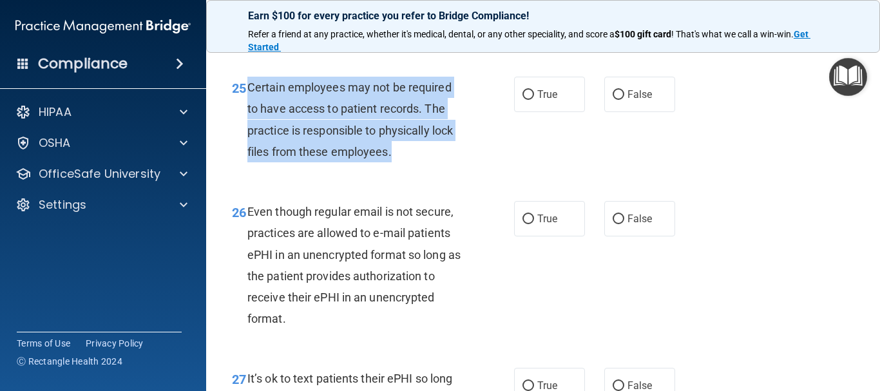
drag, startPoint x: 251, startPoint y: 108, endPoint x: 449, endPoint y: 183, distance: 212.3
click at [449, 162] on div "Certain employees may not be required to have access to patient records. The pr…" at bounding box center [360, 120] width 226 height 86
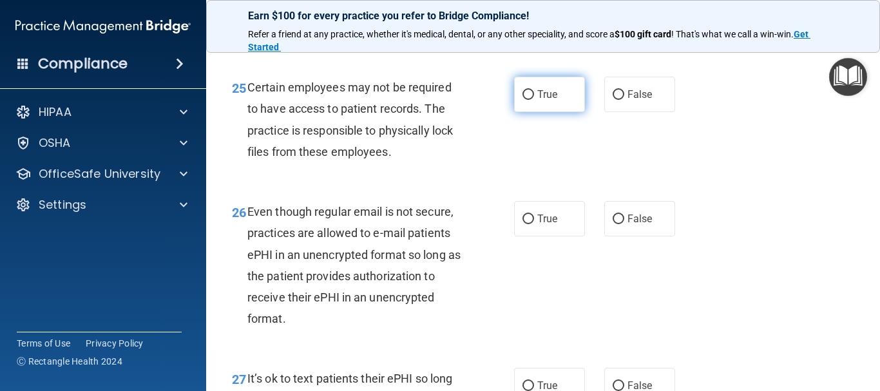
click at [534, 102] on label "True" at bounding box center [549, 94] width 71 height 35
click at [534, 100] on input "True" at bounding box center [529, 95] width 12 height 10
radio input "true"
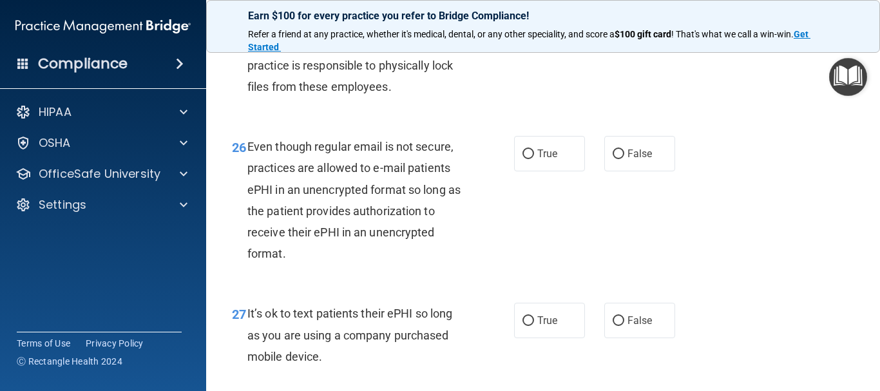
scroll to position [3351, 0]
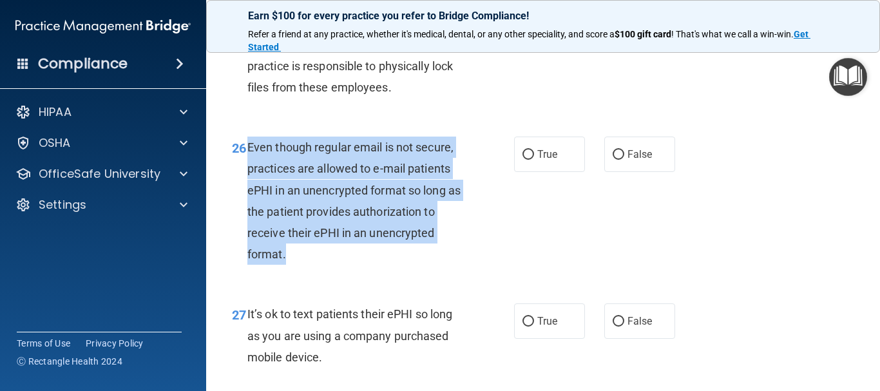
drag, startPoint x: 247, startPoint y: 171, endPoint x: 428, endPoint y: 284, distance: 213.3
click at [432, 265] on div "Even though regular email is not secure, practices are allowed to e-mail patien…" at bounding box center [360, 201] width 226 height 128
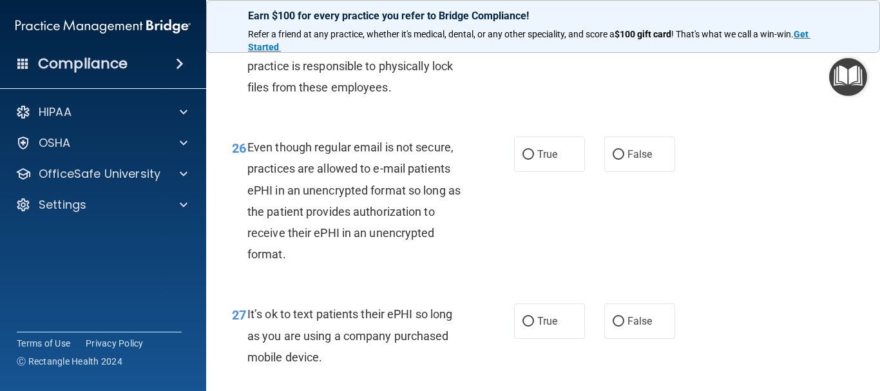
drag, startPoint x: 534, startPoint y: 160, endPoint x: 533, endPoint y: 195, distance: 34.8
click at [534, 161] on label "True" at bounding box center [549, 154] width 71 height 35
click at [534, 160] on input "True" at bounding box center [529, 155] width 12 height 10
radio input "true"
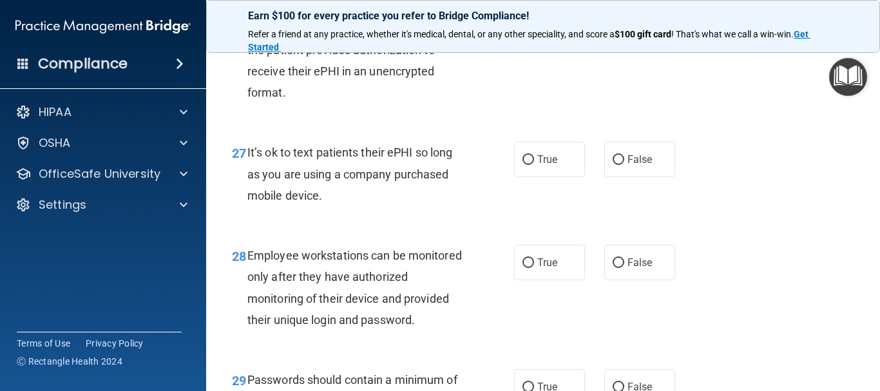
scroll to position [3544, 0]
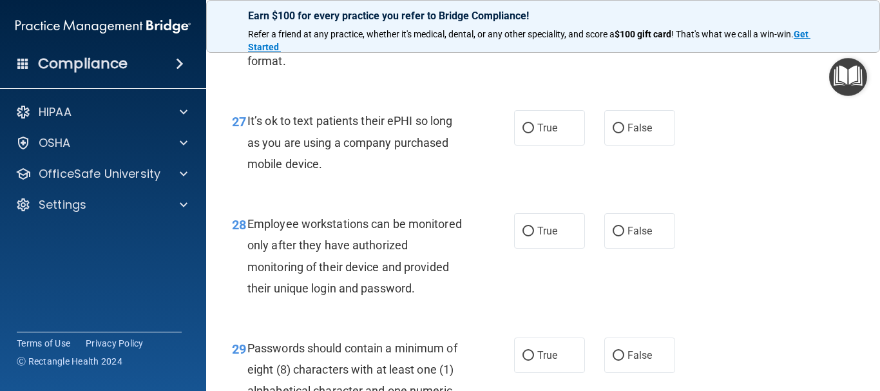
drag, startPoint x: 247, startPoint y: 142, endPoint x: 424, endPoint y: 175, distance: 180.4
click at [446, 175] on div "It’s ok to text patients their ePHI so long as you are using a company purchase…" at bounding box center [360, 142] width 226 height 64
click at [636, 134] on span "False" at bounding box center [640, 128] width 25 height 12
click at [624, 133] on input "False" at bounding box center [619, 129] width 12 height 10
radio input "true"
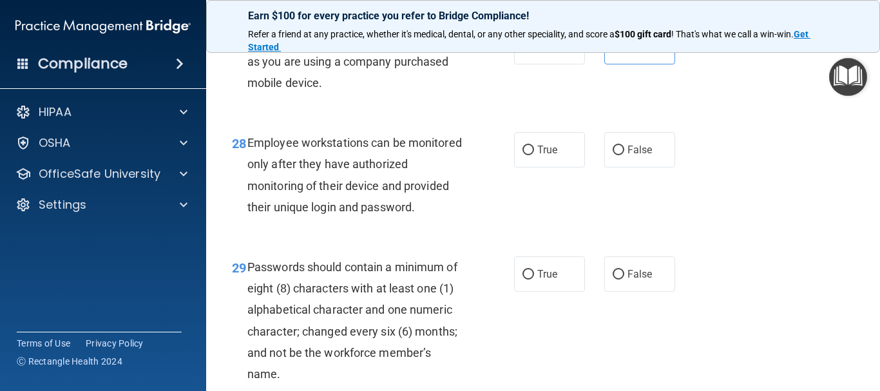
scroll to position [3609, 0]
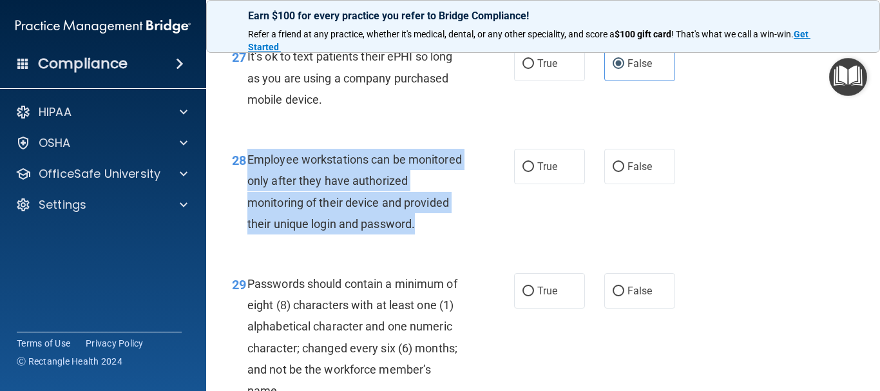
drag, startPoint x: 245, startPoint y: 182, endPoint x: 418, endPoint y: 268, distance: 193.4
click at [418, 241] on div "28 Employee workstations can be monitored only after they have authorized monit…" at bounding box center [373, 195] width 321 height 92
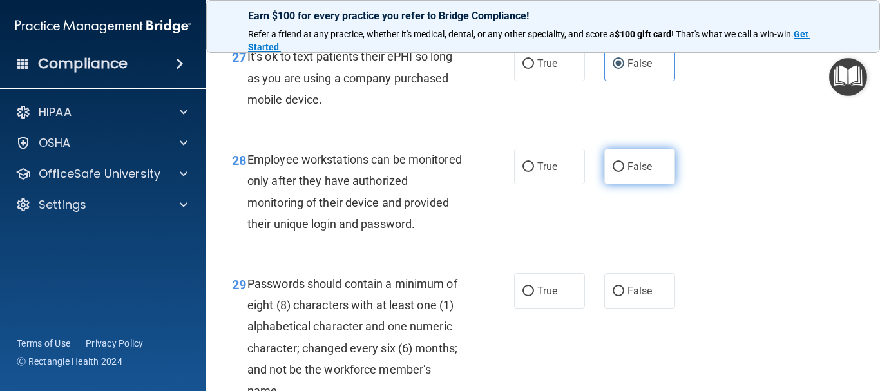
click at [615, 184] on label "False" at bounding box center [639, 166] width 71 height 35
click at [615, 172] on input "False" at bounding box center [619, 167] width 12 height 10
radio input "true"
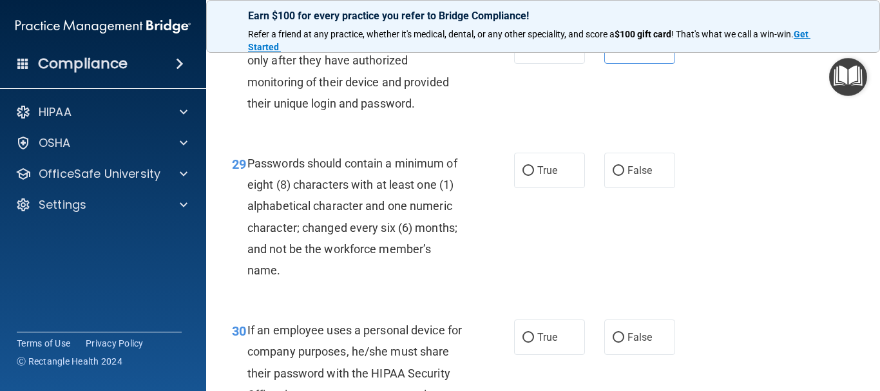
scroll to position [3738, 0]
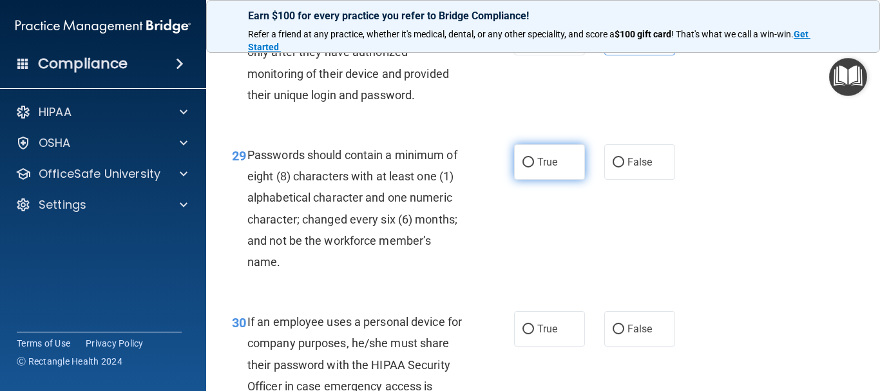
click at [523, 168] on input "True" at bounding box center [529, 163] width 12 height 10
radio input "true"
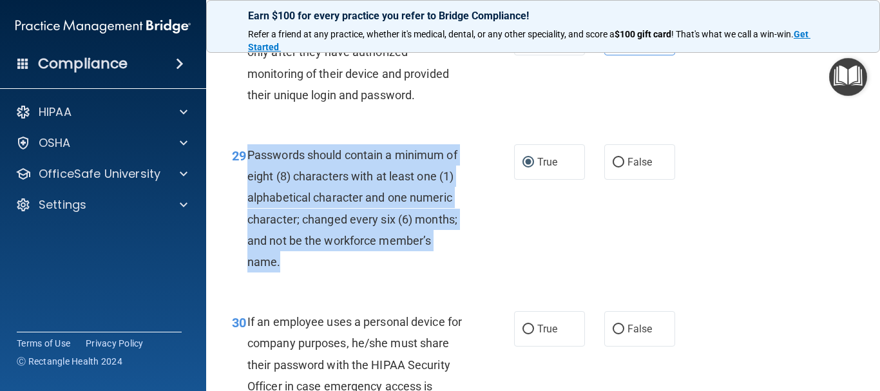
drag, startPoint x: 247, startPoint y: 195, endPoint x: 373, endPoint y: 256, distance: 140.4
click at [408, 273] on div "Passwords should contain a minimum of eight (8) characters with at least one (1…" at bounding box center [360, 208] width 226 height 128
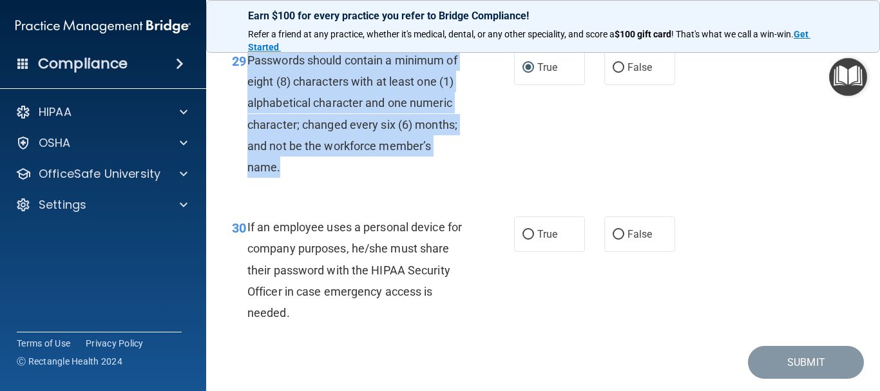
scroll to position [3867, 0]
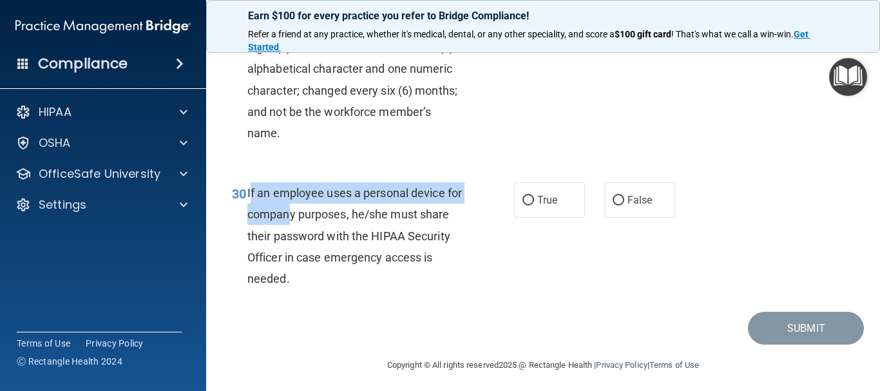
drag, startPoint x: 249, startPoint y: 233, endPoint x: 303, endPoint y: 250, distance: 56.7
click at [303, 250] on span "If an employee uses a personal device for company purposes, he/she must share t…" at bounding box center [354, 235] width 215 height 99
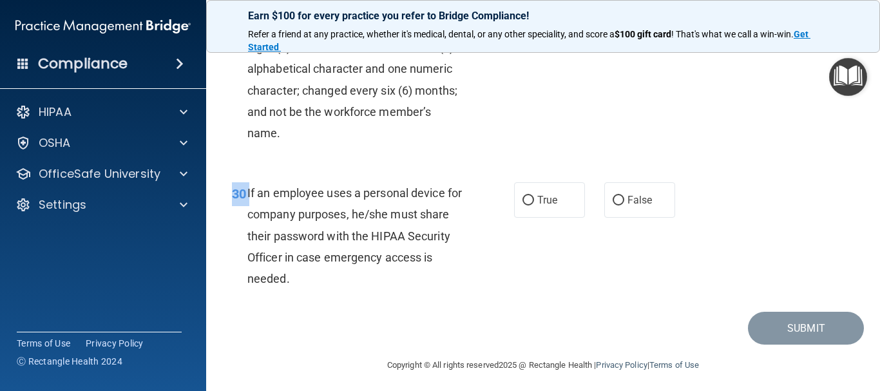
drag, startPoint x: 247, startPoint y: 231, endPoint x: 348, endPoint y: 326, distance: 138.1
click at [348, 289] on div "If an employee uses a personal device for company purposes, he/she must share t…" at bounding box center [360, 235] width 226 height 107
click at [619, 218] on label "False" at bounding box center [639, 199] width 71 height 35
click at [619, 206] on input "False" at bounding box center [619, 201] width 12 height 10
radio input "true"
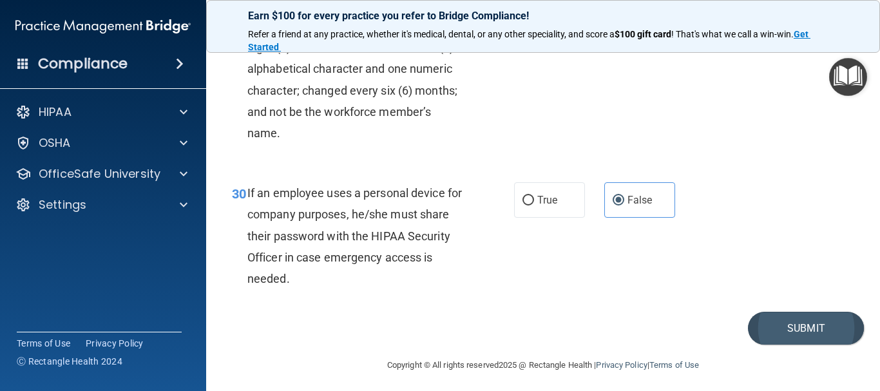
scroll to position [3914, 0]
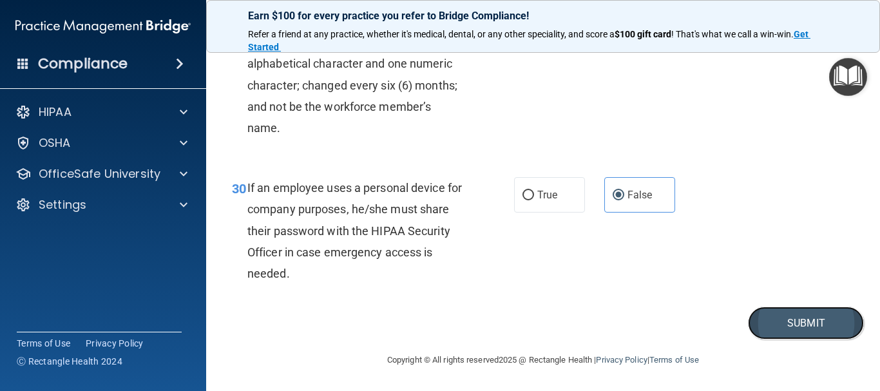
click at [790, 313] on button "Submit" at bounding box center [806, 323] width 116 height 33
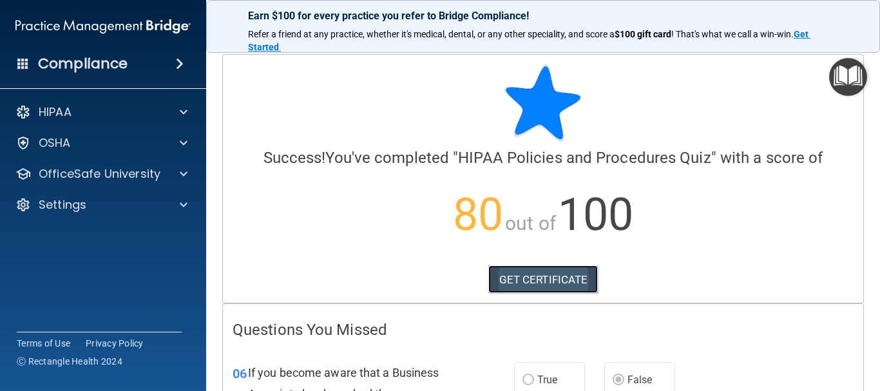
click at [570, 278] on link "GET CERTIFICATE" at bounding box center [543, 280] width 110 height 28
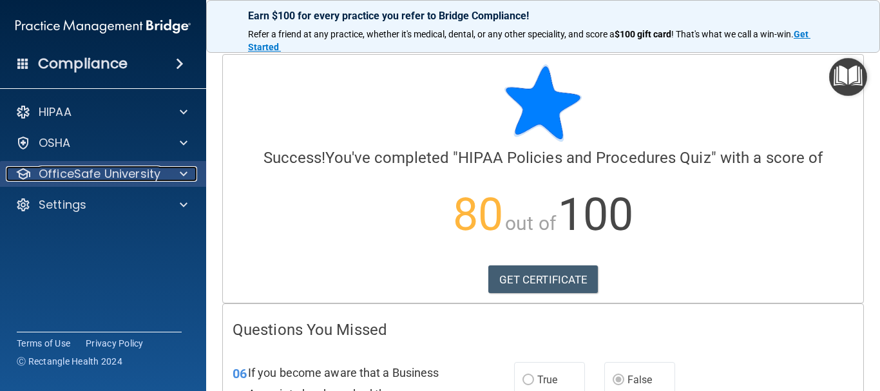
click at [112, 177] on p "OfficeSafe University" at bounding box center [100, 173] width 122 height 15
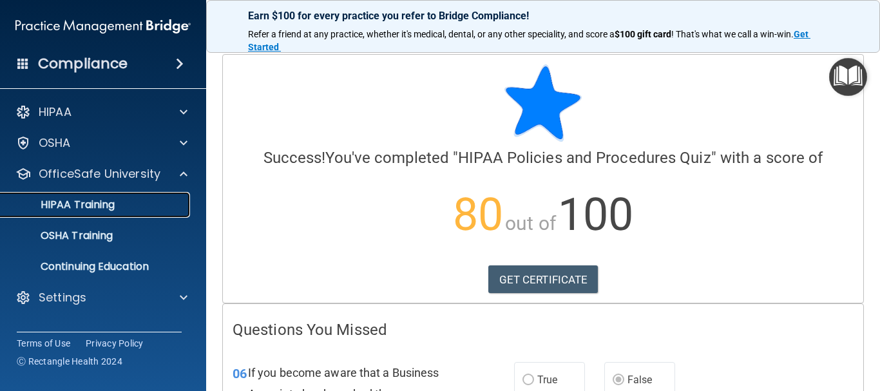
click at [135, 215] on link "HIPAA Training" at bounding box center [88, 205] width 203 height 26
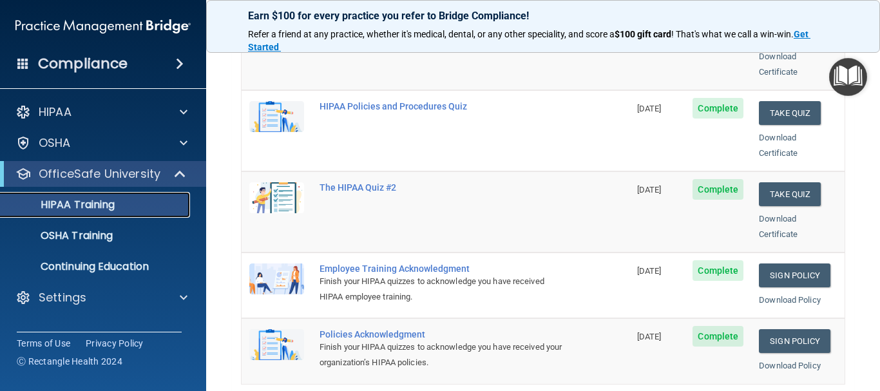
scroll to position [193, 0]
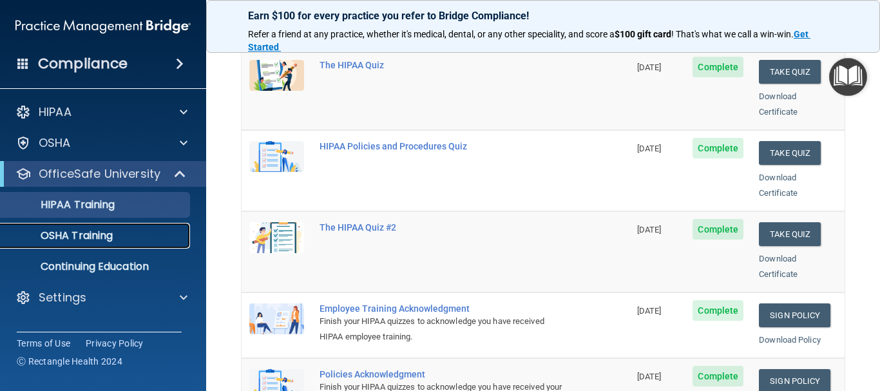
click at [133, 230] on div "OSHA Training" at bounding box center [96, 235] width 176 height 13
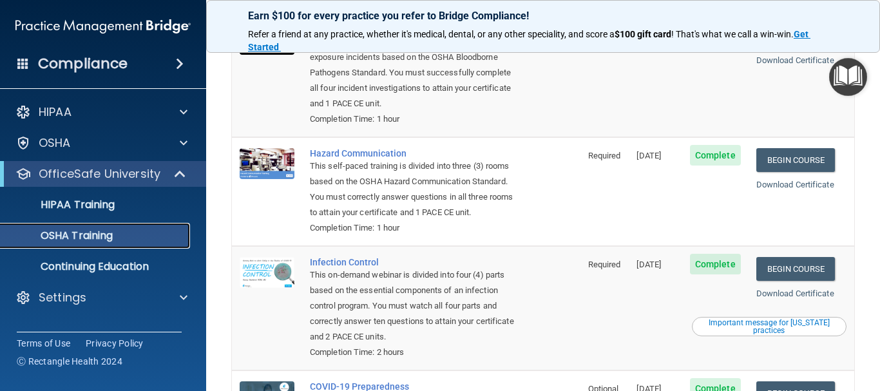
scroll to position [258, 0]
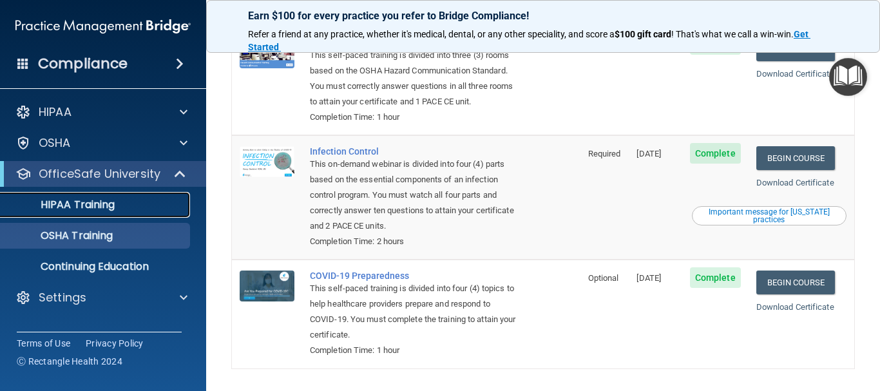
click at [94, 217] on link "HIPAA Training" at bounding box center [88, 205] width 203 height 26
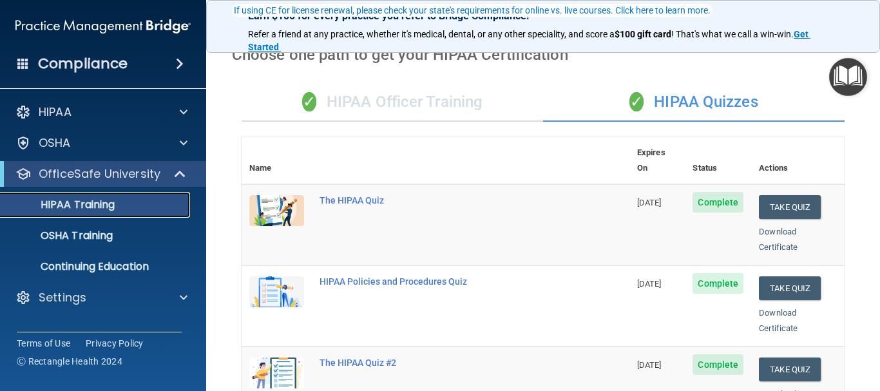
scroll to position [129, 0]
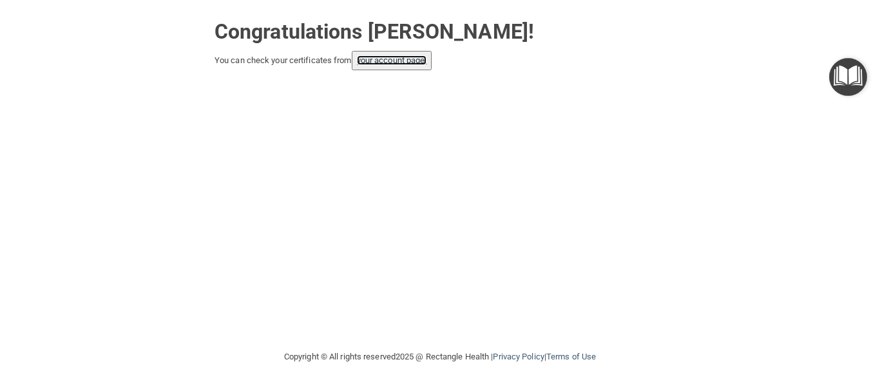
click at [380, 64] on link "your account page!" at bounding box center [392, 60] width 70 height 10
